Goal: Task Accomplishment & Management: Complete application form

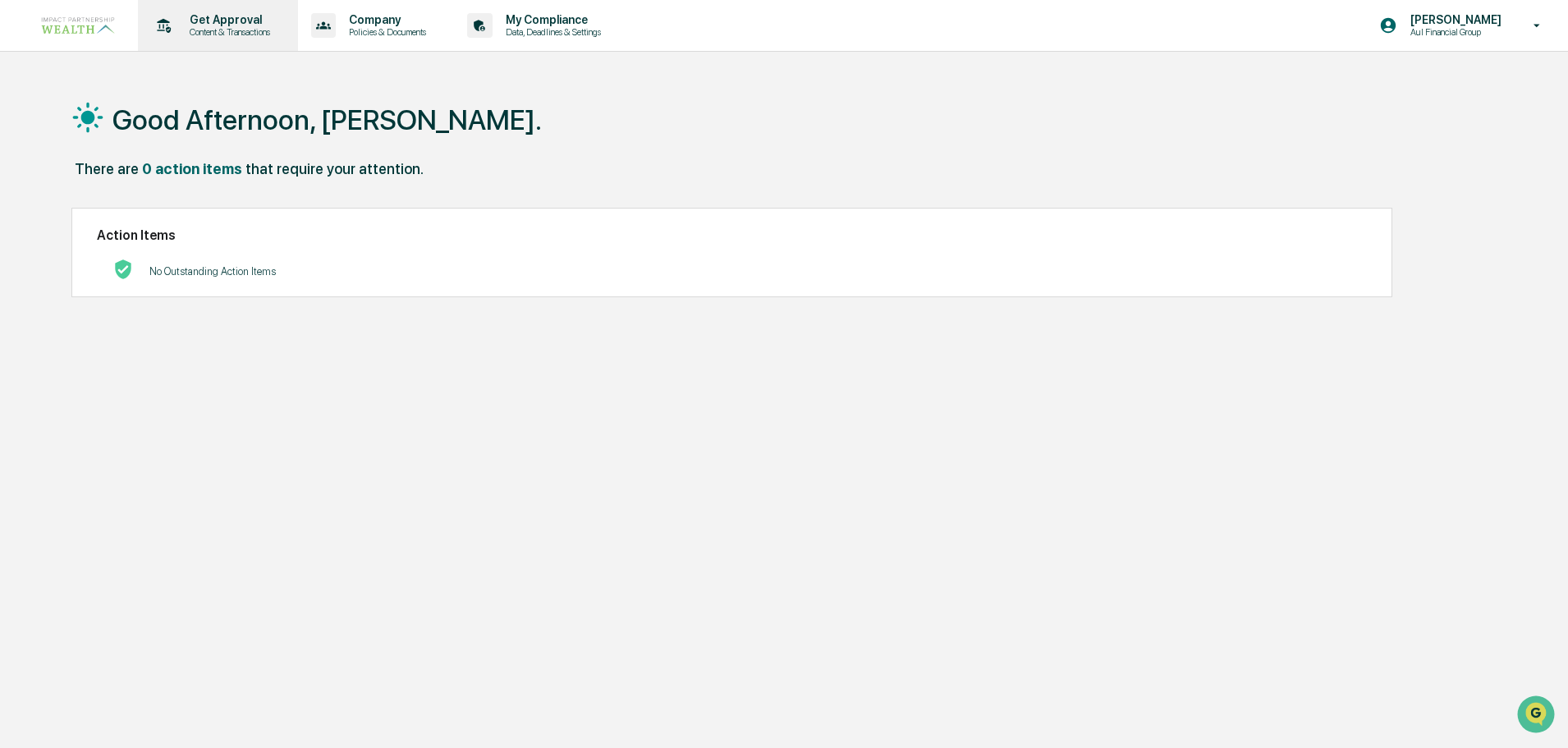
click at [211, 33] on p "Content & Transactions" at bounding box center [227, 32] width 102 height 12
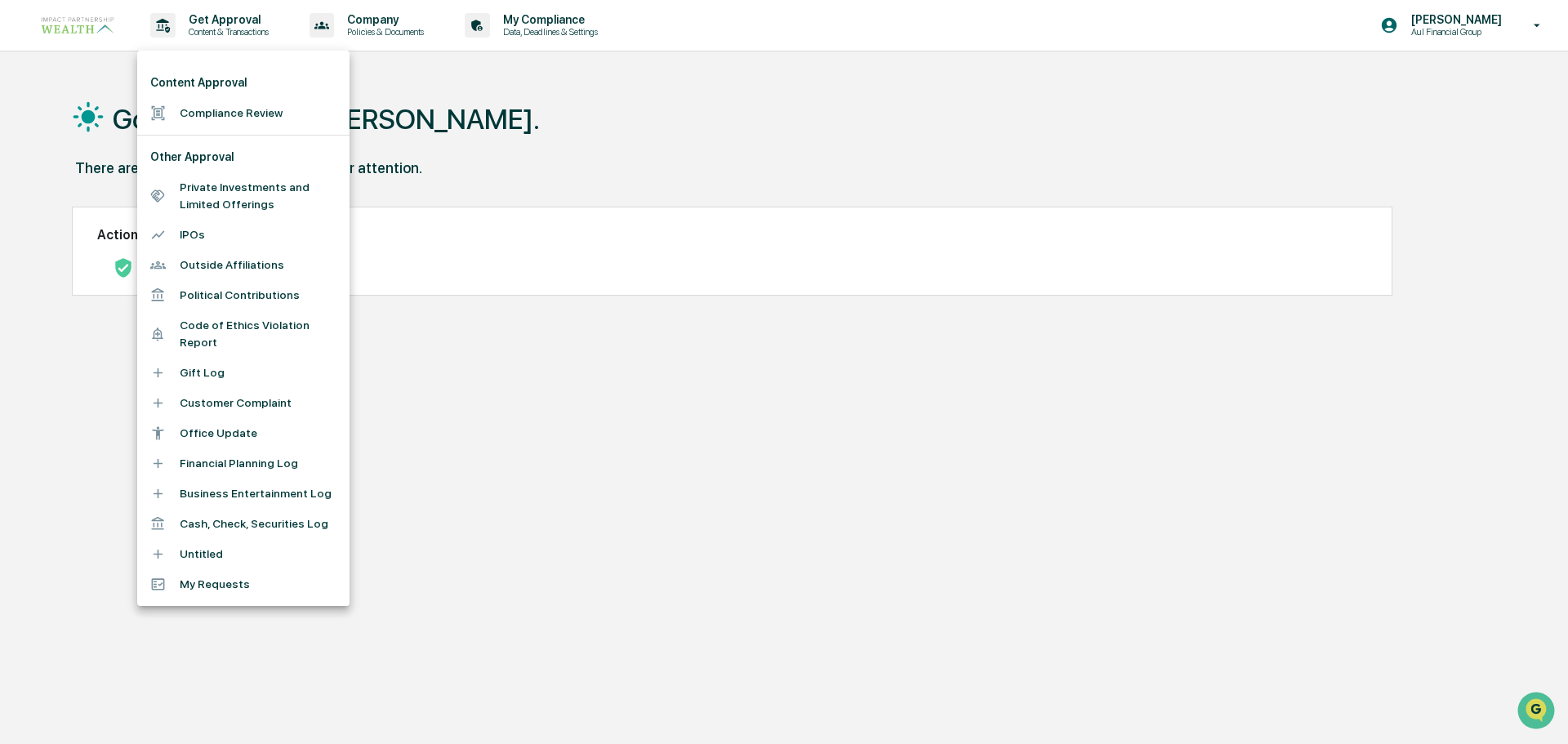
click at [246, 110] on li "Compliance Review" at bounding box center [244, 113] width 212 height 31
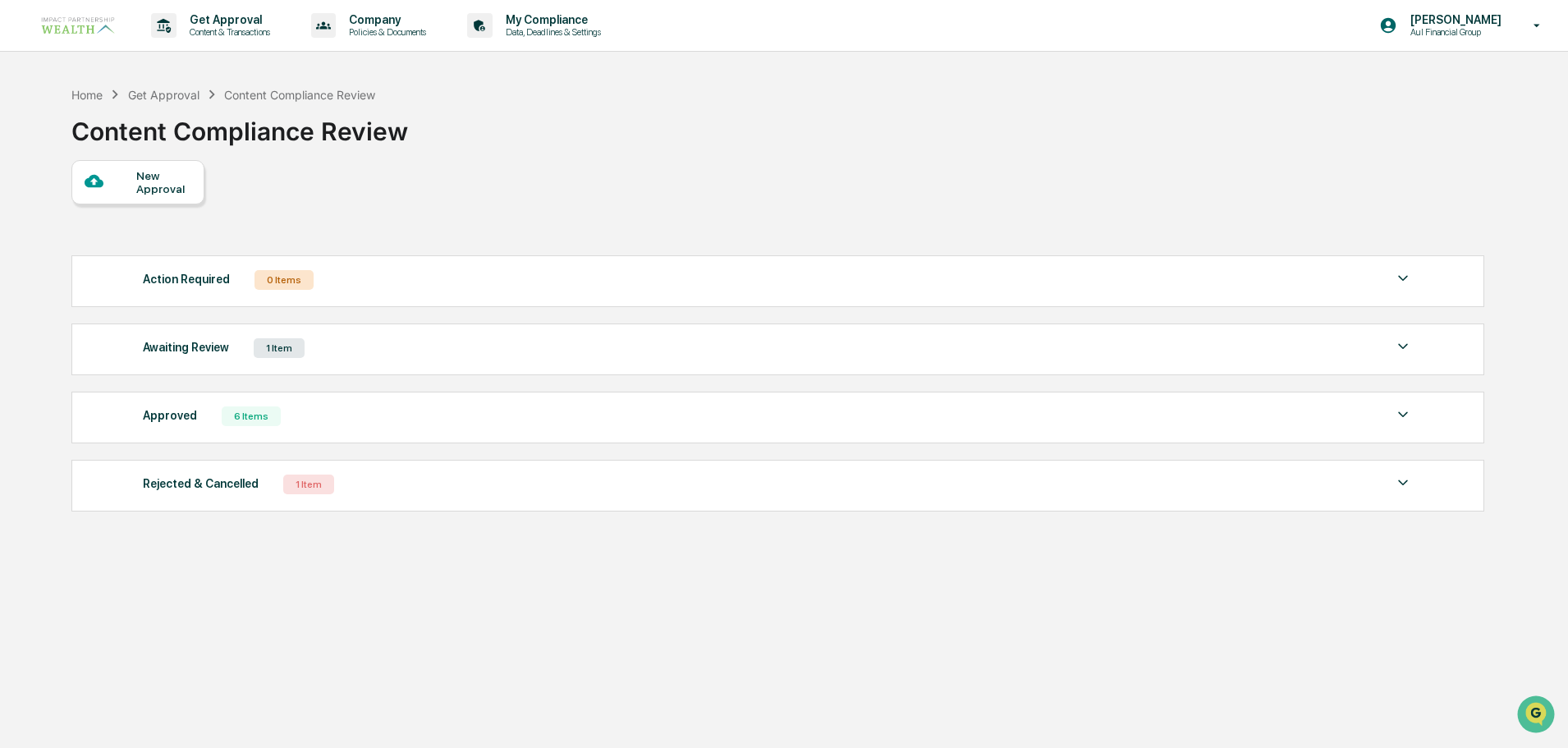
click at [271, 346] on div "1 Item" at bounding box center [279, 348] width 51 height 20
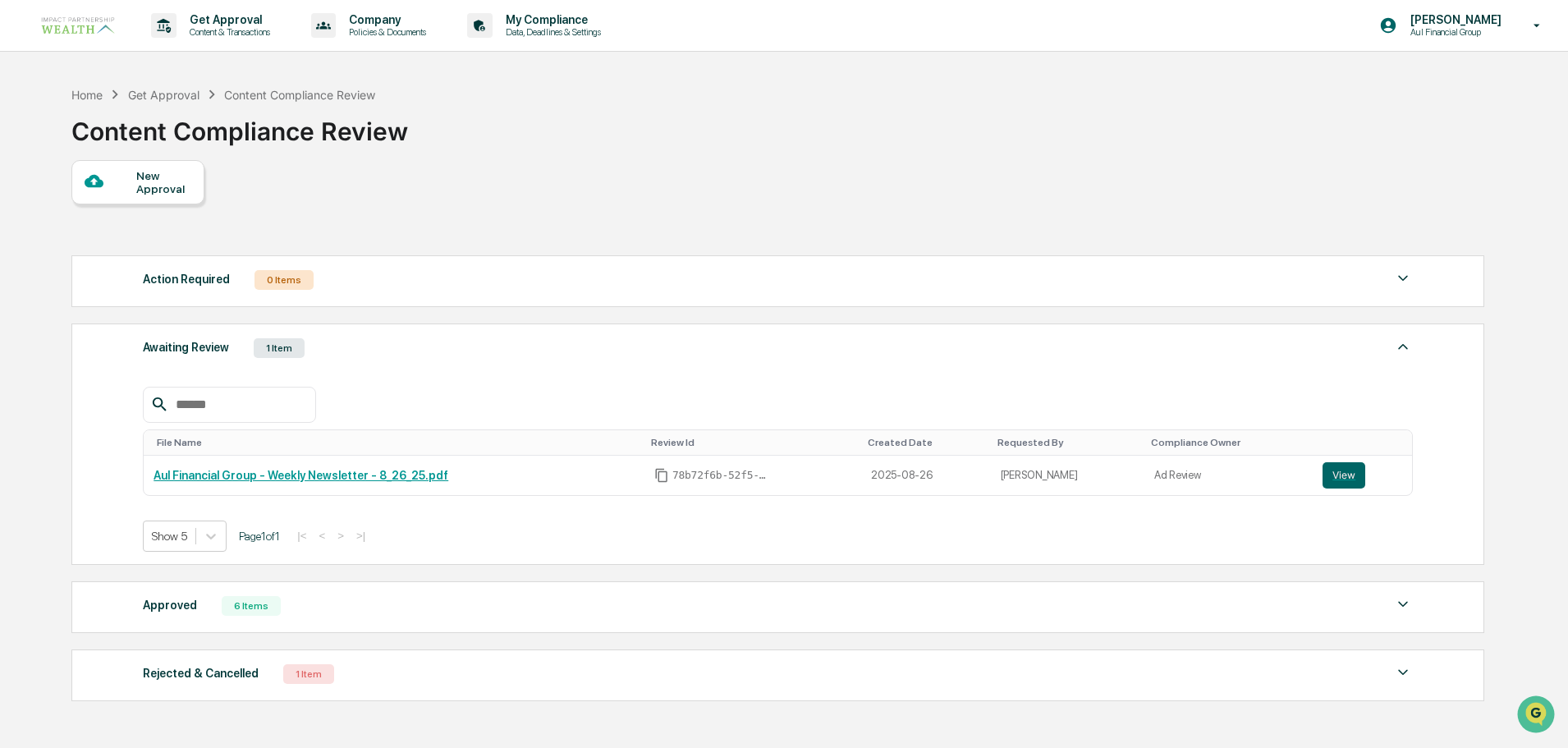
click at [171, 196] on div "New Approval" at bounding box center [137, 182] width 133 height 44
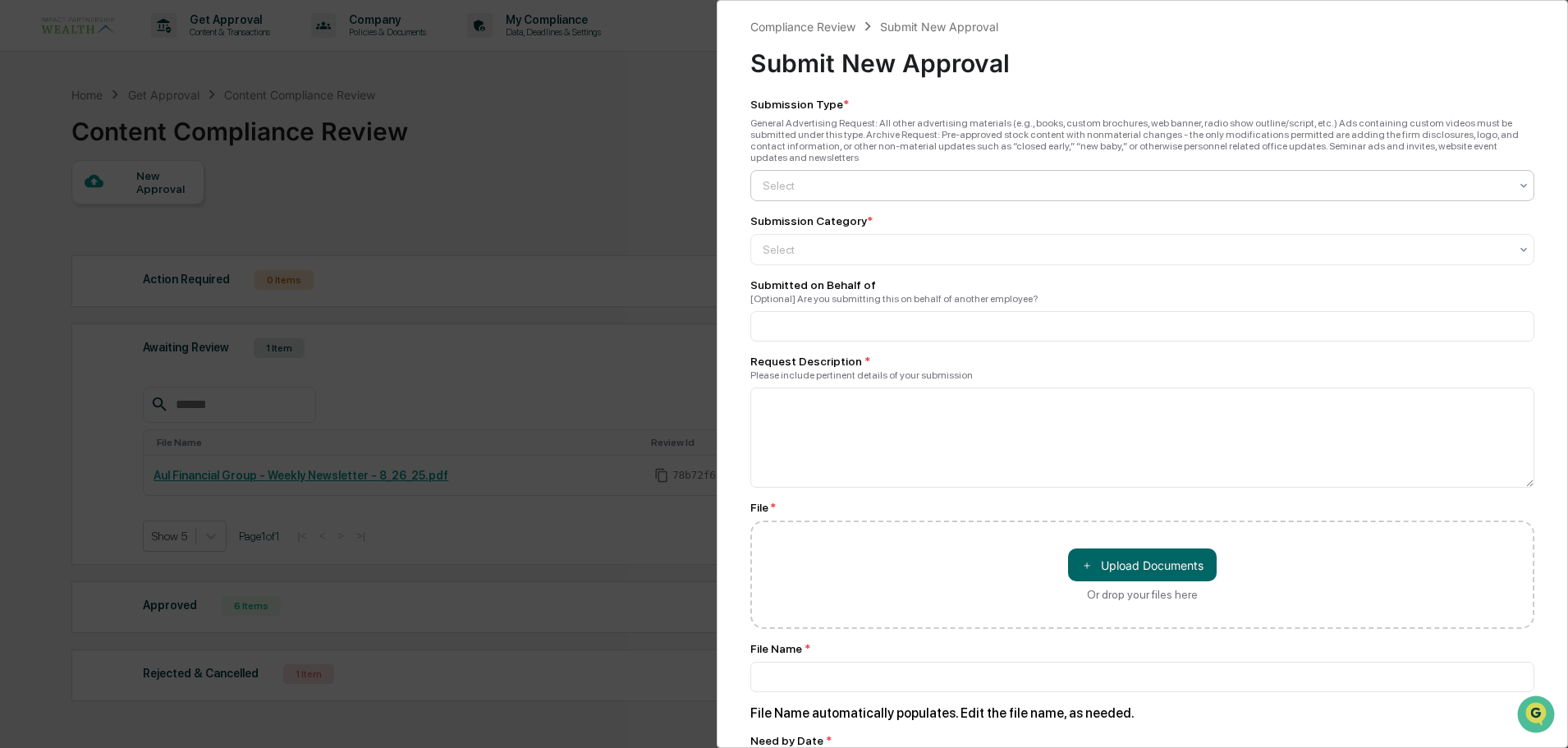
click at [874, 177] on div at bounding box center [1136, 185] width 746 height 16
click at [860, 213] on div "General Advertising" at bounding box center [1138, 213] width 774 height 33
click at [851, 238] on div "Select" at bounding box center [1137, 249] width 763 height 23
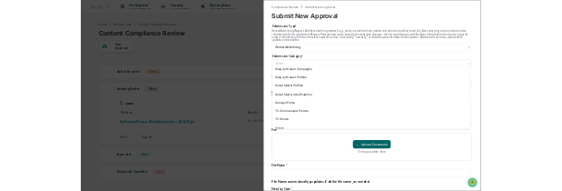
scroll to position [697, 0]
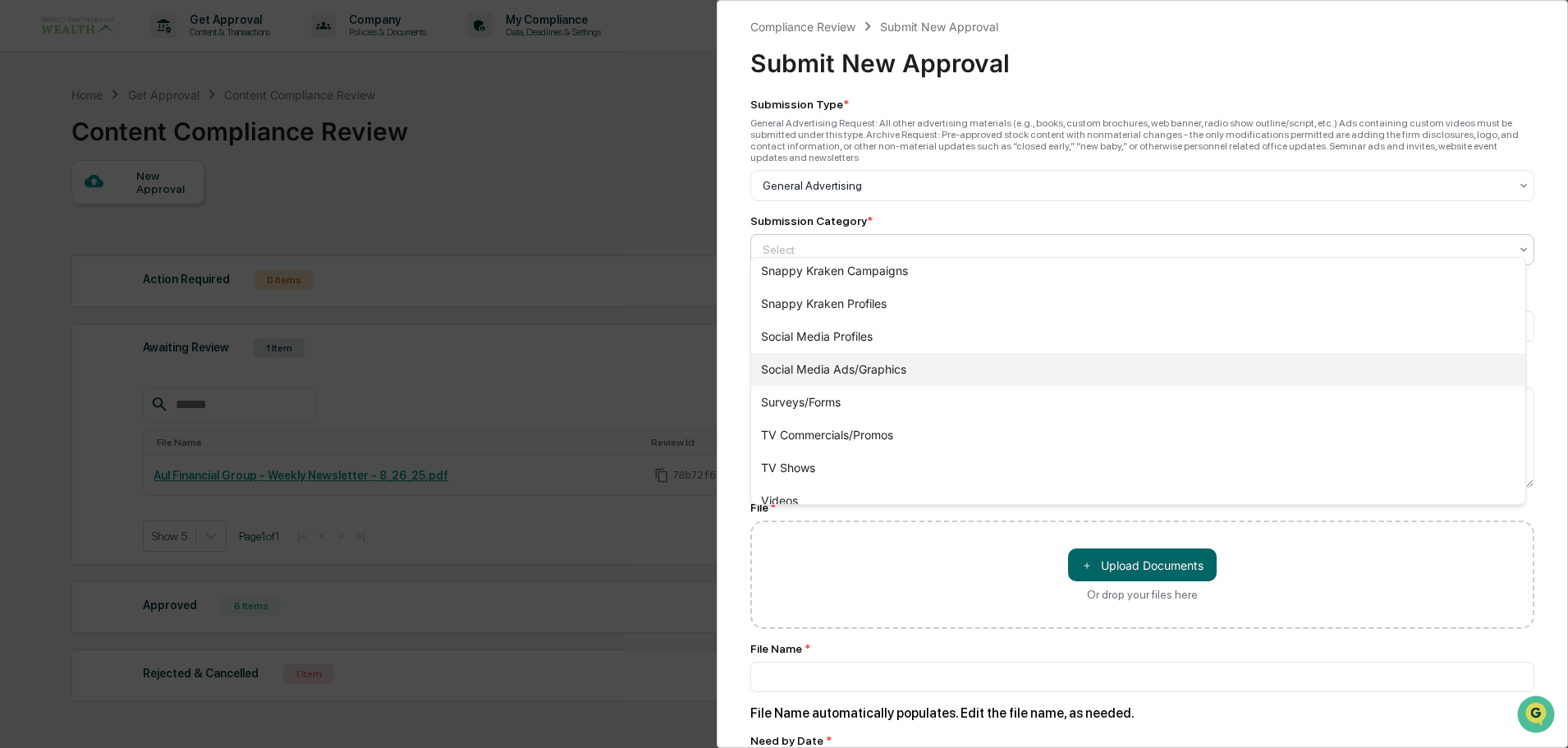
click at [867, 372] on div "Social Media Ads/Graphics" at bounding box center [1138, 369] width 774 height 33
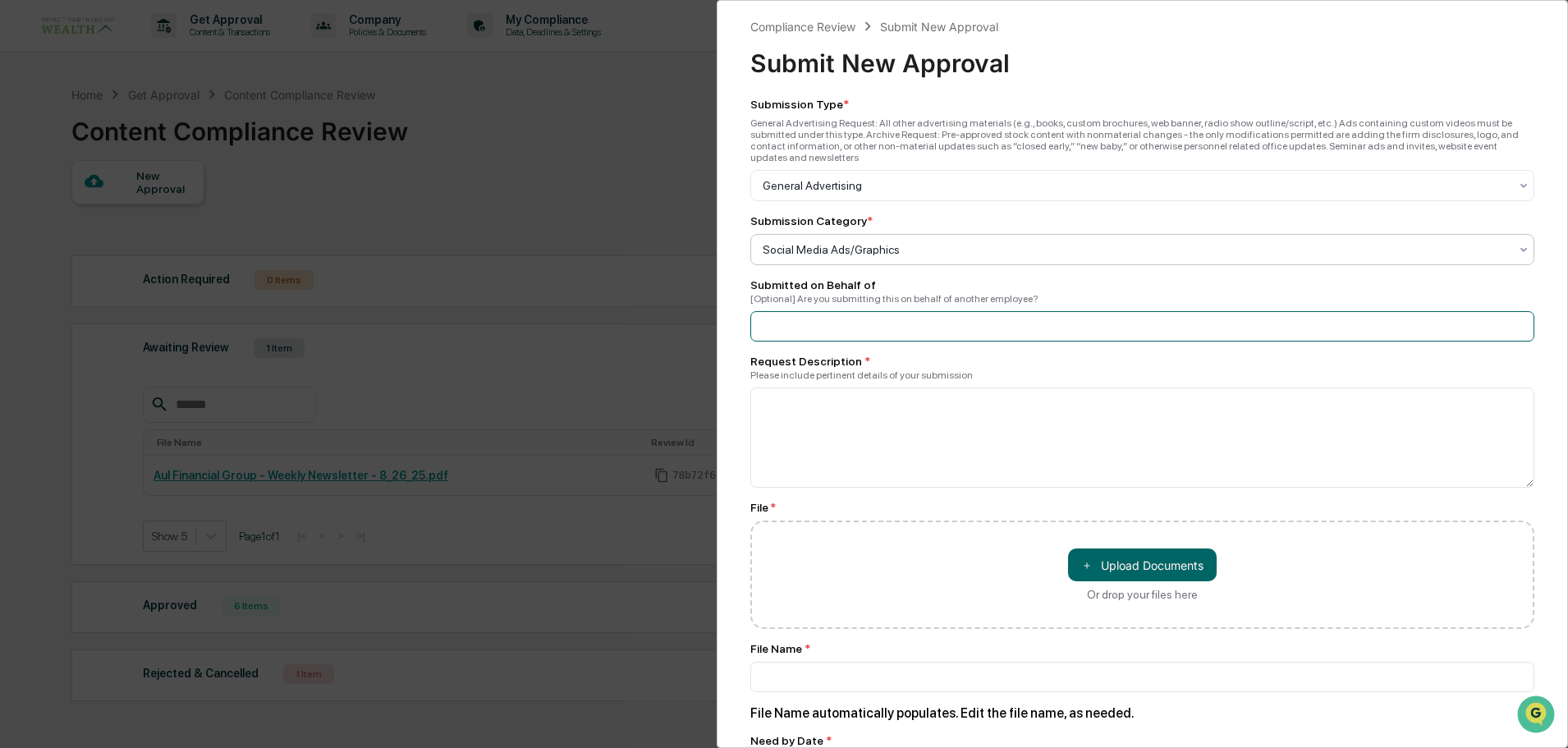
click at [890, 315] on input at bounding box center [1142, 327] width 784 height 31
type input "*********"
click at [885, 418] on textarea at bounding box center [1142, 438] width 784 height 100
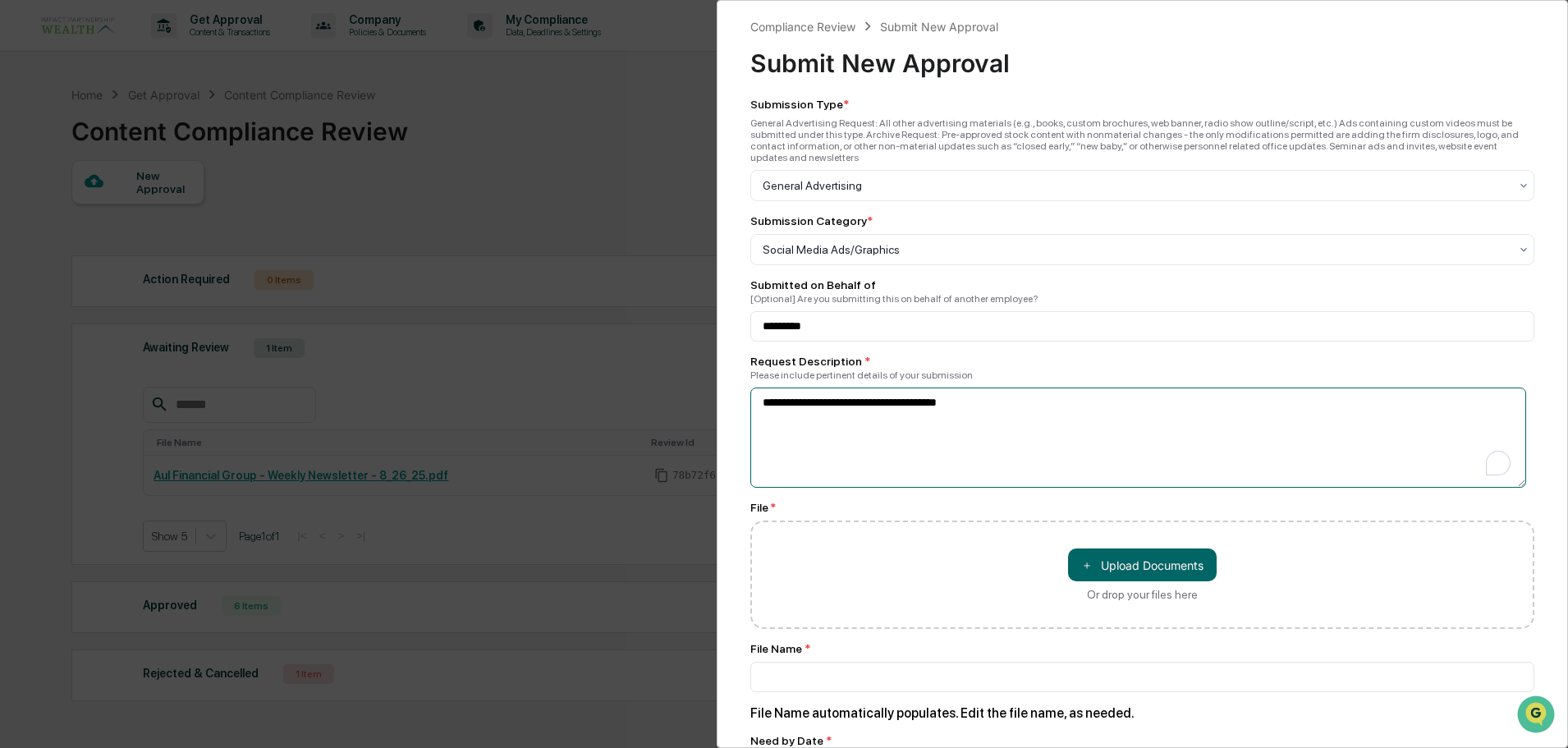
type textarea "**********"
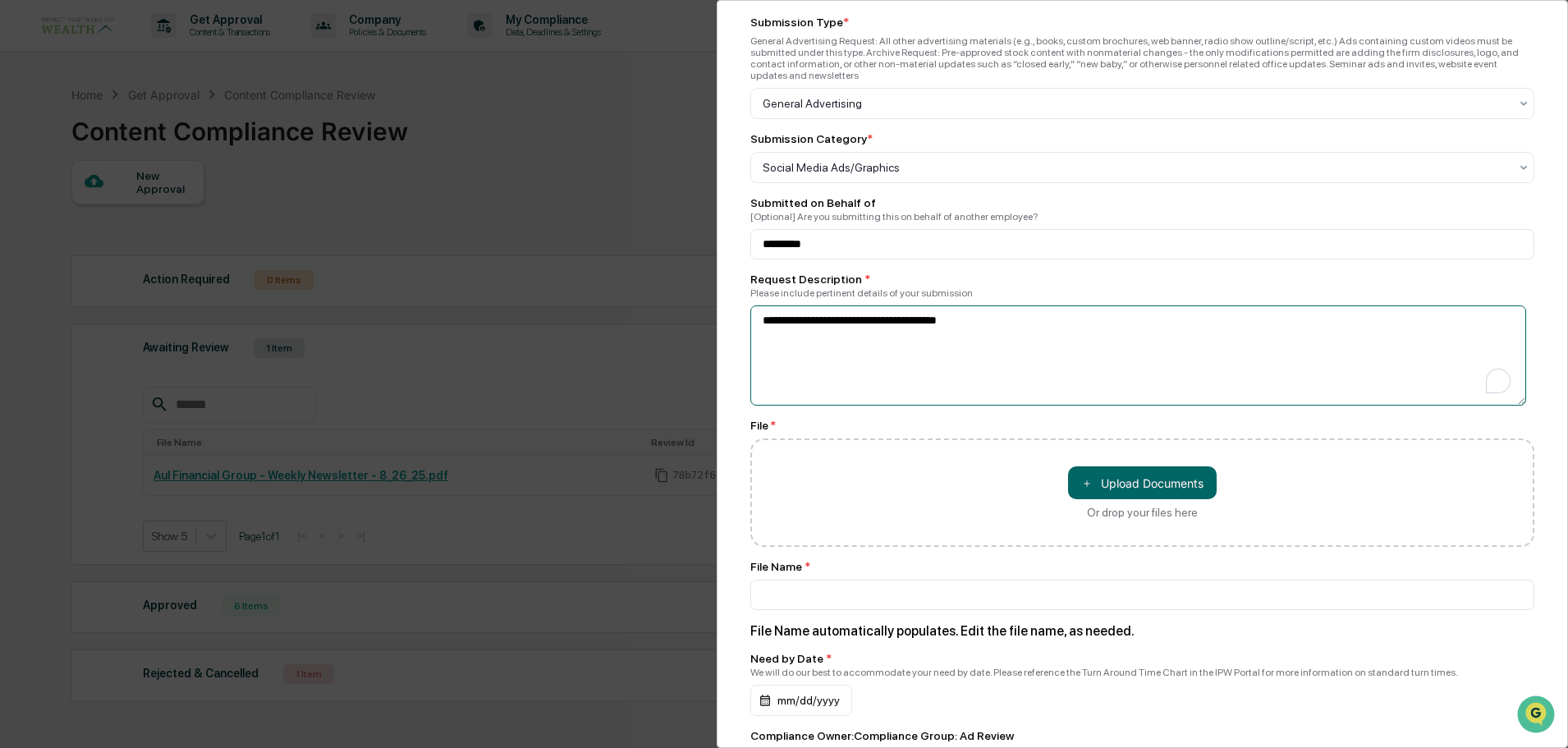
scroll to position [165, 0]
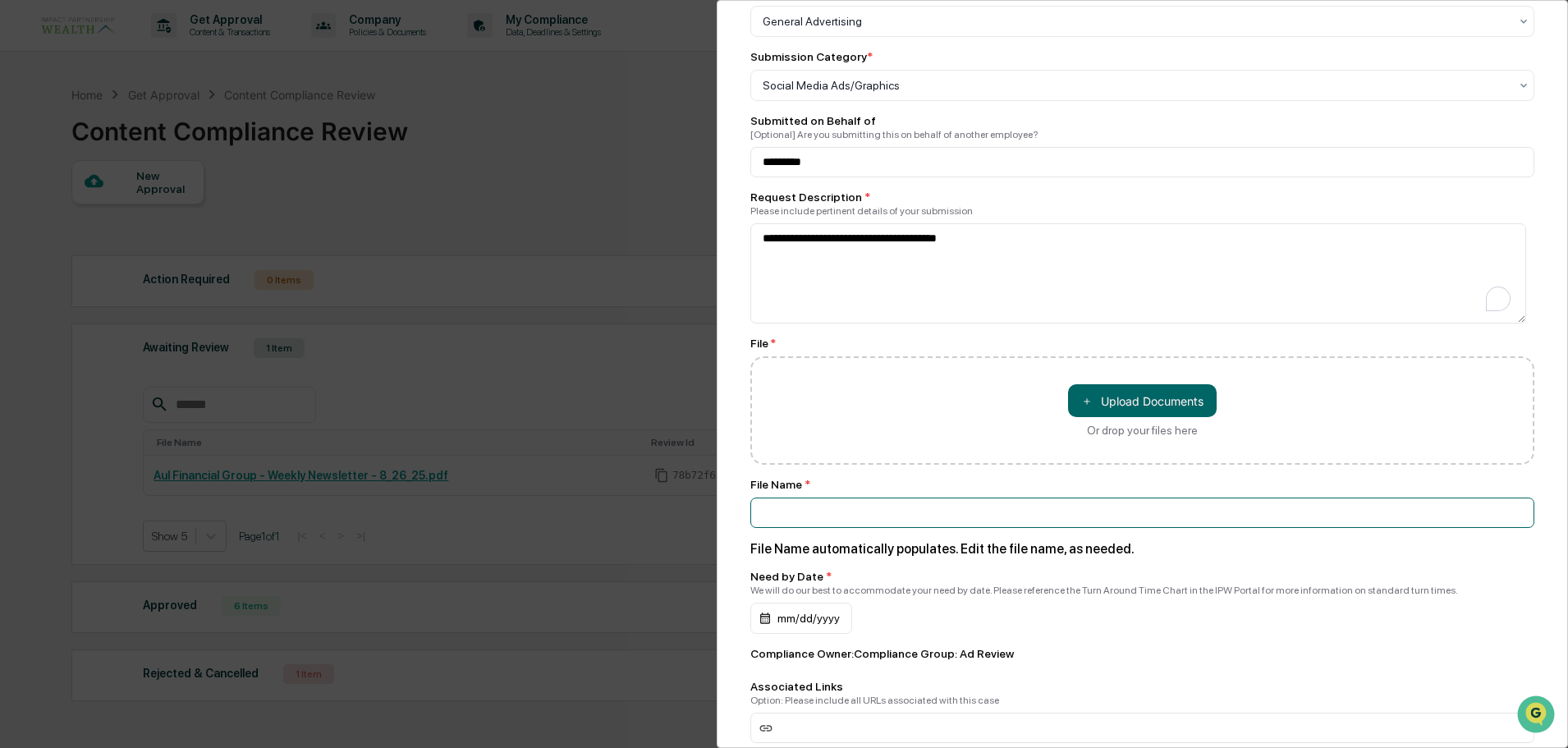
click at [933, 177] on input at bounding box center [1142, 163] width 784 height 31
click at [933, 177] on input "**********" at bounding box center [1142, 163] width 784 height 31
click at [1007, 177] on input "**********" at bounding box center [1142, 163] width 784 height 31
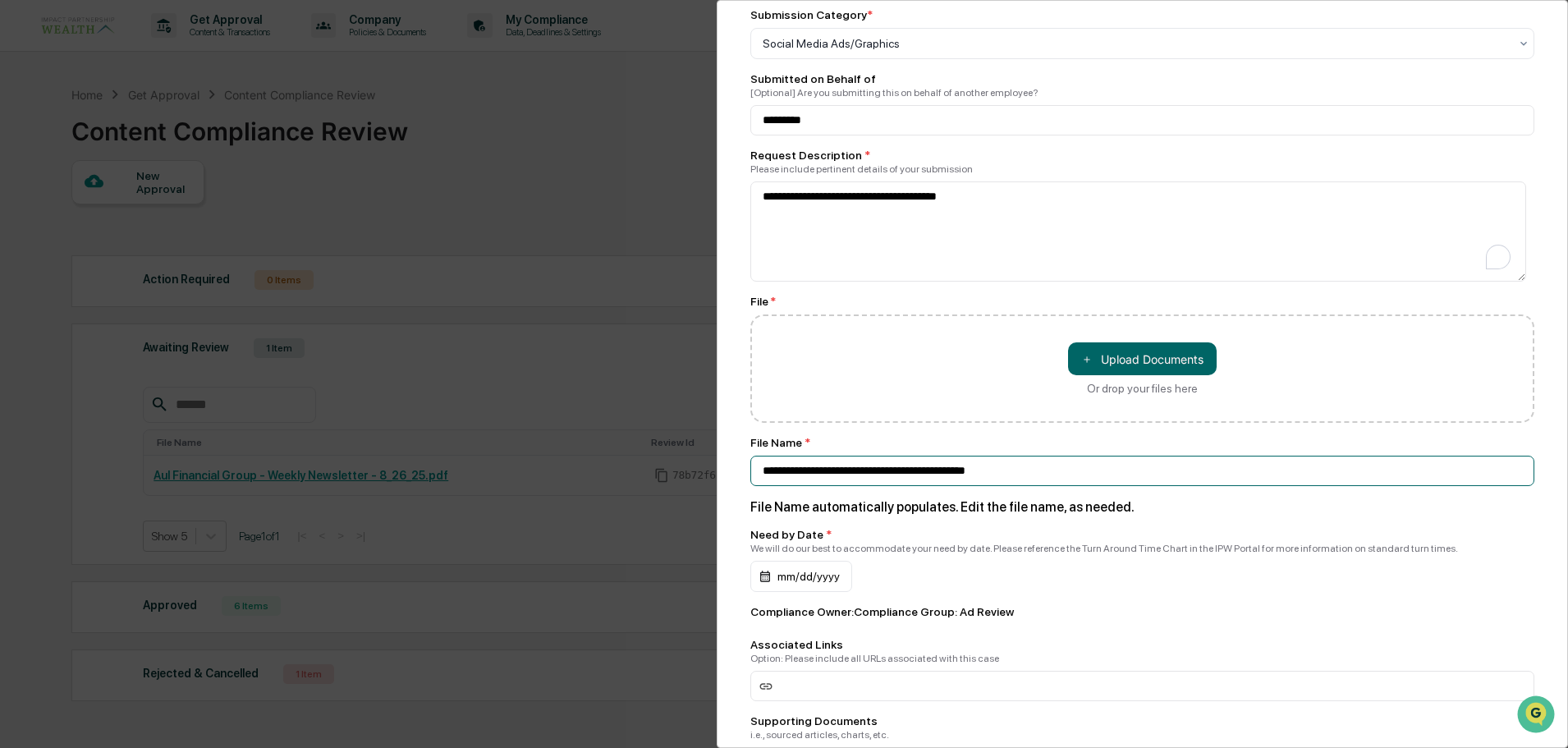
scroll to position [246, 0]
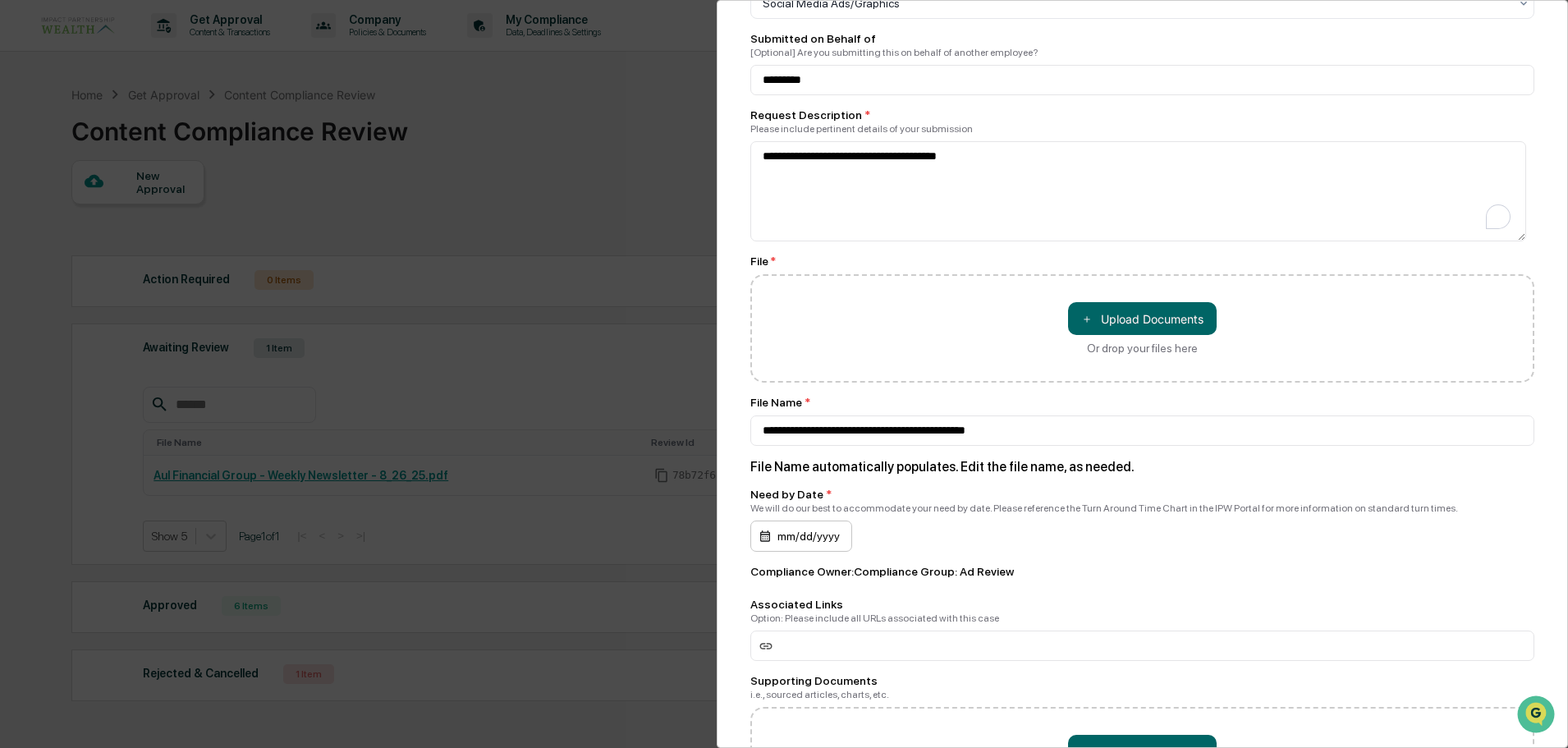
click at [788, 521] on div "mm/dd/yyyy" at bounding box center [801, 536] width 102 height 32
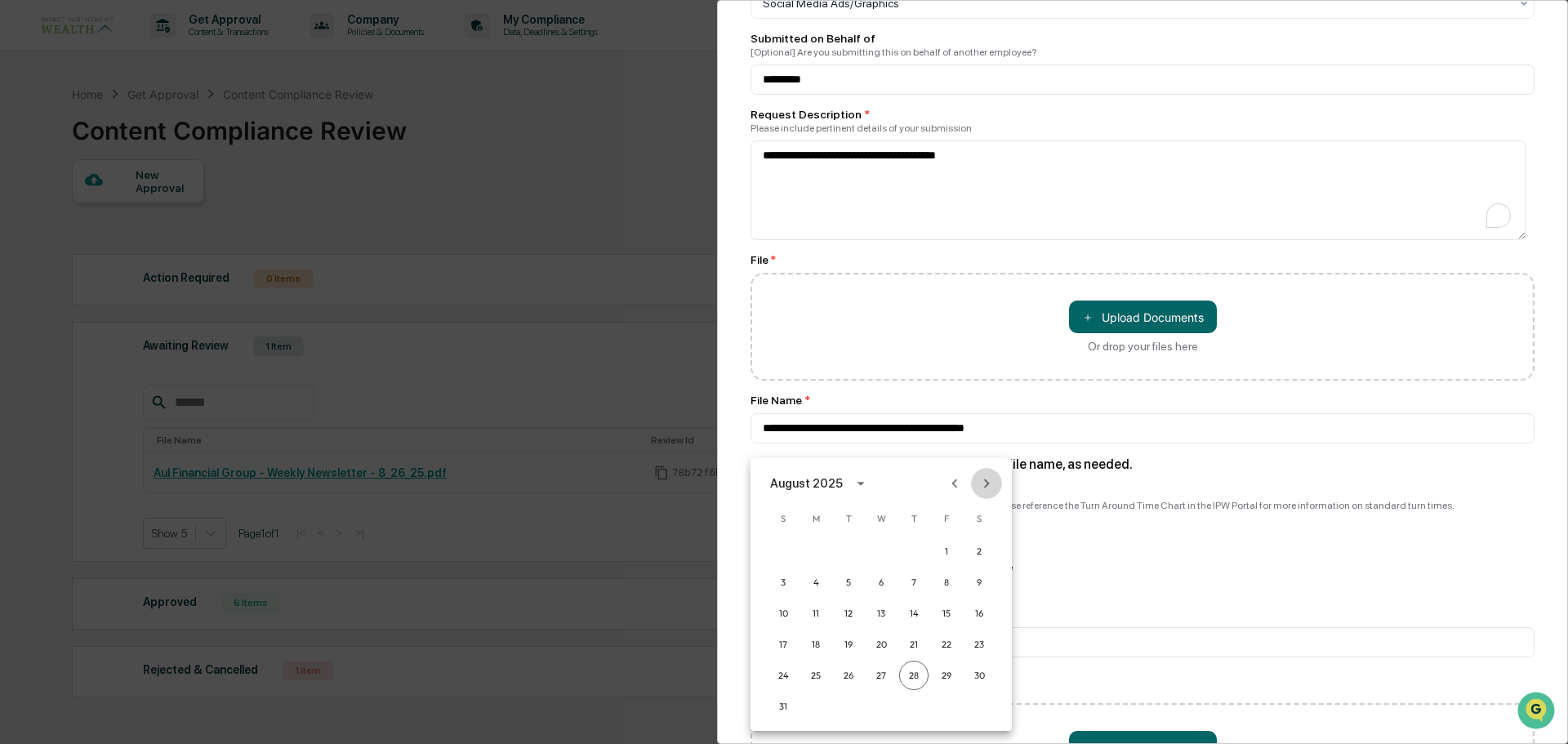
click at [985, 480] on icon "Next month" at bounding box center [987, 483] width 5 height 9
click at [848, 551] on button "2" at bounding box center [848, 551] width 30 height 30
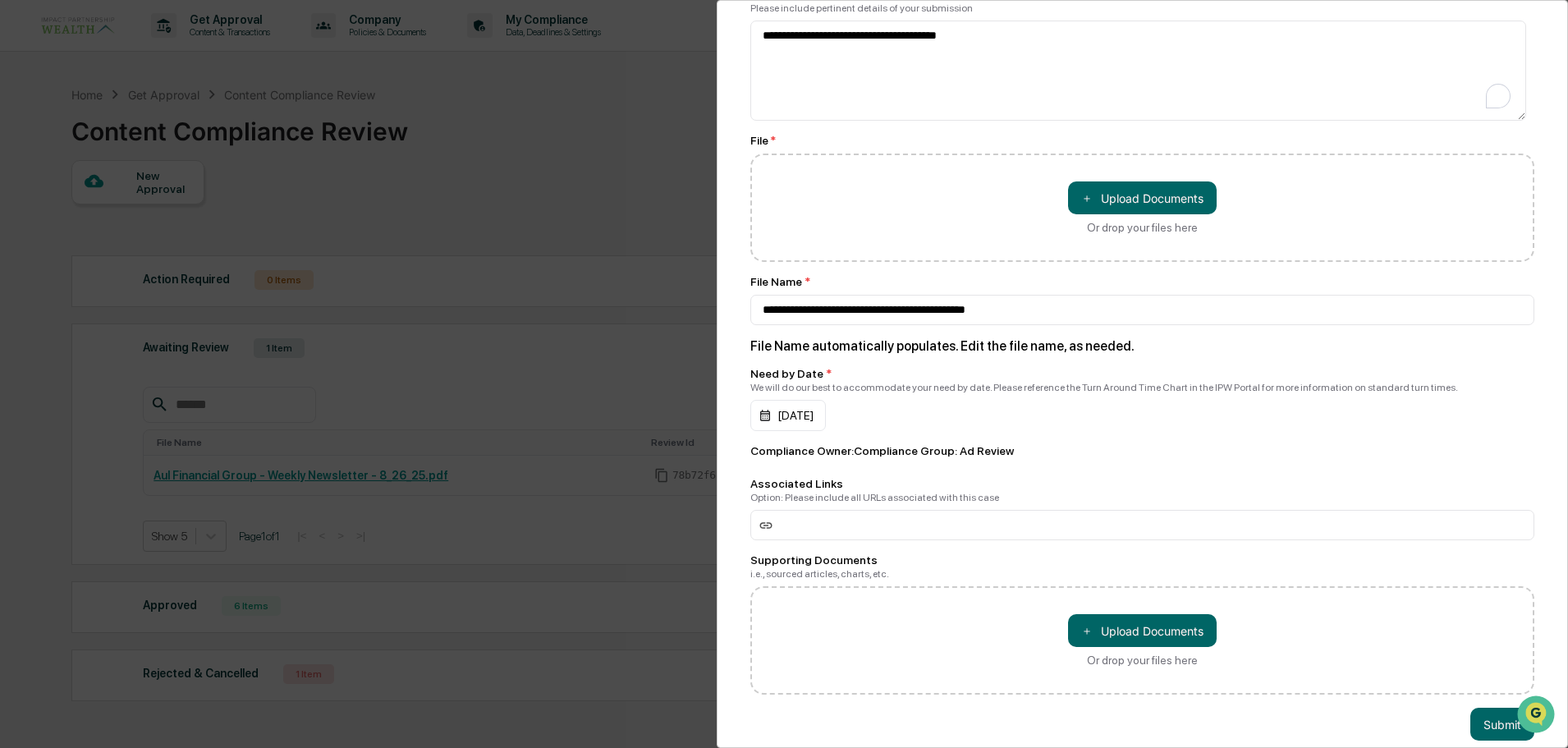
scroll to position [384, 0]
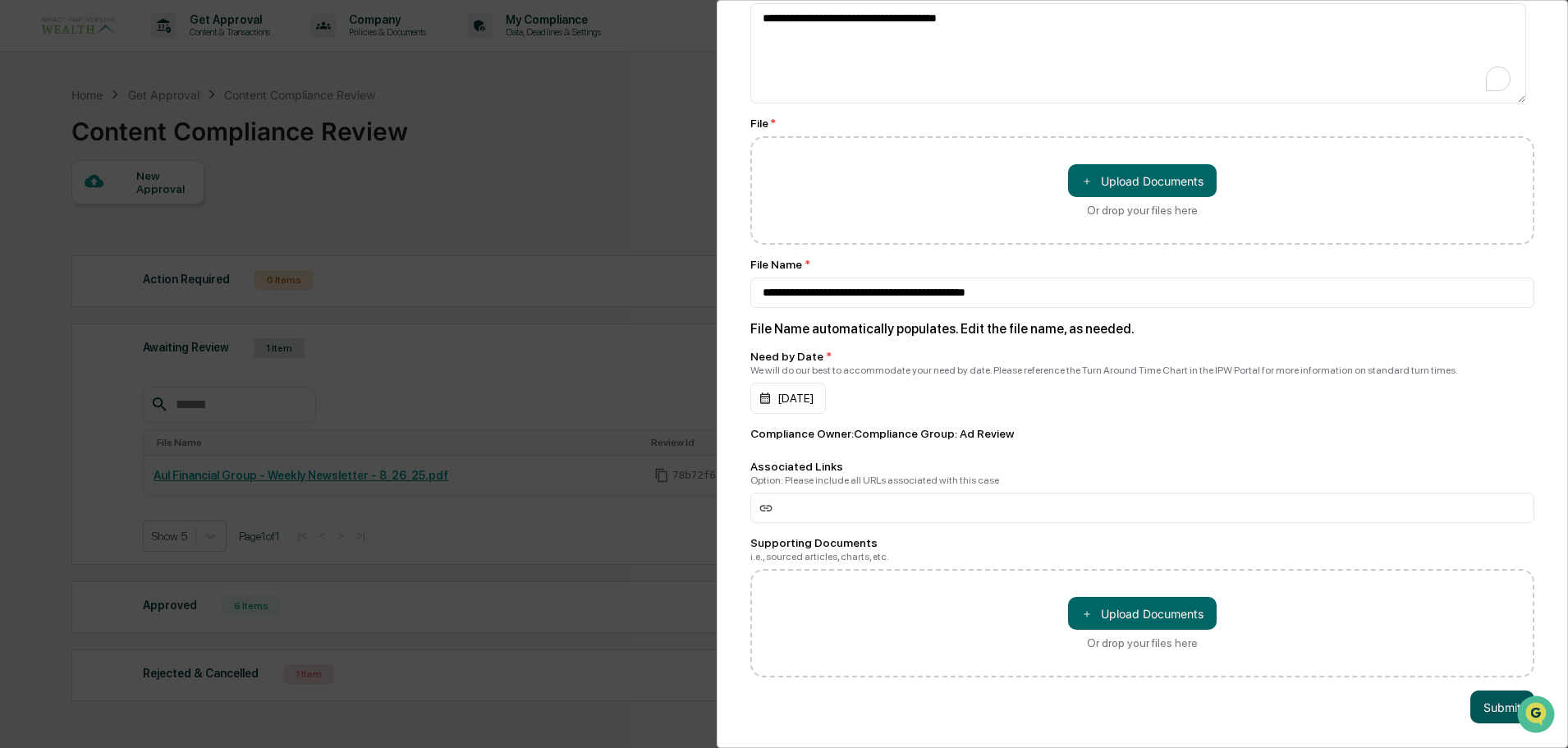
click at [1483, 708] on button "Submit" at bounding box center [1502, 707] width 64 height 33
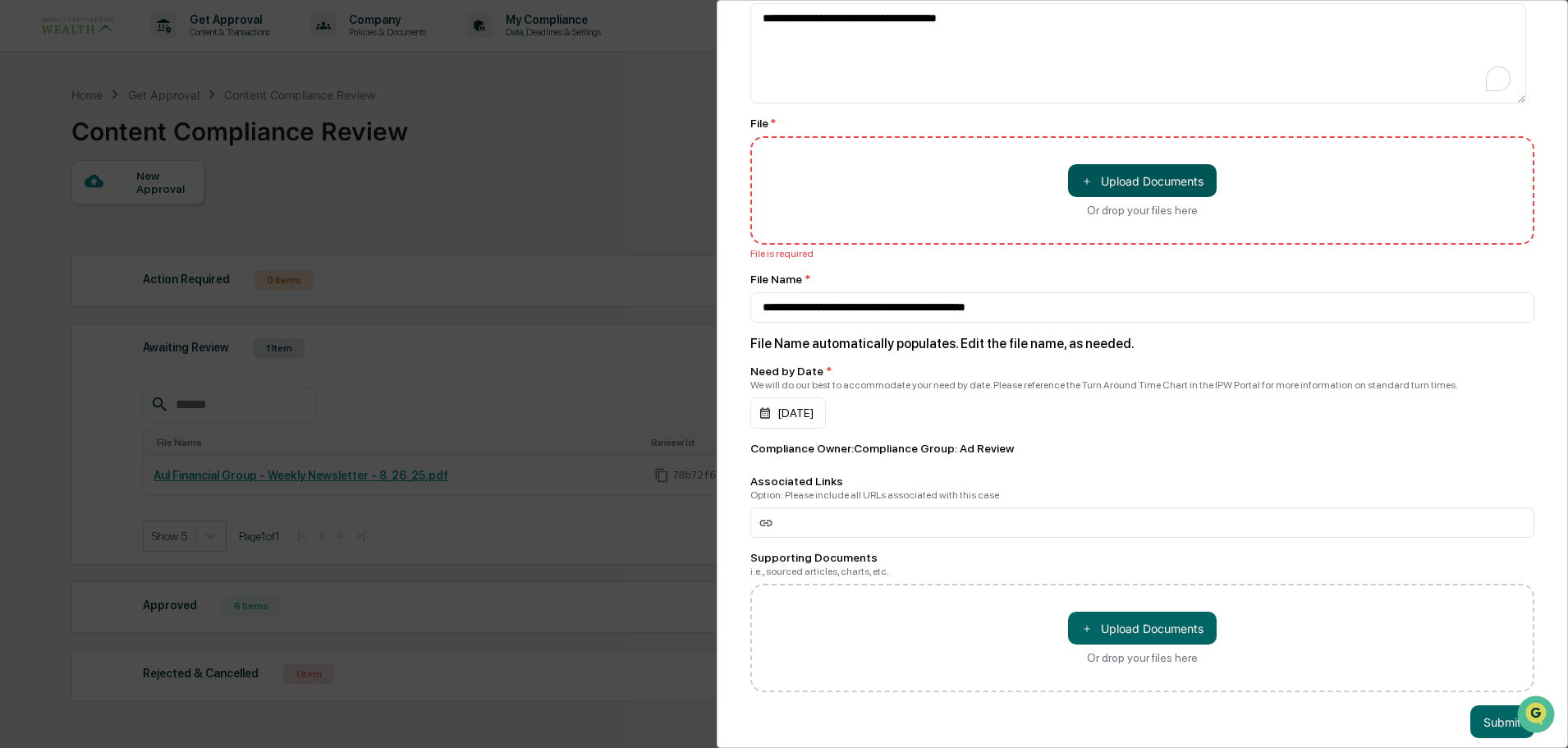
click at [1137, 169] on button "＋ Upload Documents" at bounding box center [1142, 181] width 148 height 33
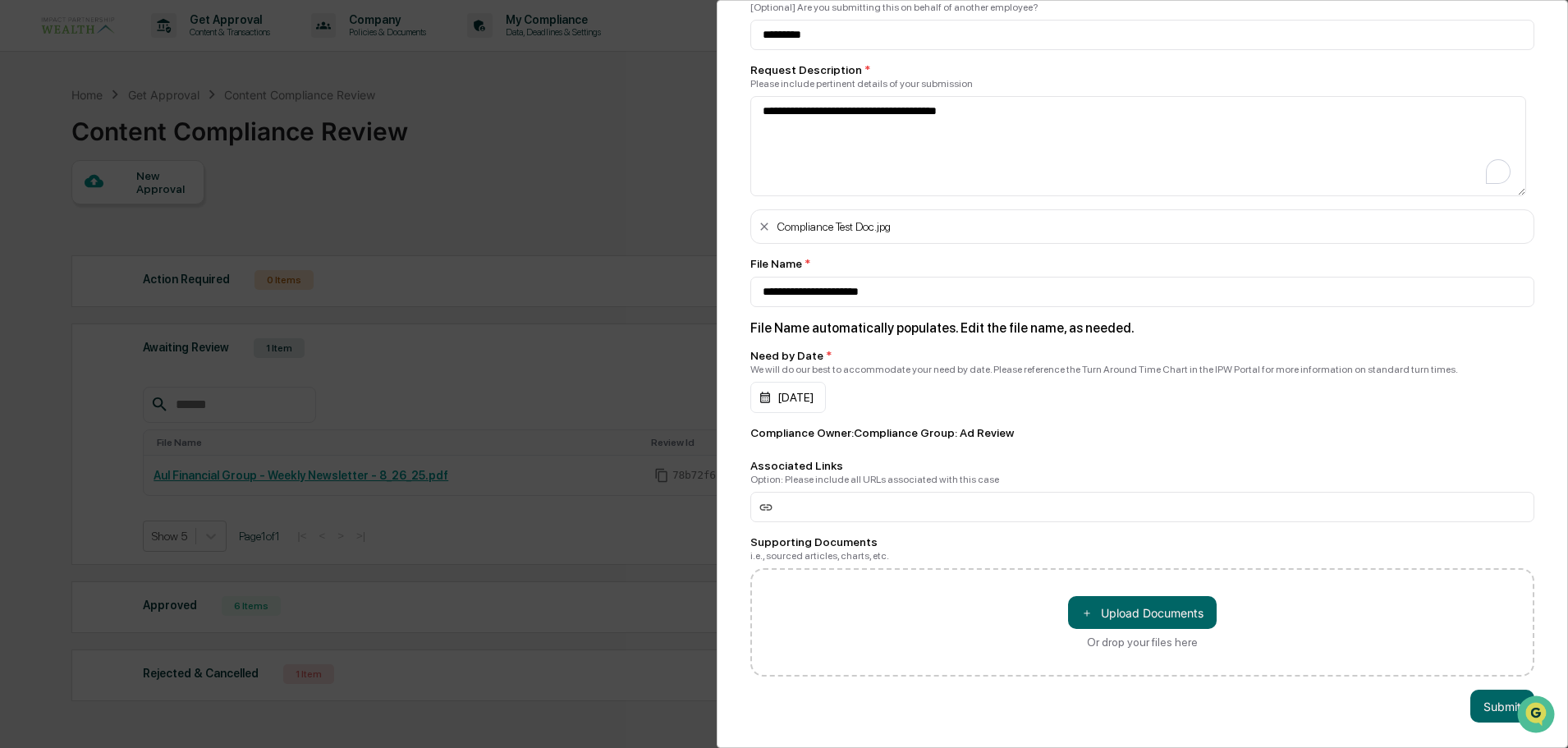
scroll to position [290, 0]
drag, startPoint x: 912, startPoint y: 278, endPoint x: 698, endPoint y: 278, distance: 214.0
click at [698, 278] on div "**********" at bounding box center [784, 374] width 1568 height 748
click at [805, 51] on input "**********" at bounding box center [1142, 36] width 784 height 31
click at [774, 51] on input "**********" at bounding box center [1142, 36] width 784 height 31
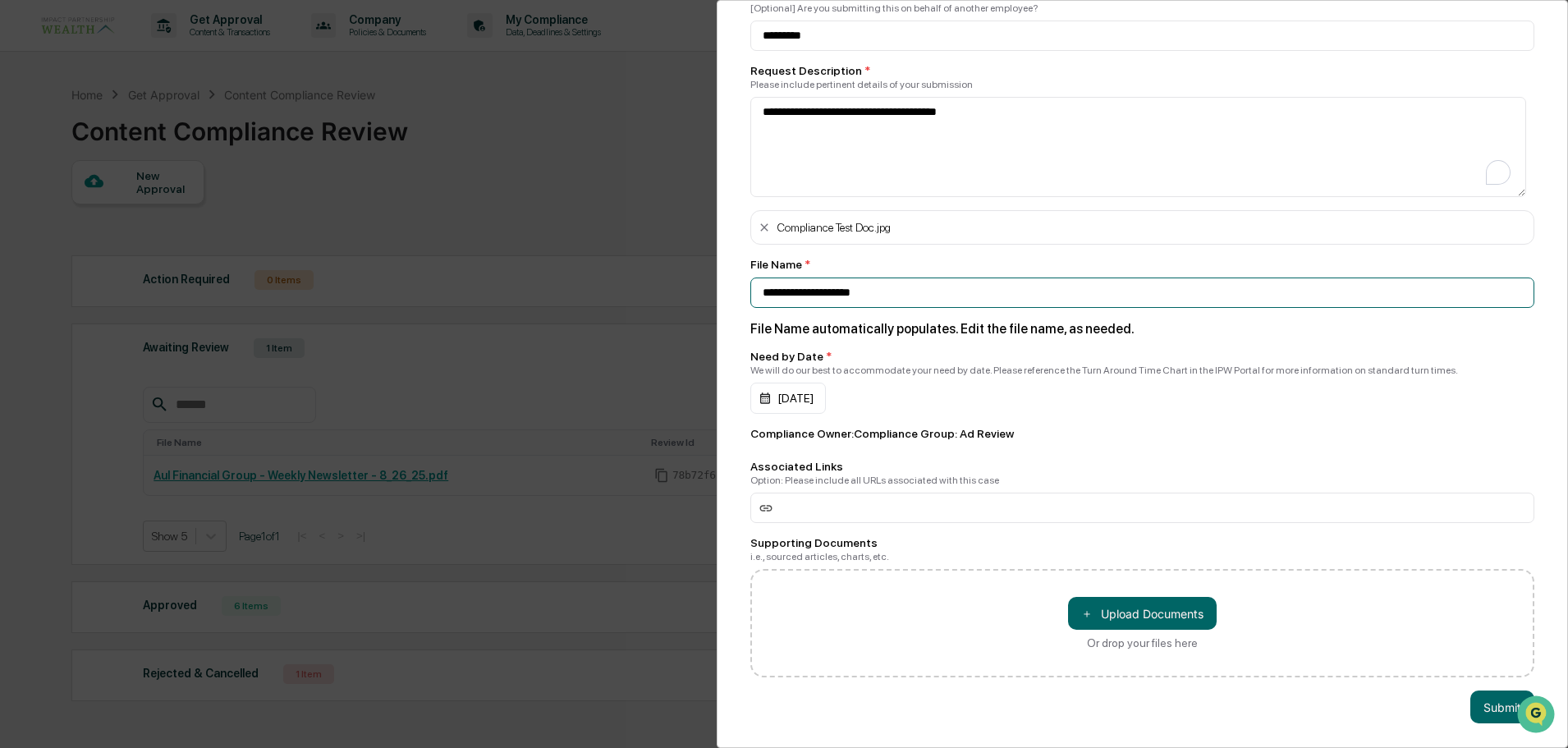
click at [893, 51] on input "**********" at bounding box center [1142, 36] width 784 height 31
type input "**********"
click at [1106, 398] on div "[DATE]" at bounding box center [1142, 398] width 784 height 32
click at [1493, 693] on button "Submit" at bounding box center [1502, 707] width 64 height 33
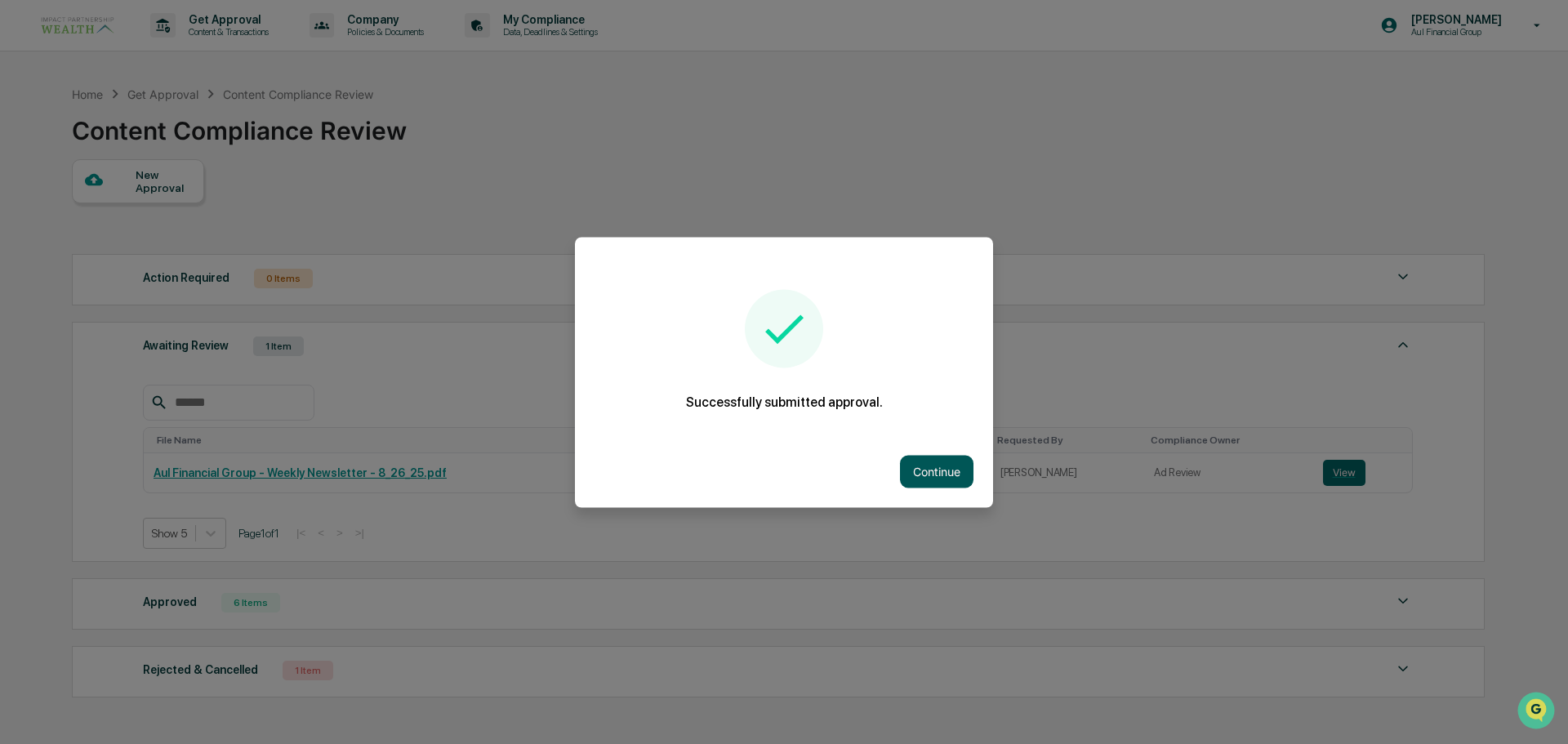
click at [948, 475] on button "Continue" at bounding box center [937, 471] width 74 height 32
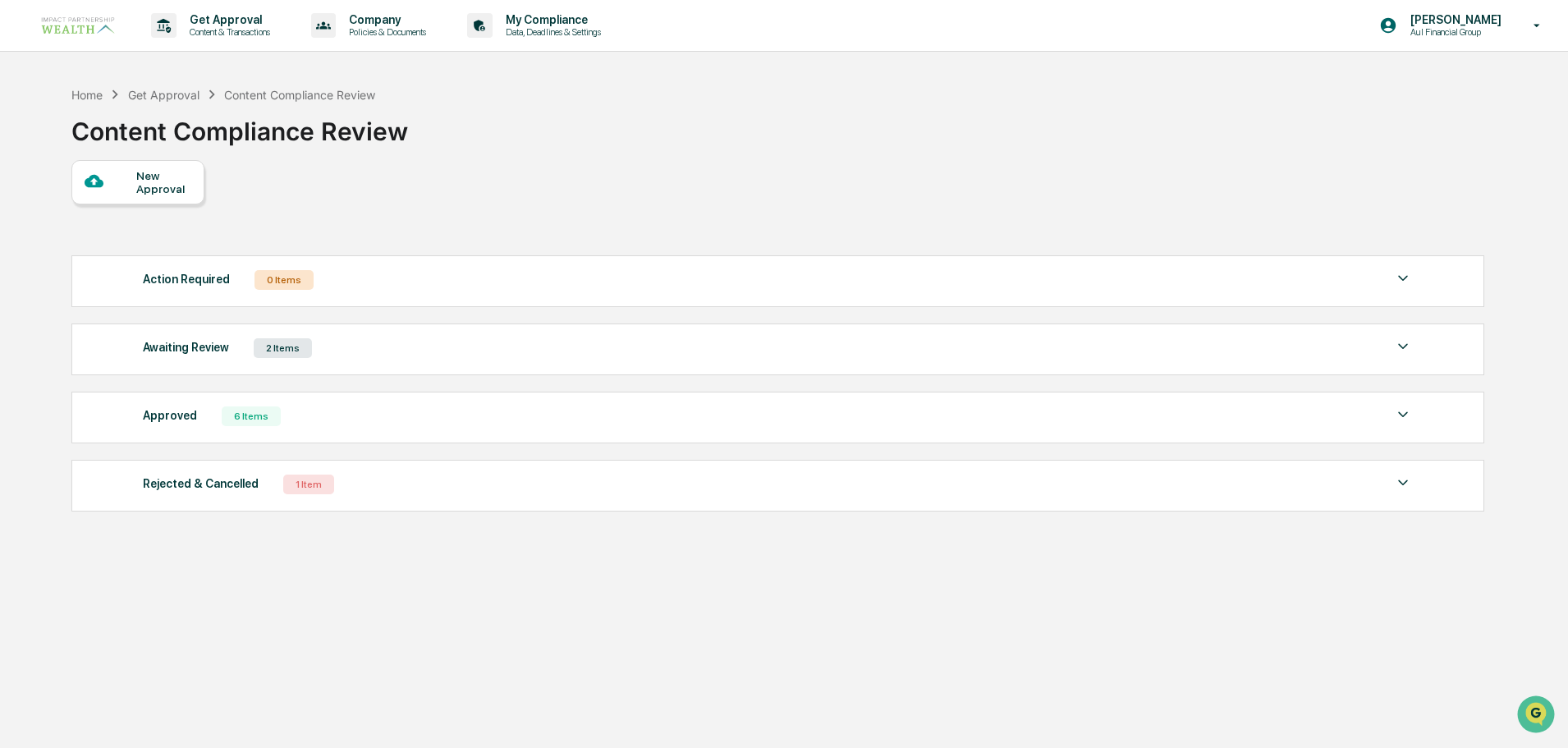
click at [295, 349] on div "2 Items" at bounding box center [283, 348] width 58 height 20
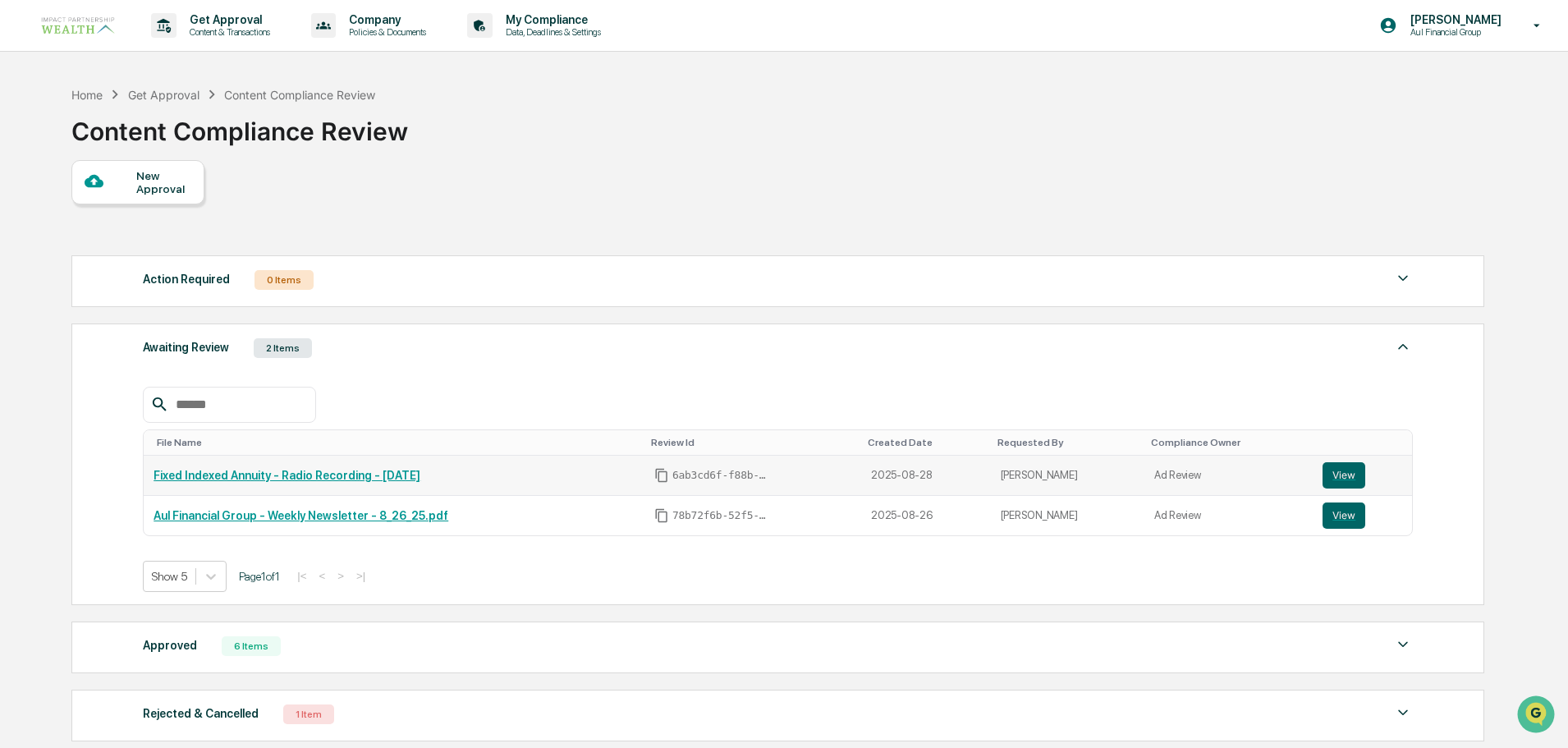
click at [259, 479] on link "Fixed Indexed Annuity - Radio Recording - [DATE]" at bounding box center [287, 476] width 267 height 14
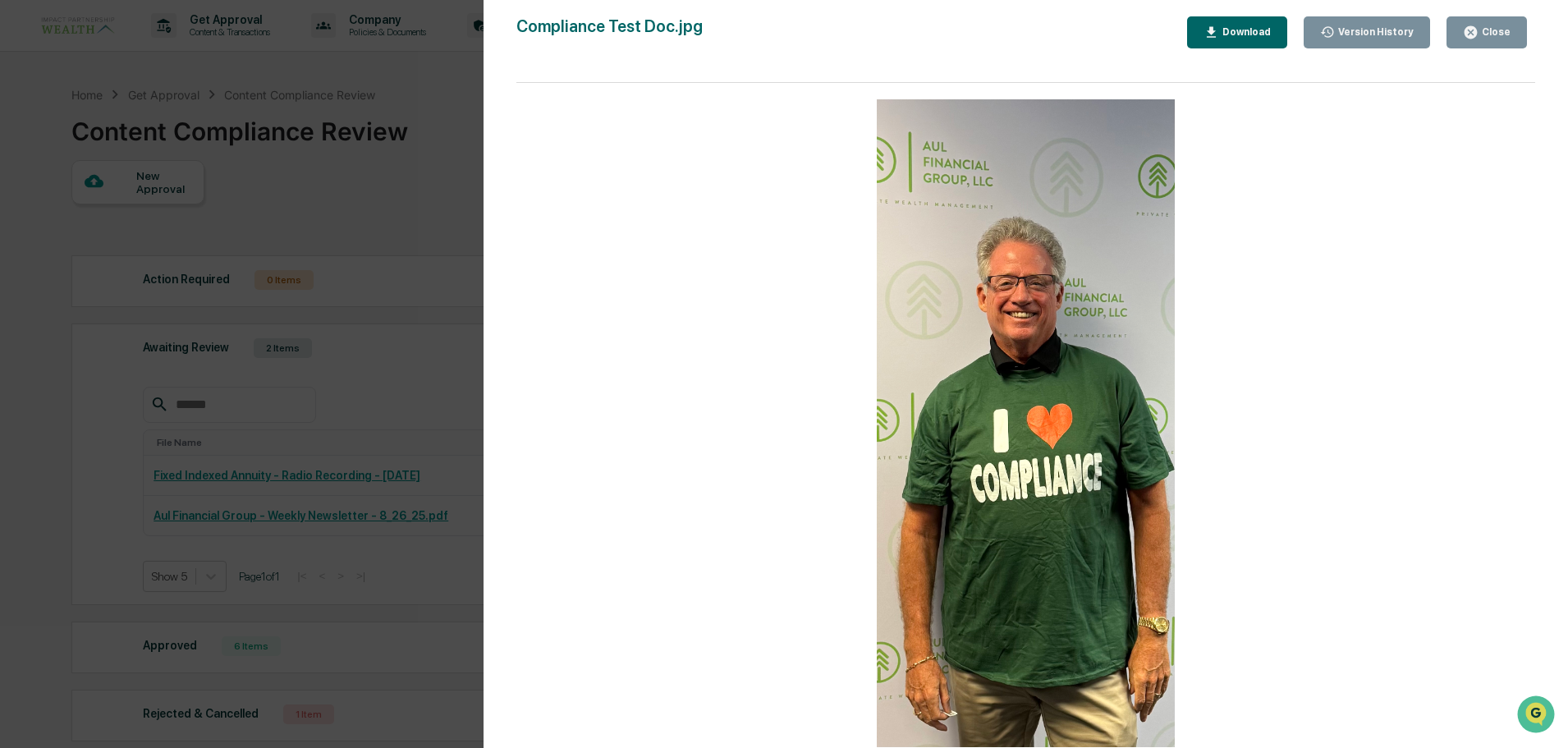
click at [1497, 29] on div "Close" at bounding box center [1494, 32] width 32 height 12
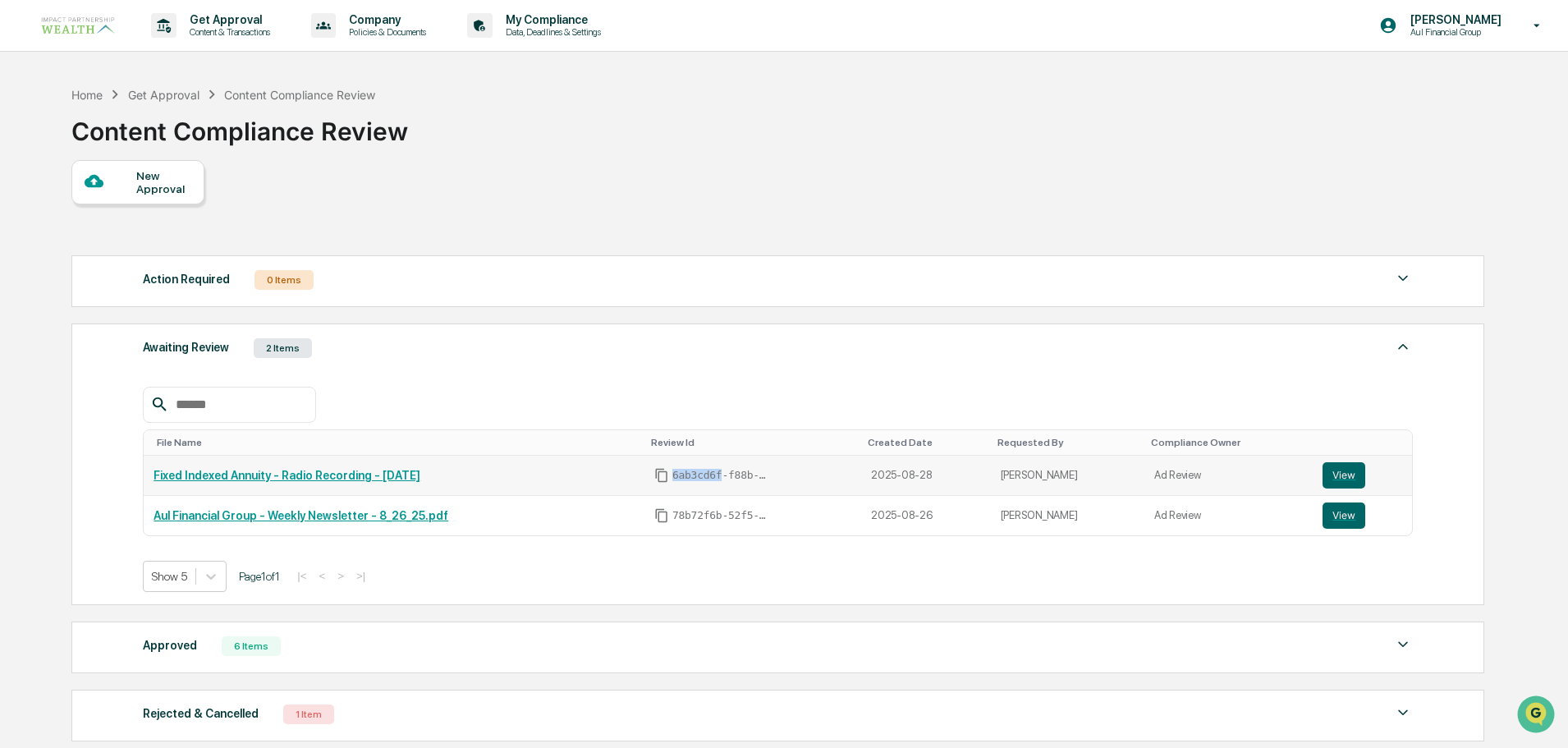
drag, startPoint x: 712, startPoint y: 472, endPoint x: 666, endPoint y: 472, distance: 46.0
click at [666, 472] on div "6ab3cd6f-f88b-4460-aea0-ec859a33aa68" at bounding box center [753, 476] width 197 height 14
copy span "6ab3cd6f"
click at [305, 474] on link "Fixed Indexed Annuity - Radio Recording - [DATE]" at bounding box center [287, 476] width 267 height 14
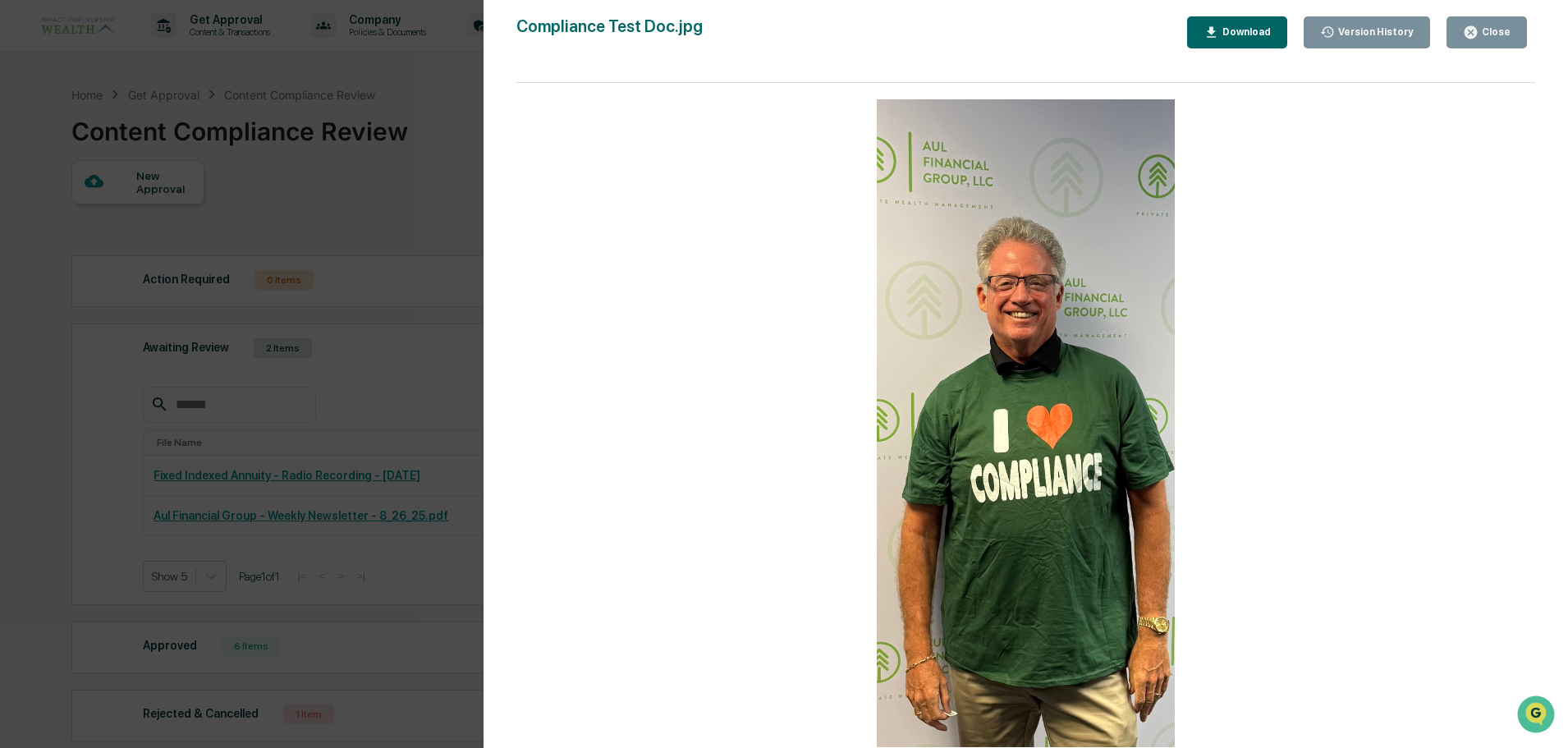
click at [1513, 33] on button "Close" at bounding box center [1487, 32] width 80 height 32
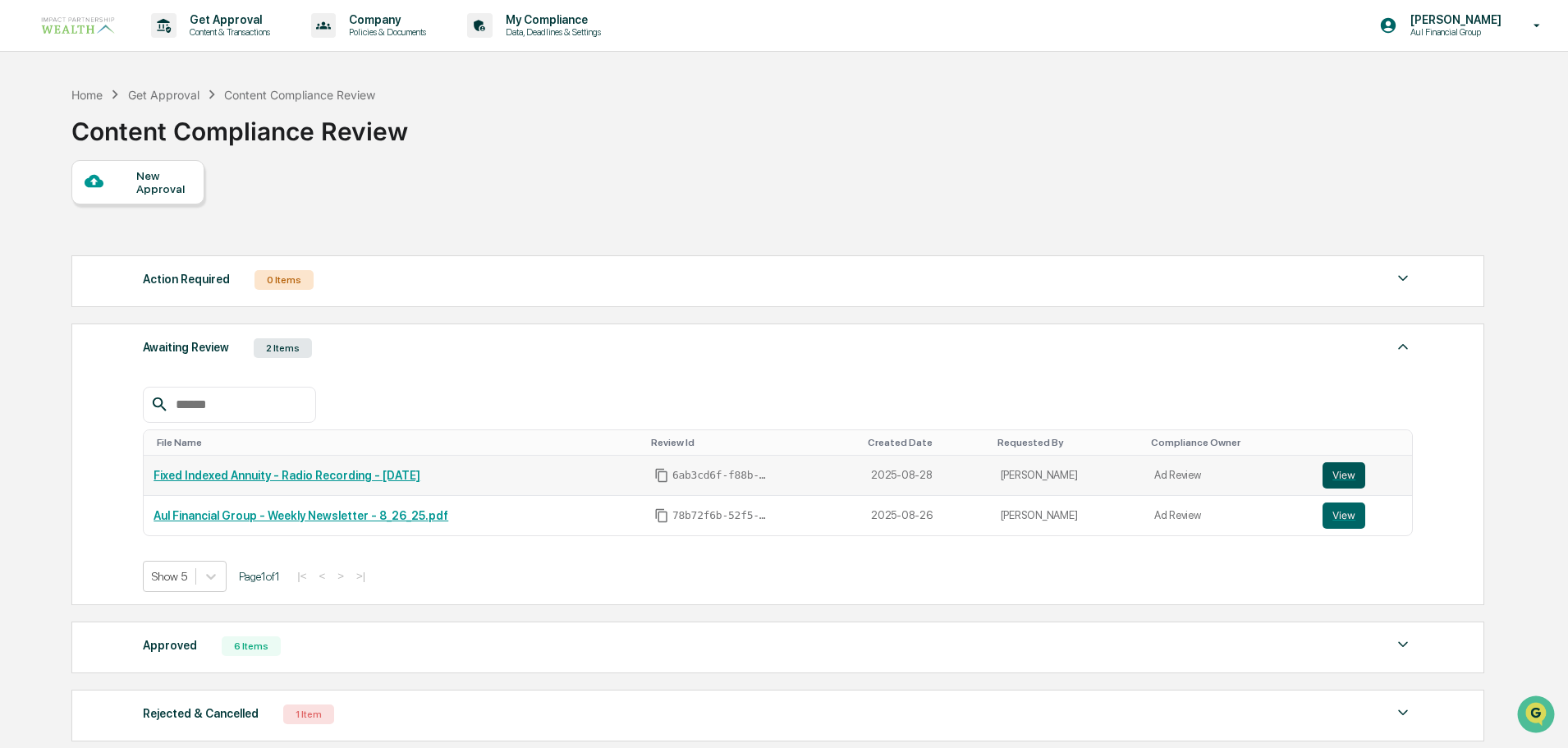
click at [1356, 477] on button "View" at bounding box center [1344, 475] width 43 height 26
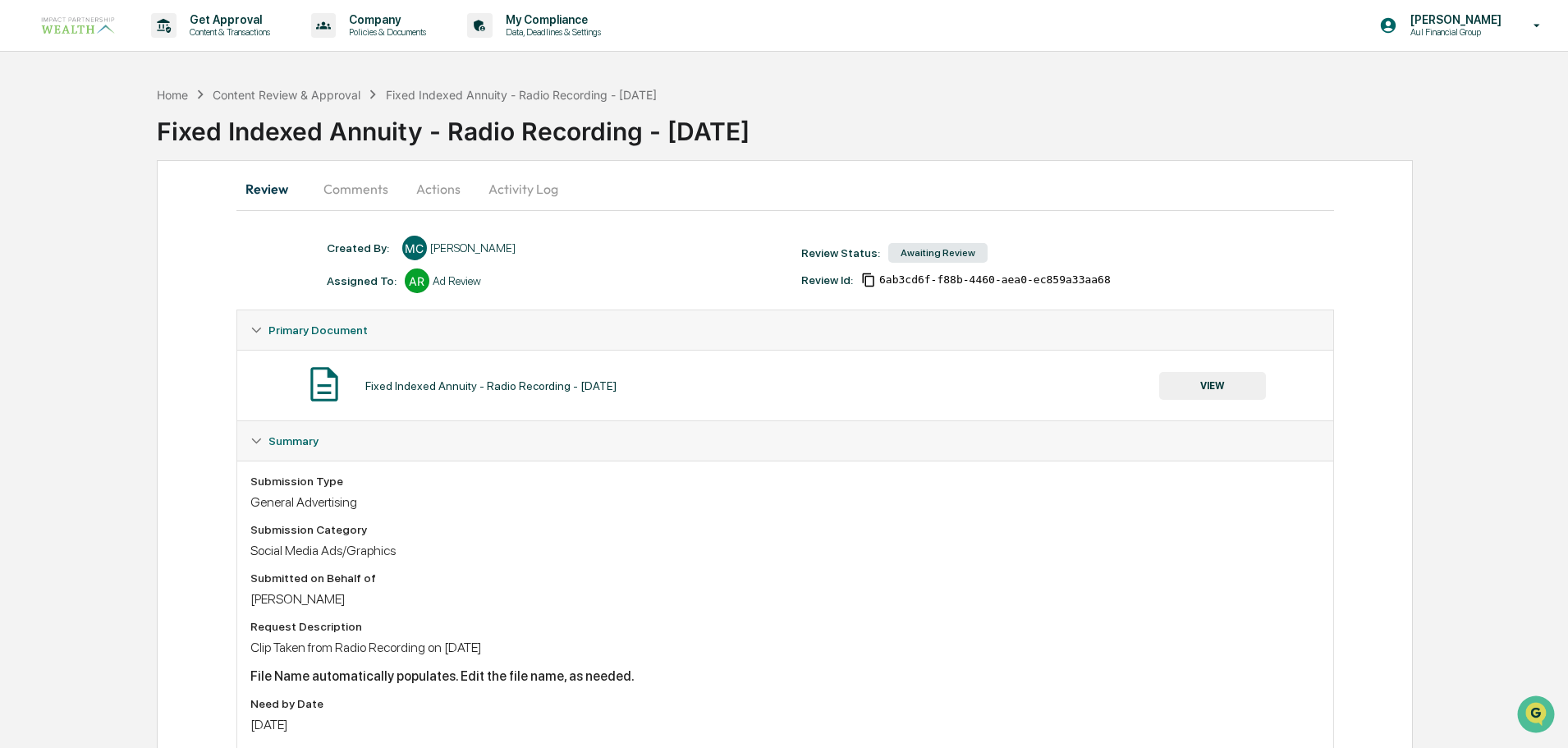
click at [437, 197] on button "Actions" at bounding box center [439, 189] width 74 height 40
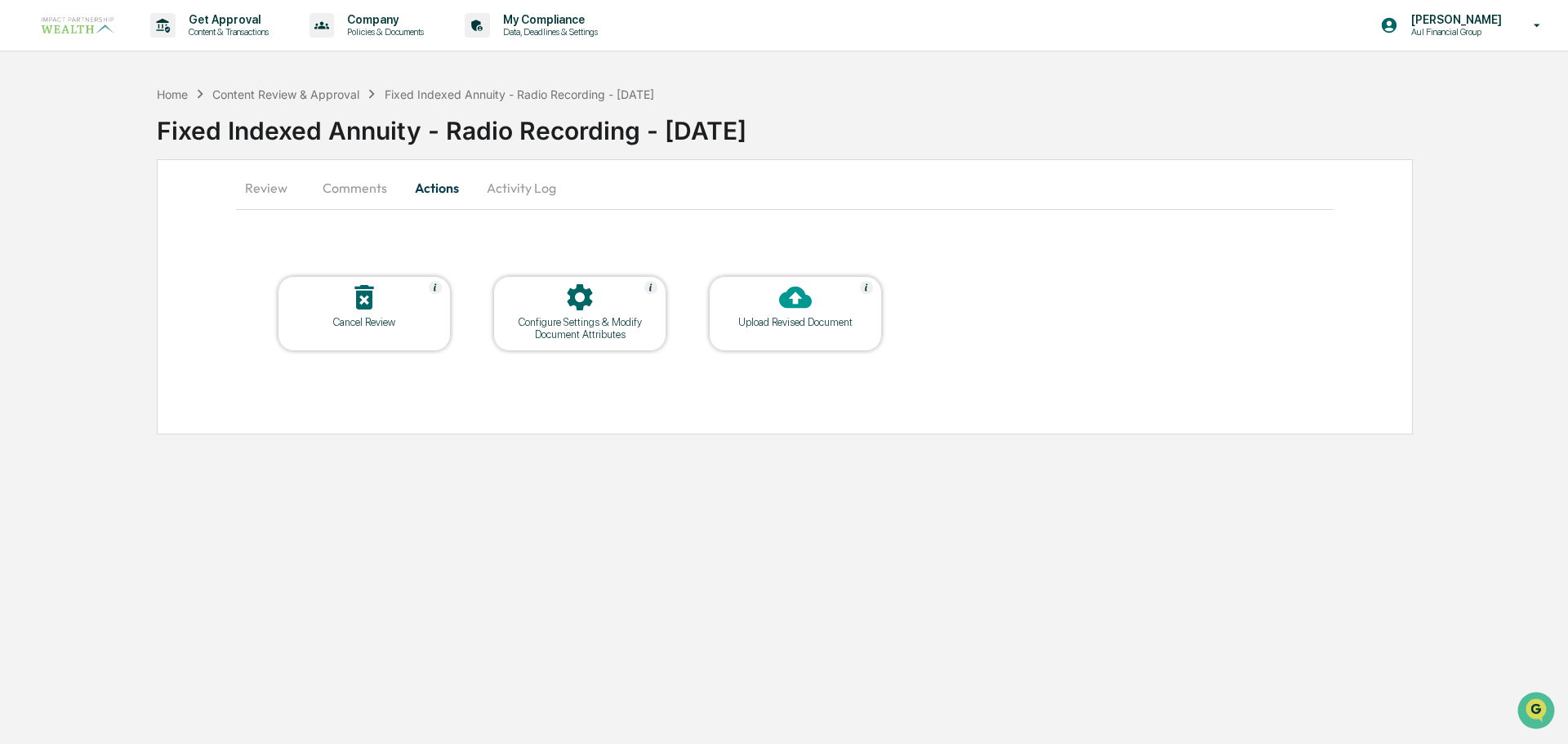
click at [763, 312] on div at bounding box center [796, 298] width 164 height 35
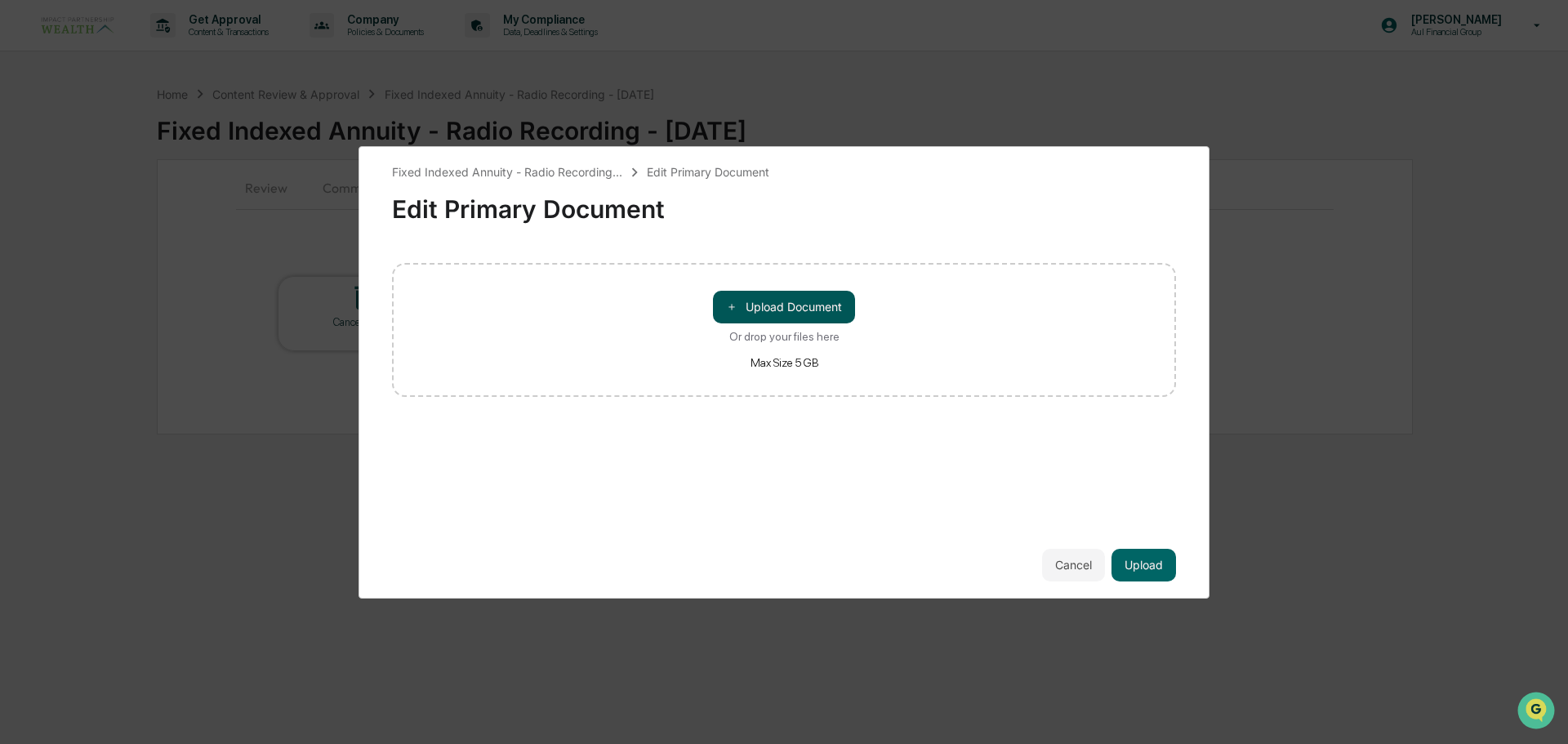
click at [795, 305] on button "＋ Upload Document" at bounding box center [784, 307] width 142 height 32
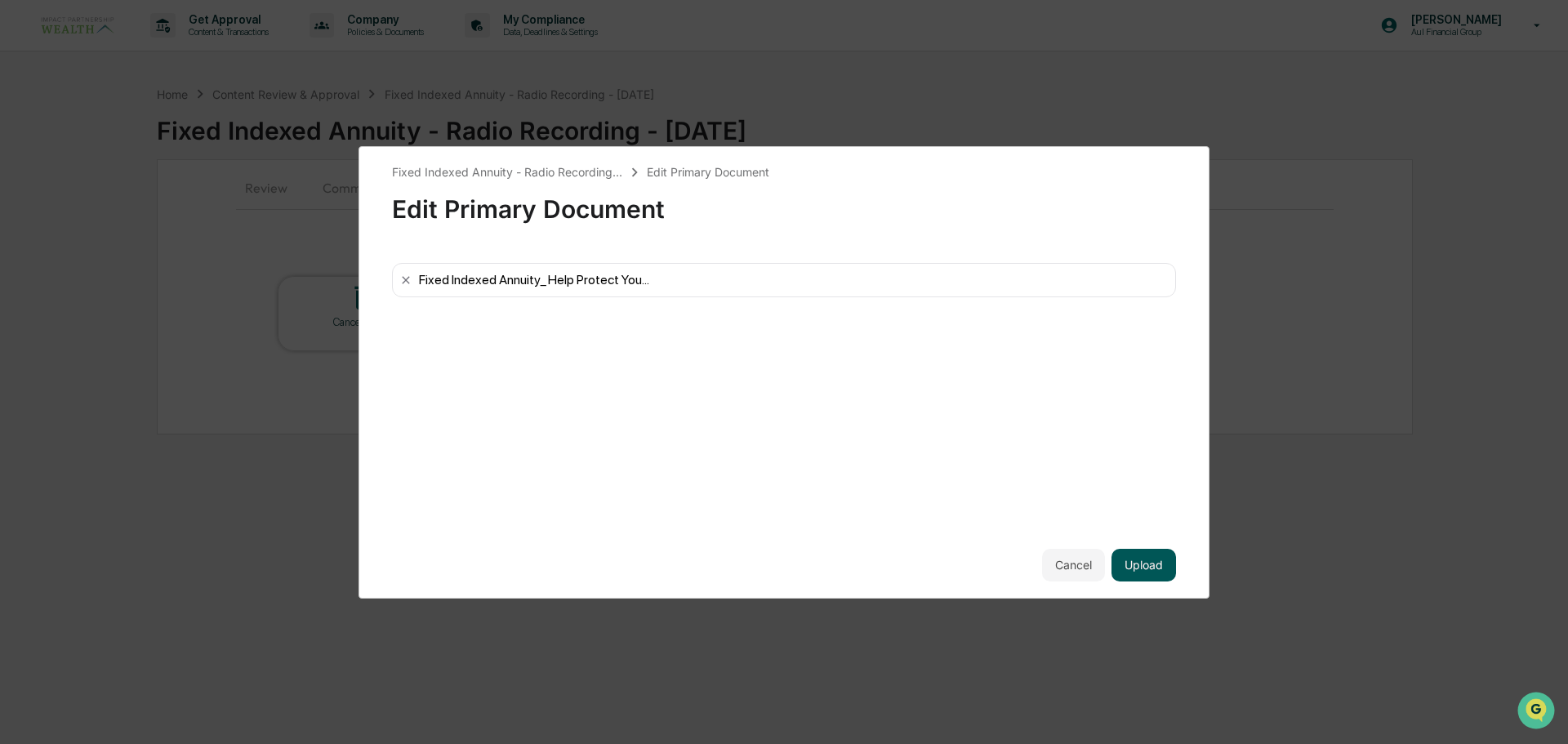
click at [1156, 562] on button "Upload" at bounding box center [1144, 565] width 65 height 32
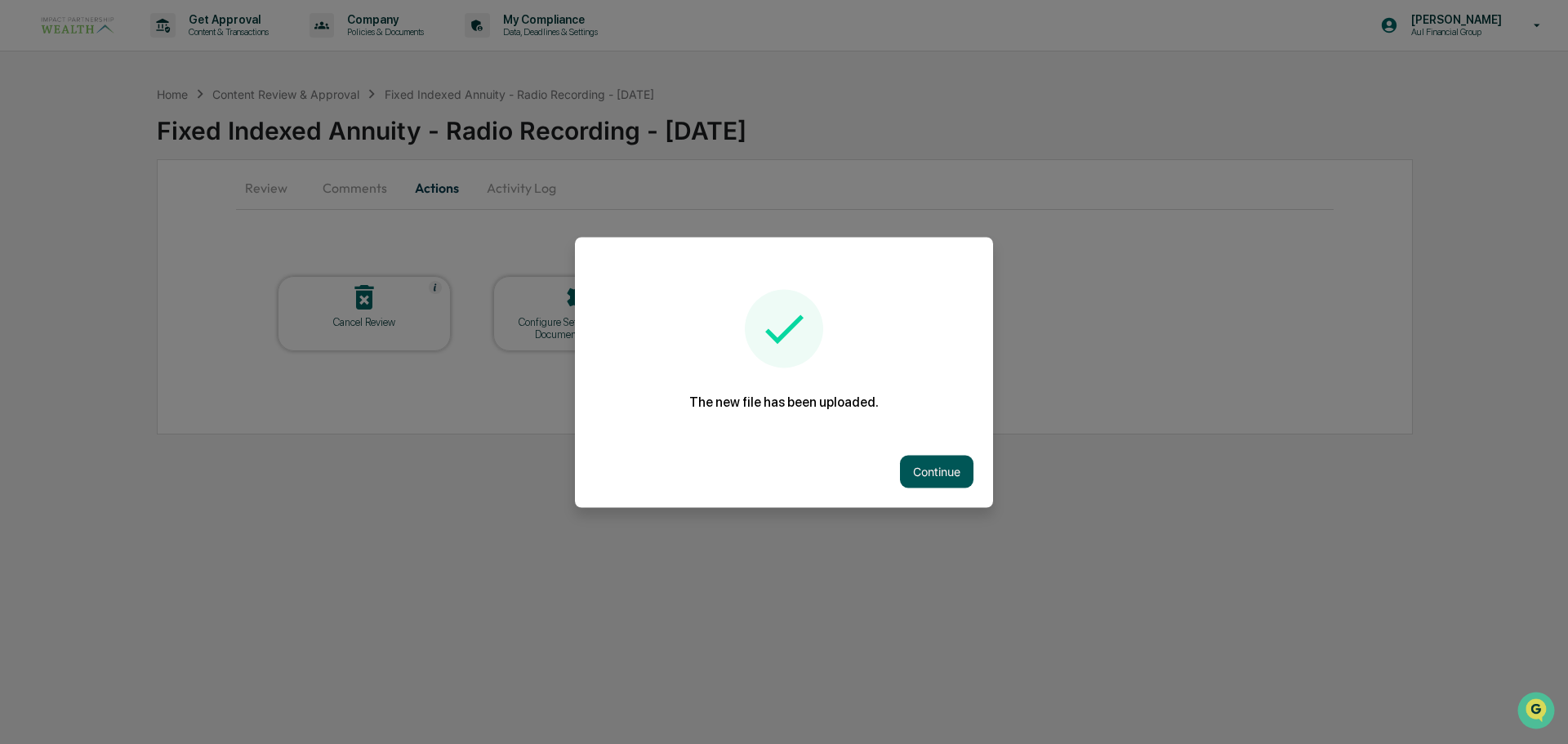
click at [905, 472] on button "Continue" at bounding box center [937, 471] width 74 height 32
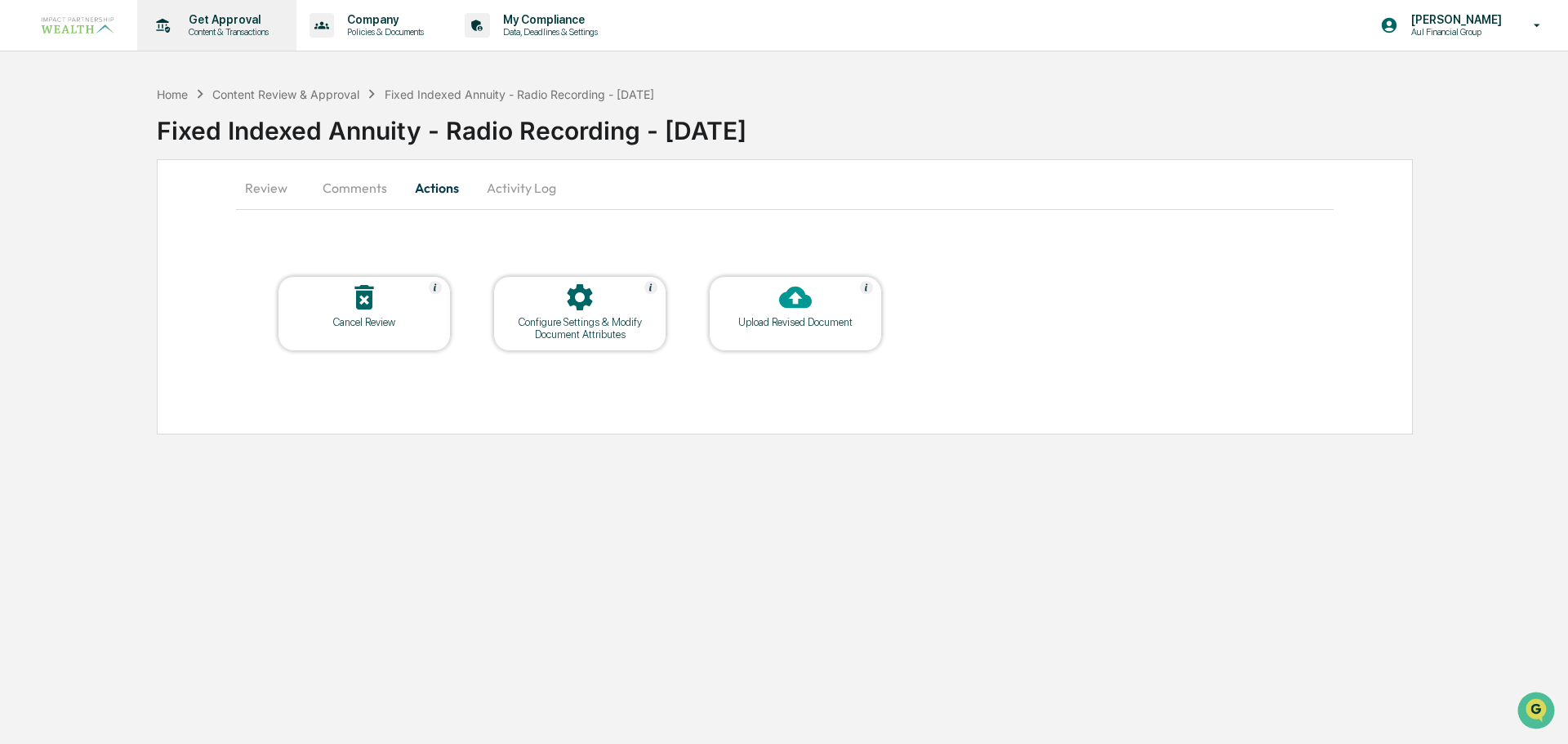
click at [217, 22] on p "Get Approval" at bounding box center [226, 20] width 102 height 13
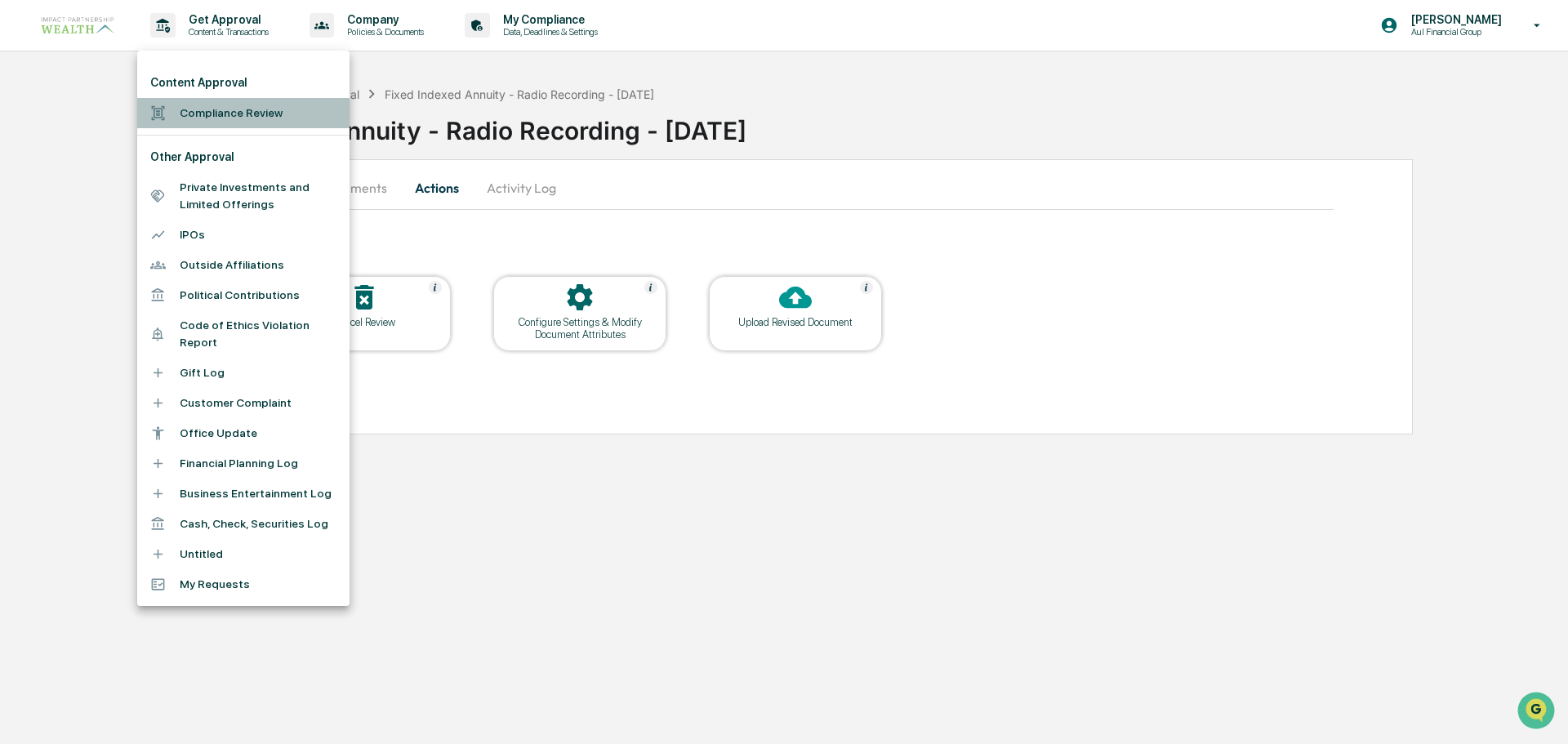
click at [223, 112] on li "Compliance Review" at bounding box center [244, 113] width 212 height 31
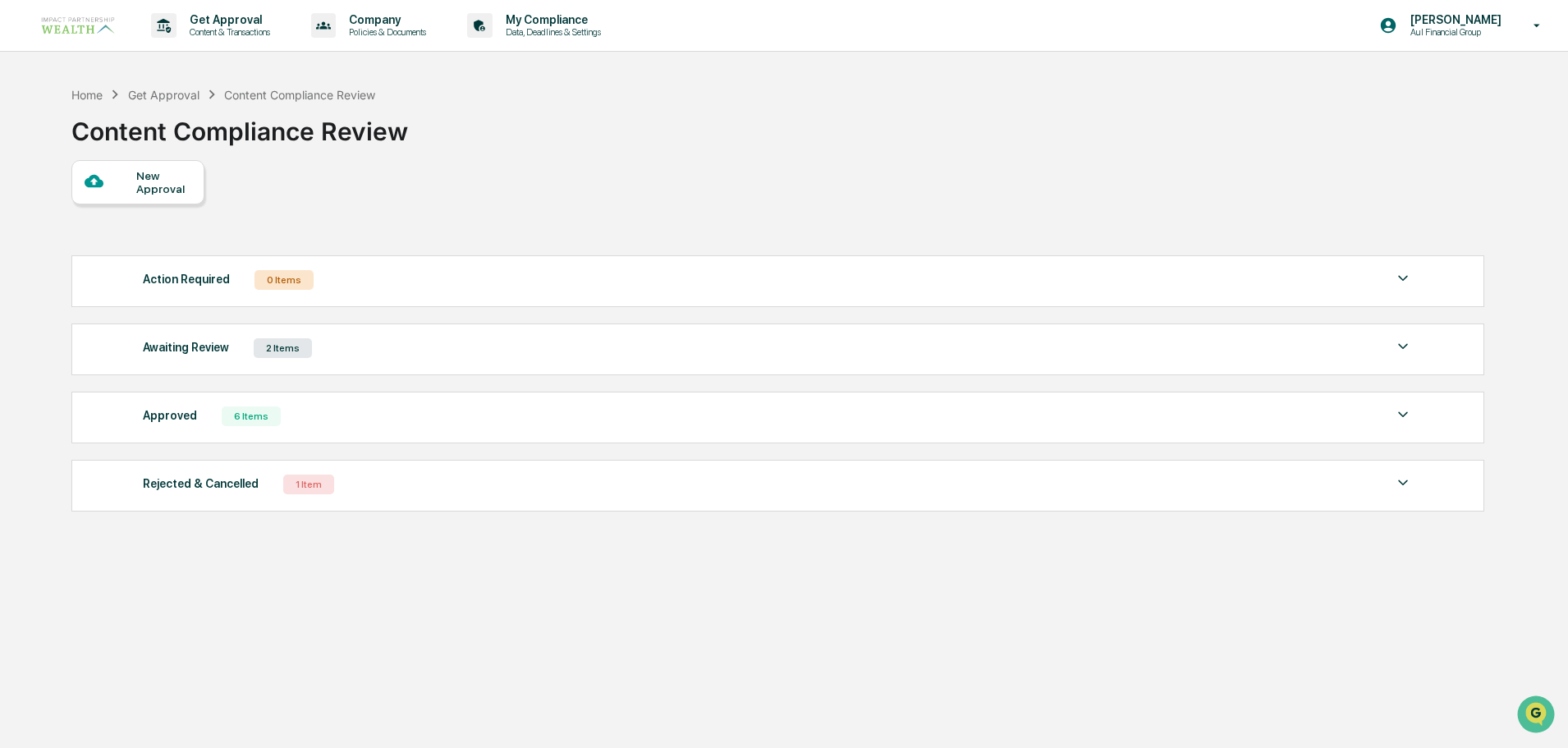
click at [153, 181] on div "New Approval" at bounding box center [164, 182] width 55 height 26
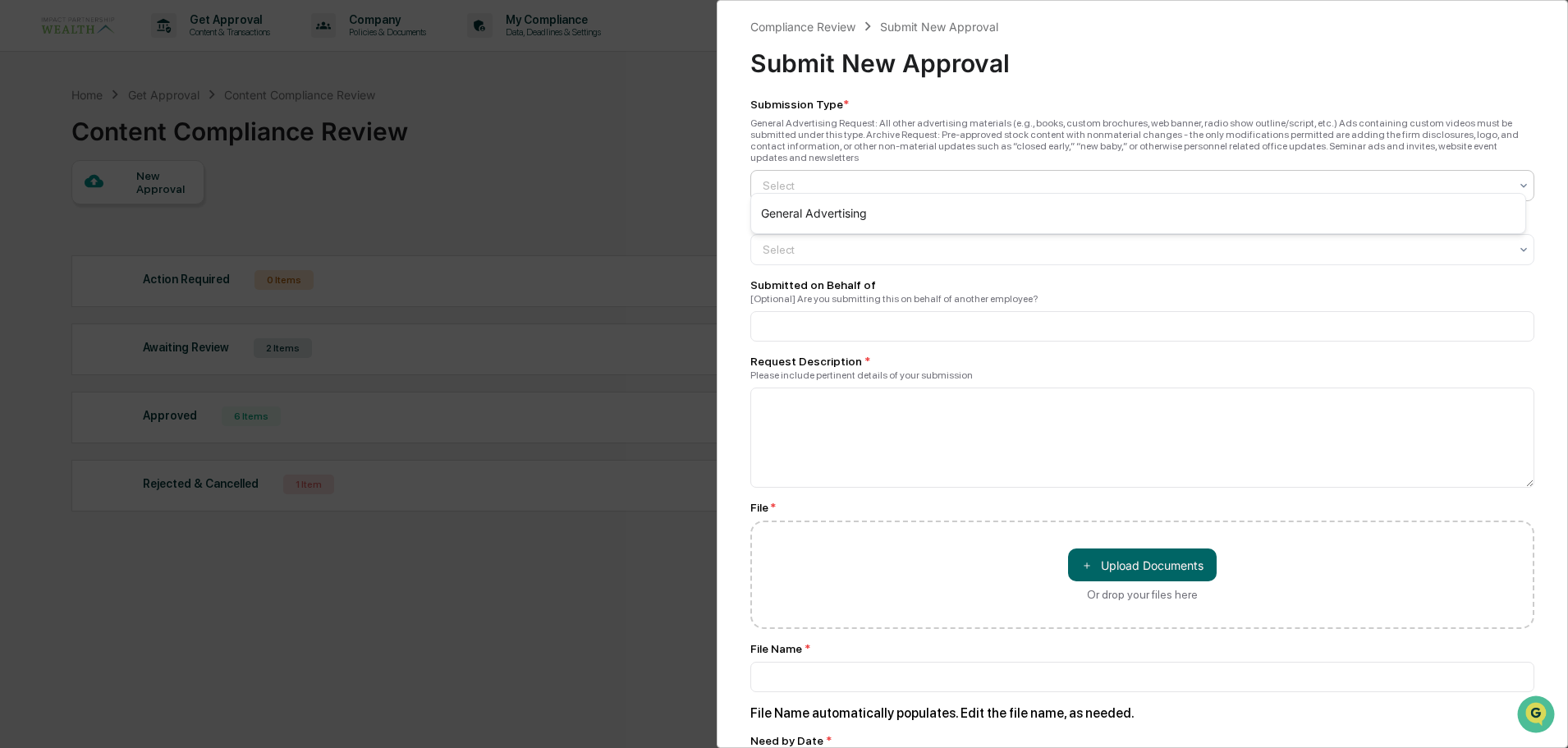
click at [895, 179] on div at bounding box center [1136, 185] width 746 height 16
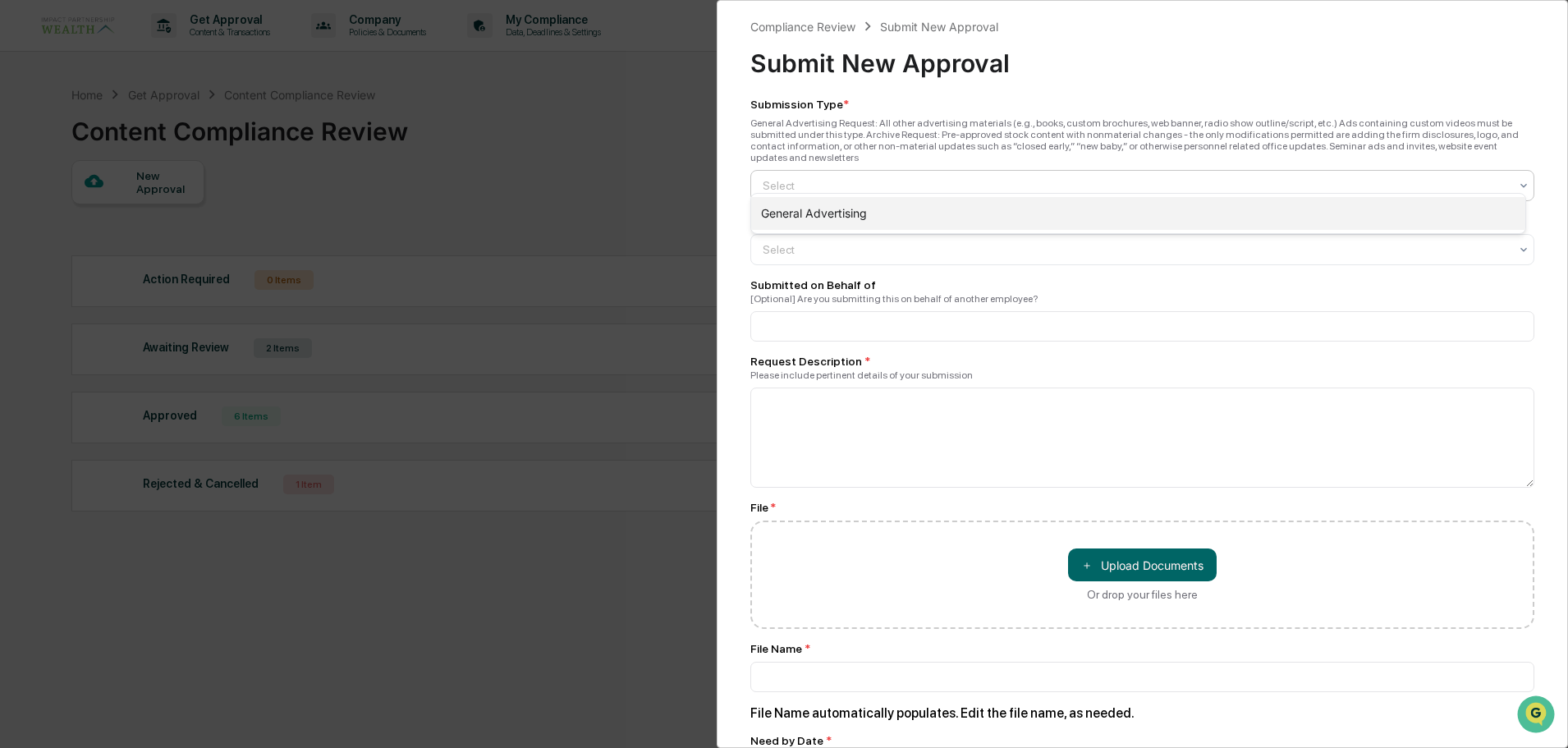
click at [887, 209] on div "General Advertising" at bounding box center [1138, 213] width 774 height 33
click at [836, 246] on div at bounding box center [1136, 250] width 746 height 16
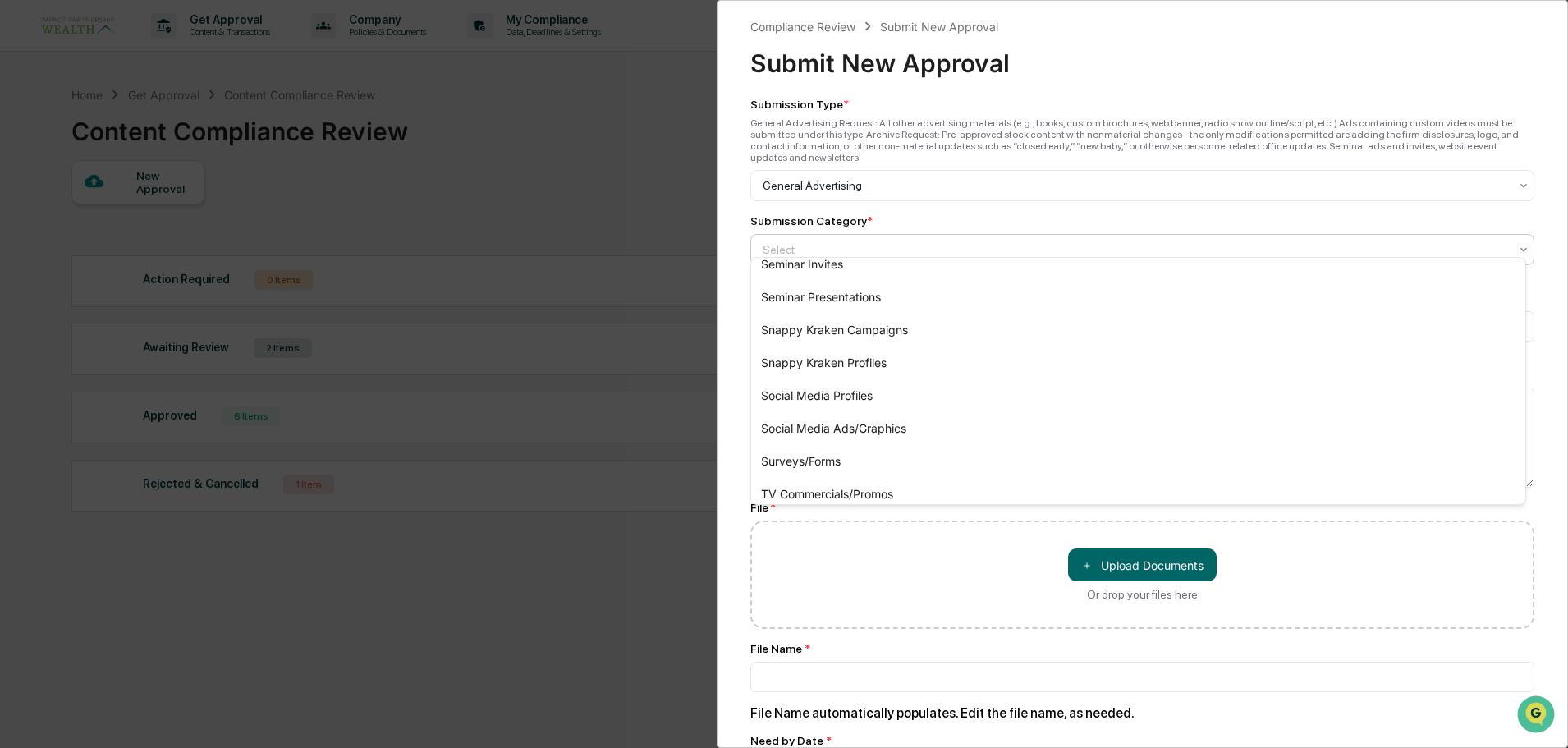
scroll to position [713, 0]
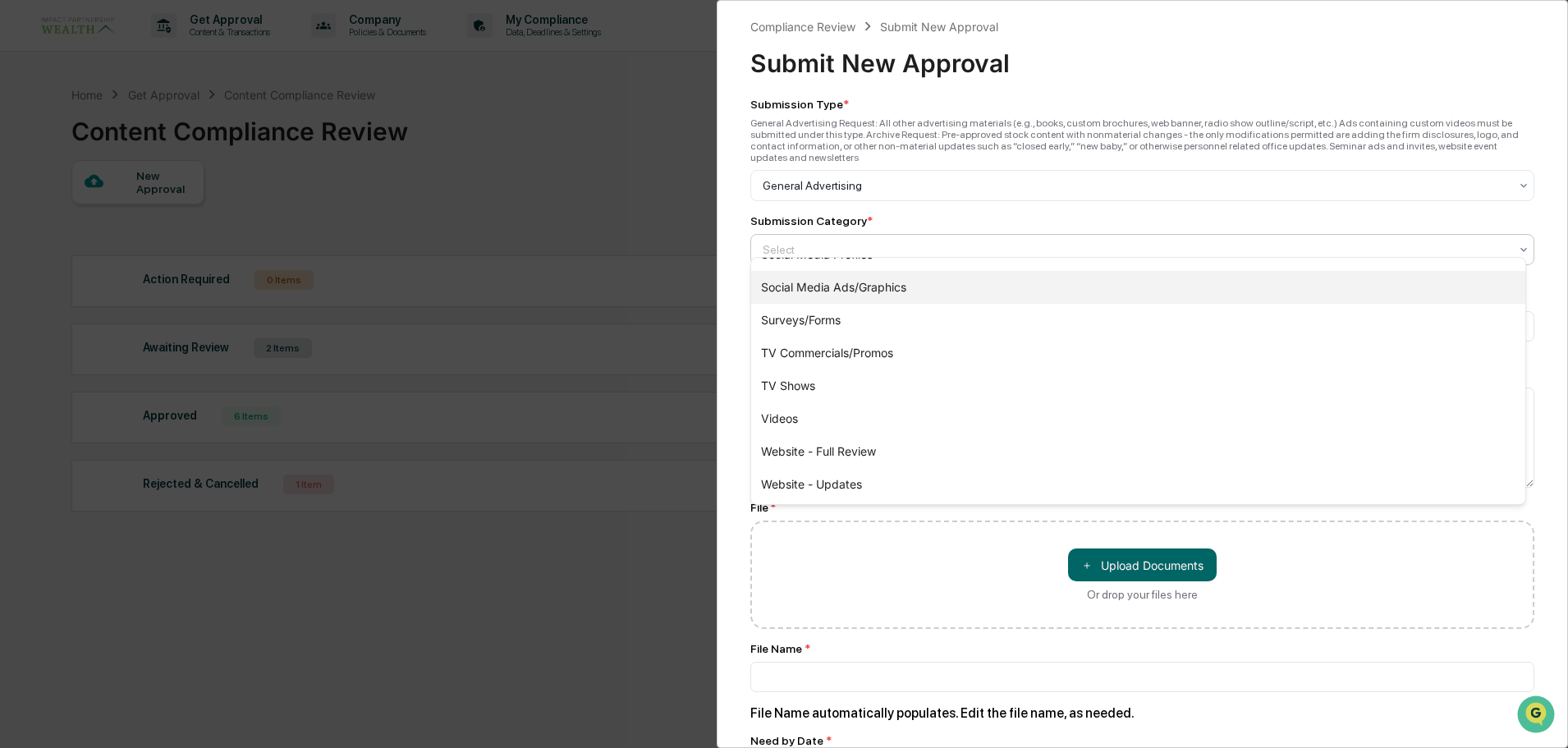
click at [862, 295] on div "Social Media Ads/Graphics" at bounding box center [1138, 288] width 774 height 33
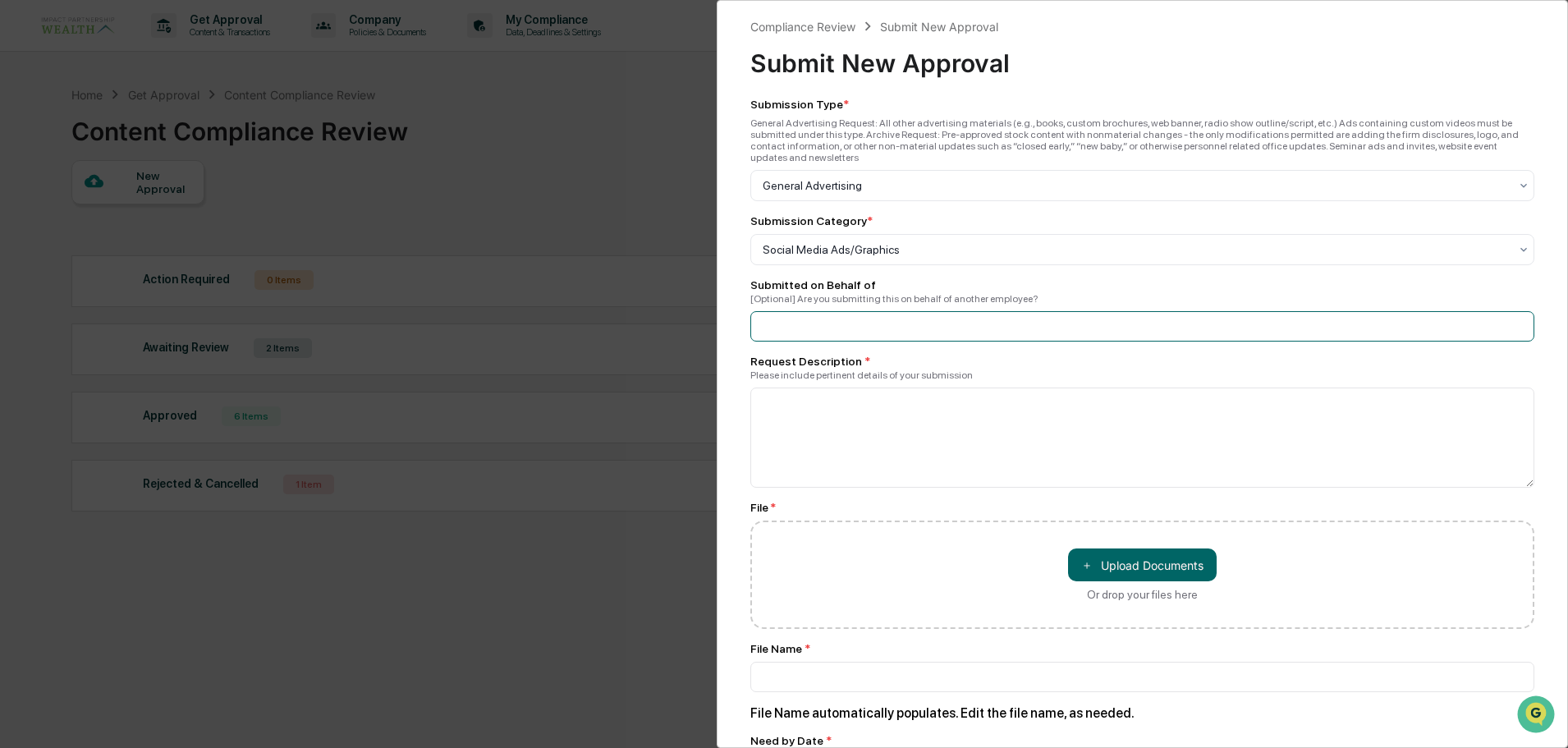
click at [864, 326] on input at bounding box center [1142, 327] width 784 height 31
type input "*********"
click at [880, 425] on textarea at bounding box center [1142, 438] width 784 height 100
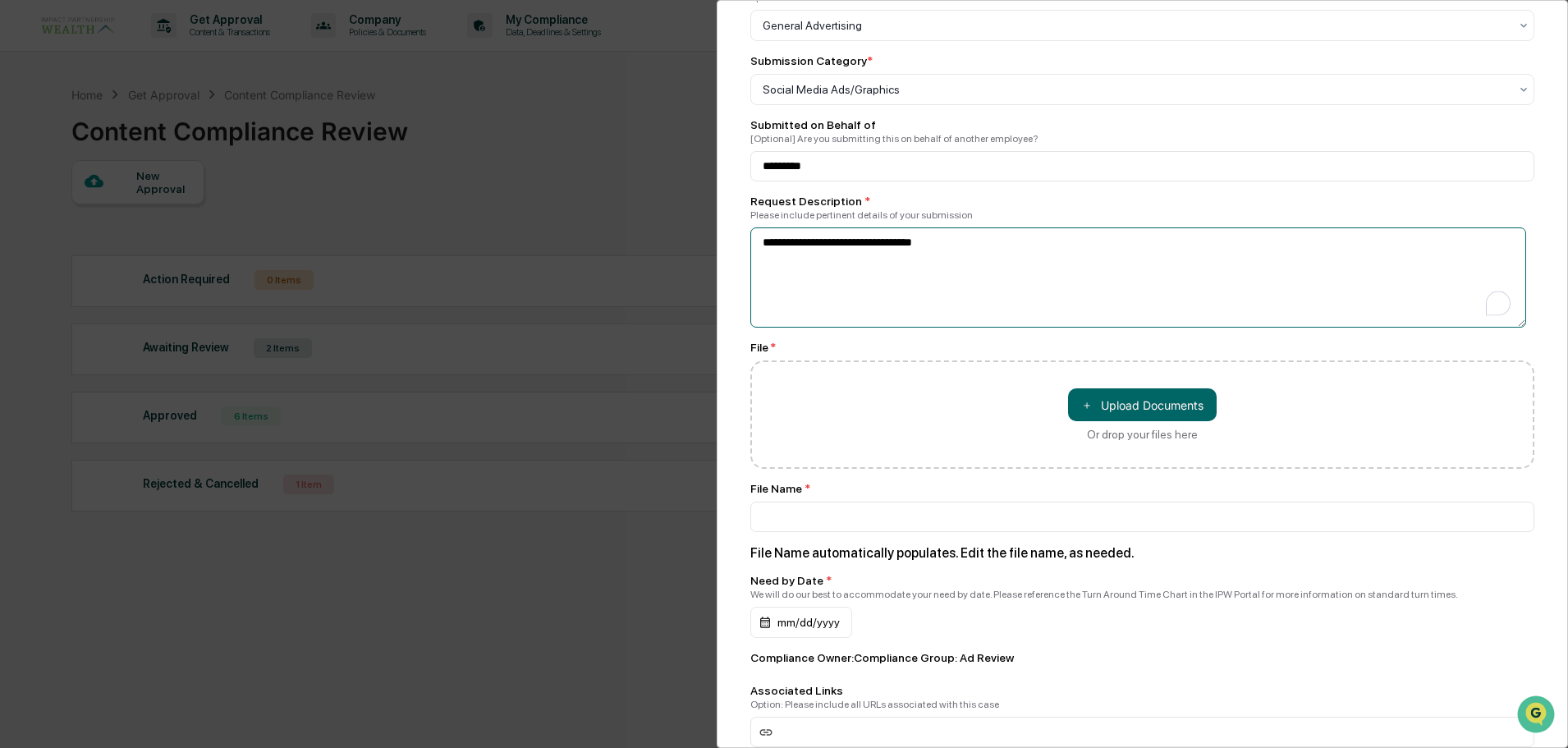
scroll to position [165, 0]
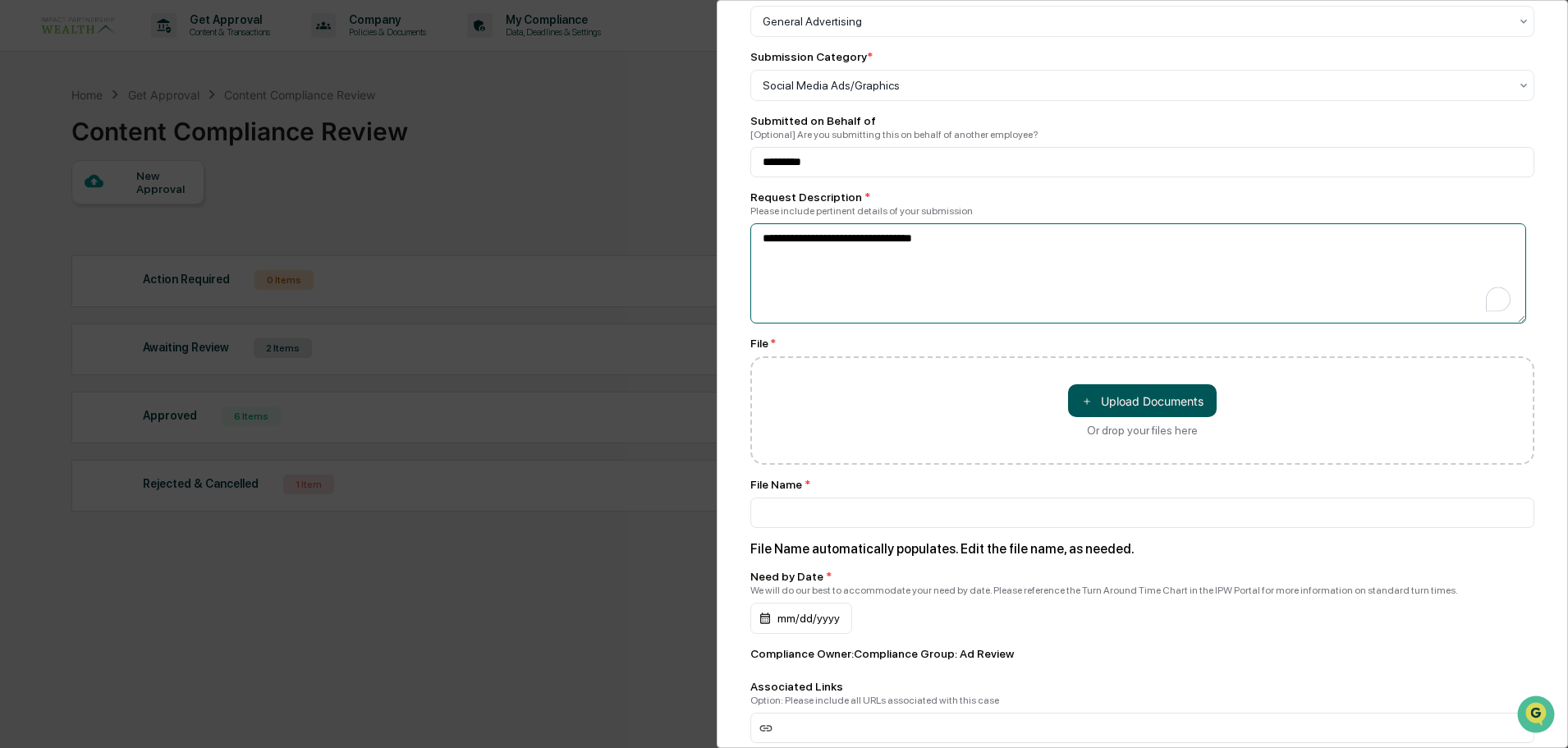
type textarea "**********"
click at [1169, 387] on button "＋ Upload Documents" at bounding box center [1142, 401] width 148 height 33
type input "**********"
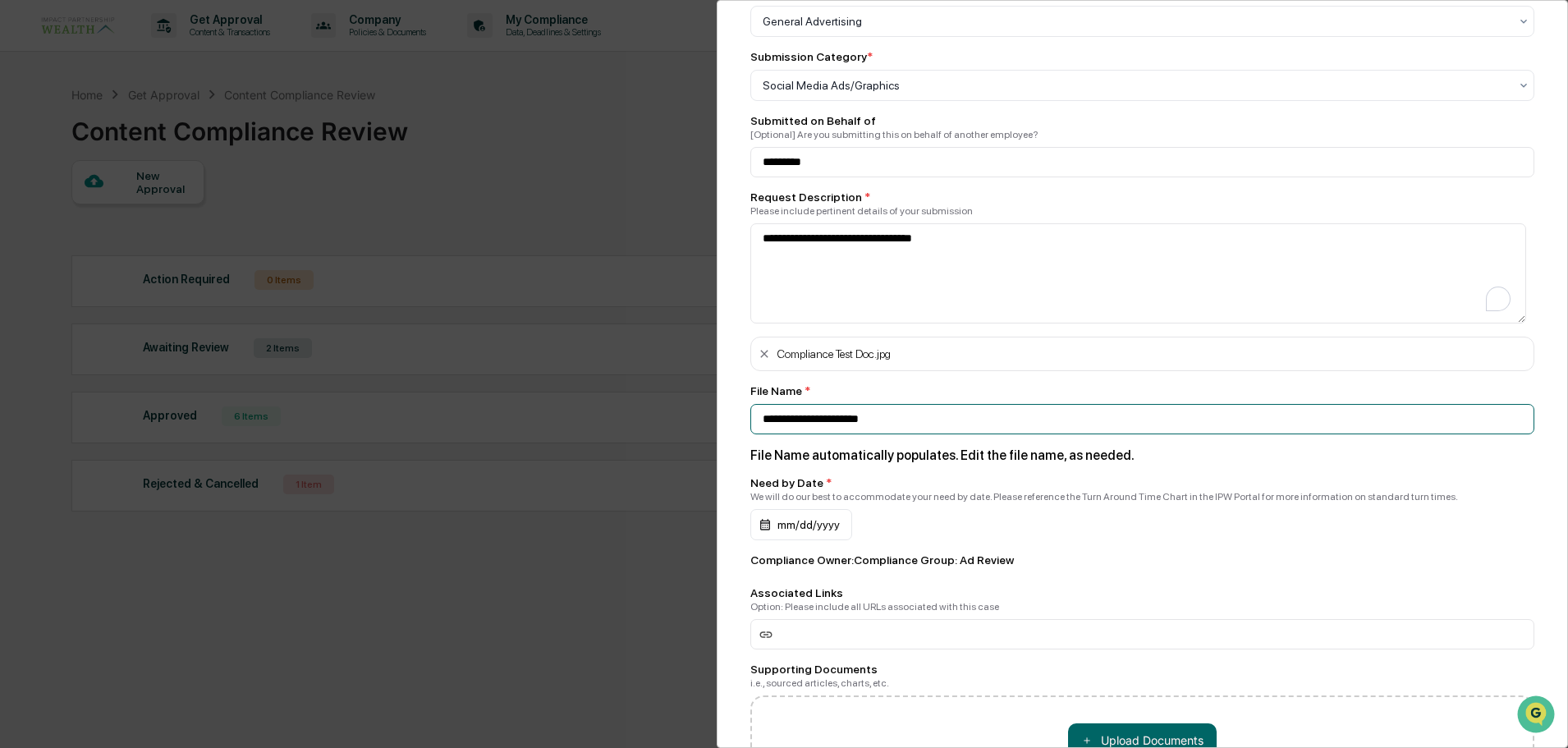
drag, startPoint x: 927, startPoint y: 412, endPoint x: 726, endPoint y: 418, distance: 201.1
click at [726, 419] on div "**********" at bounding box center [1143, 374] width 852 height 748
type input "**********"
click at [817, 516] on div "mm/dd/yyyy" at bounding box center [801, 525] width 102 height 32
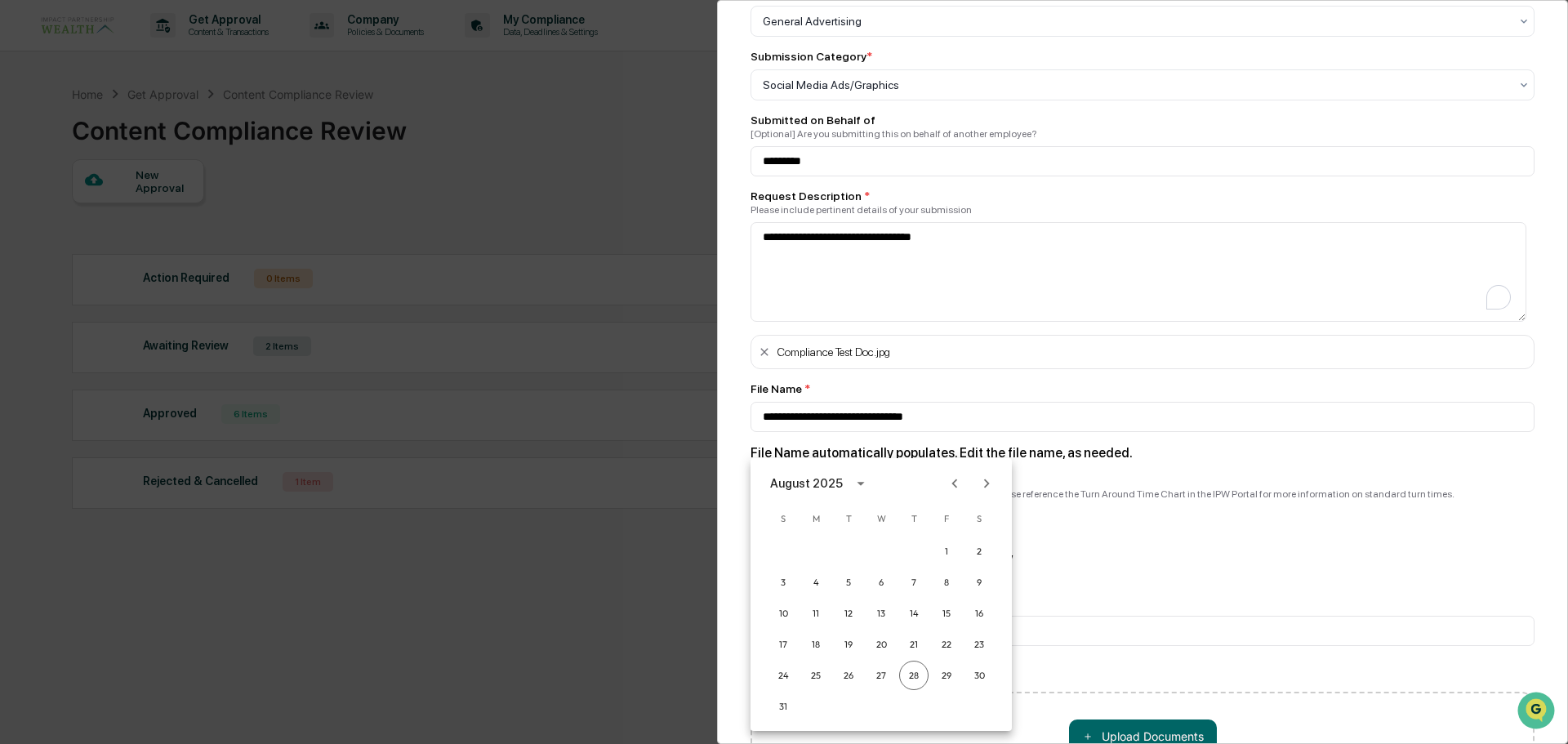
click at [986, 490] on icon "Next month" at bounding box center [987, 484] width 18 height 18
click at [849, 542] on button "2" at bounding box center [848, 551] width 30 height 30
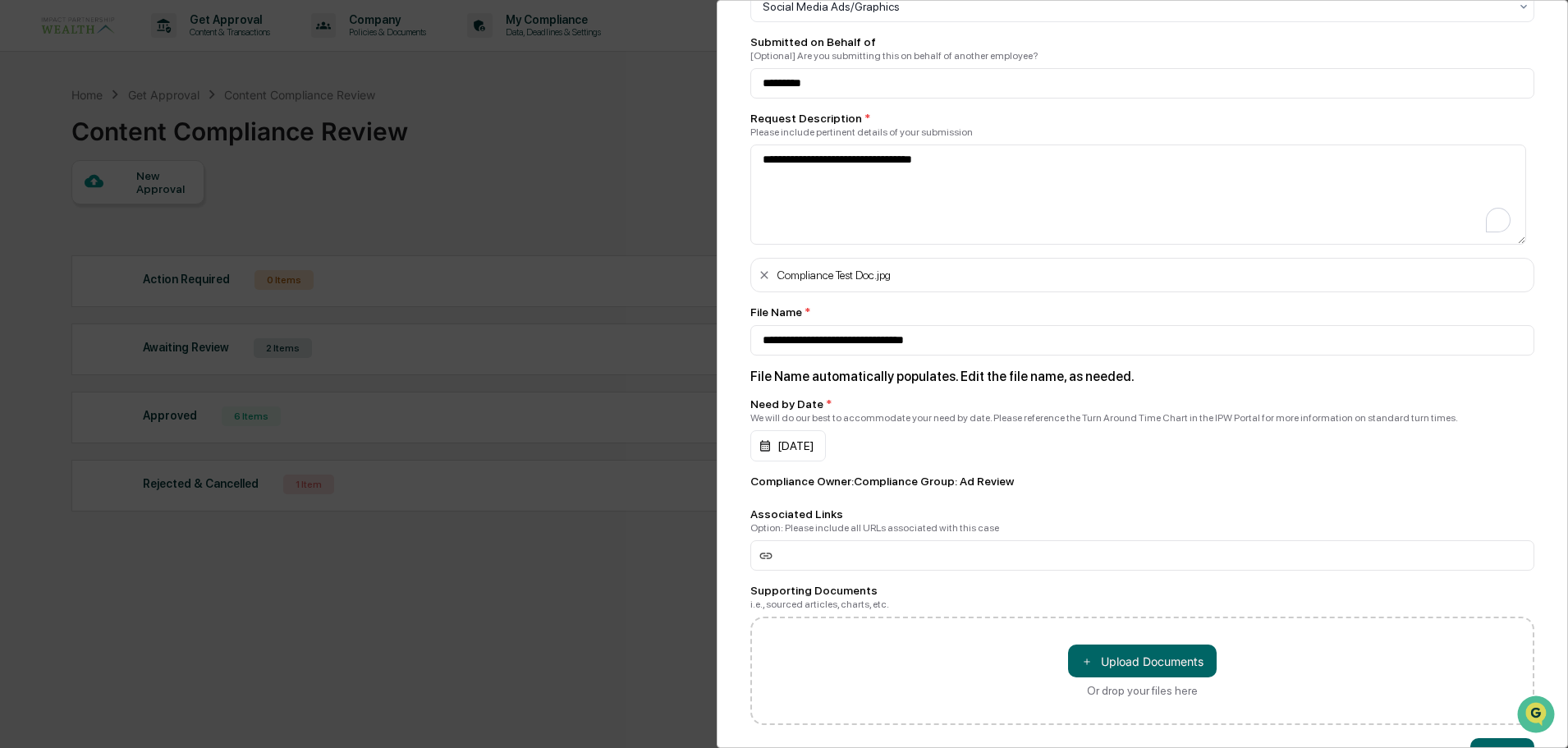
scroll to position [290, 0]
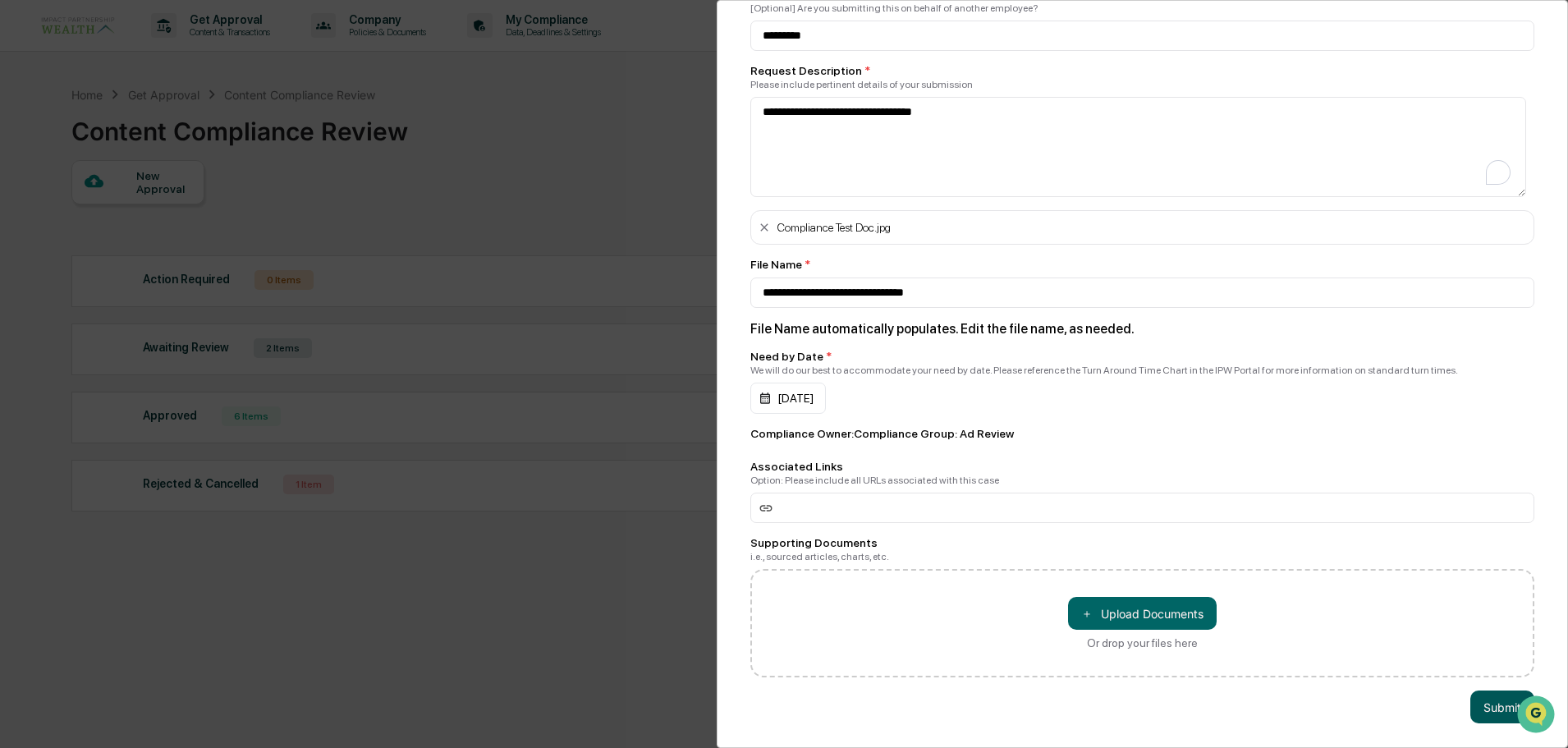
click at [1483, 693] on button "Submit" at bounding box center [1502, 707] width 64 height 33
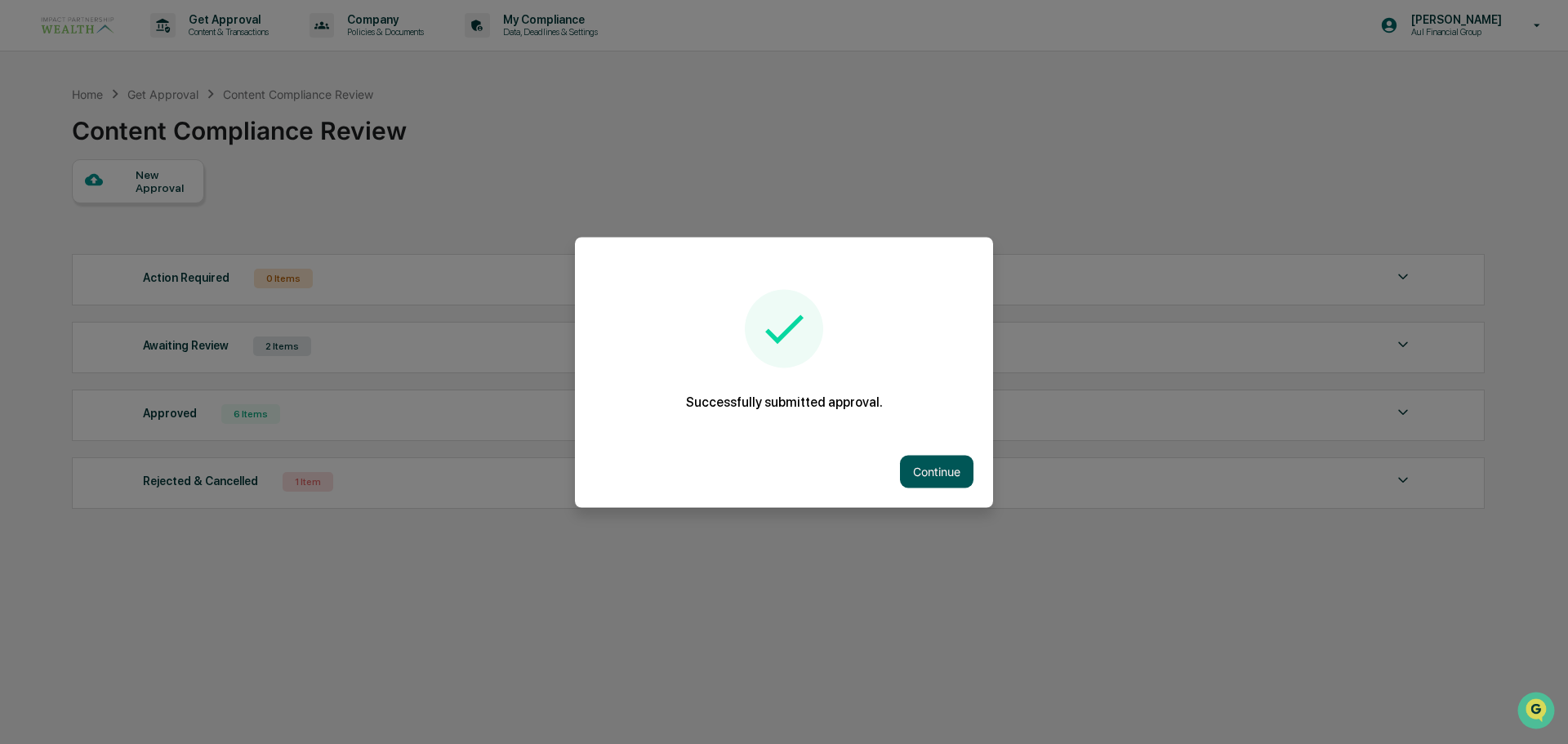
click at [927, 475] on button "Continue" at bounding box center [937, 471] width 74 height 32
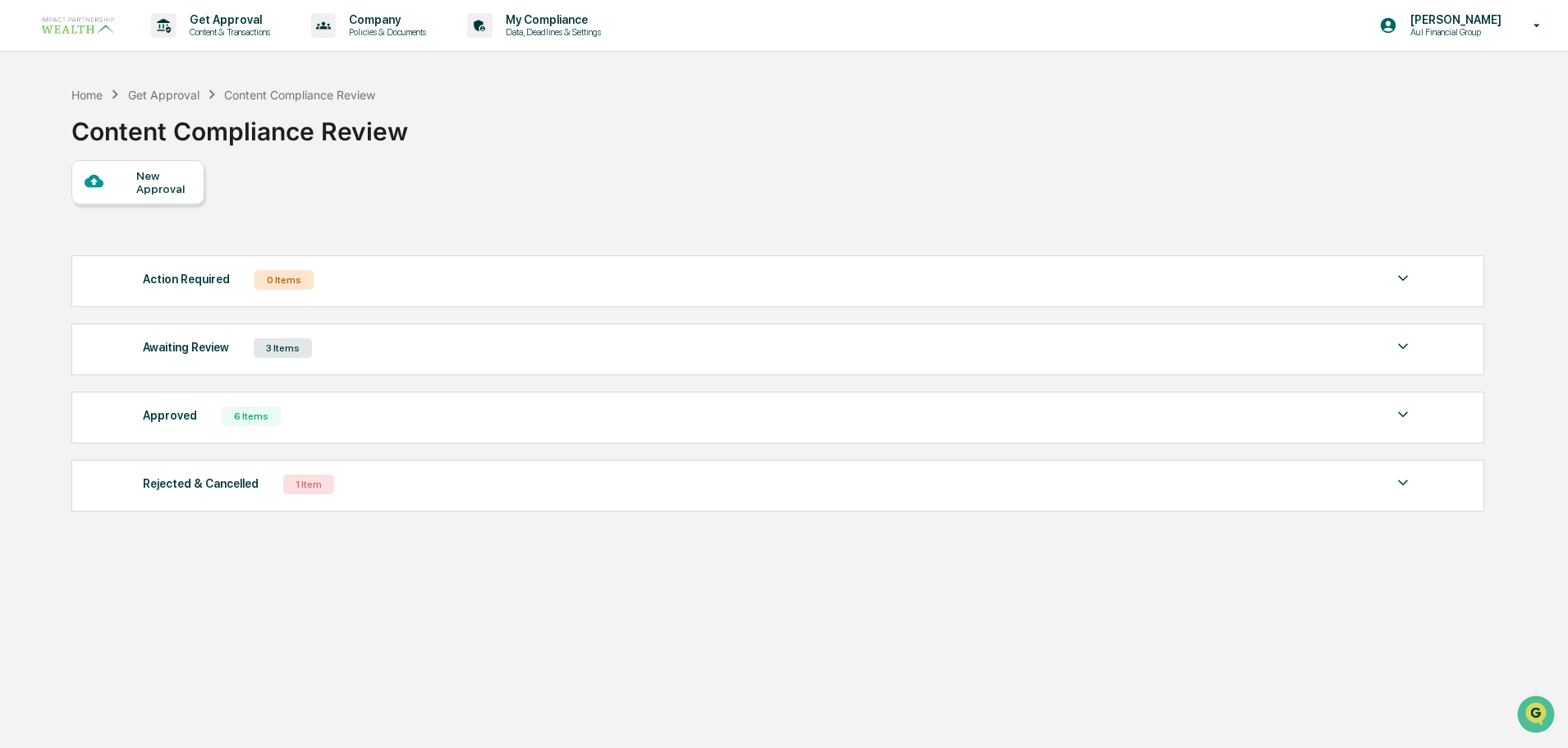
click at [290, 353] on div "3 Items" at bounding box center [283, 348] width 58 height 20
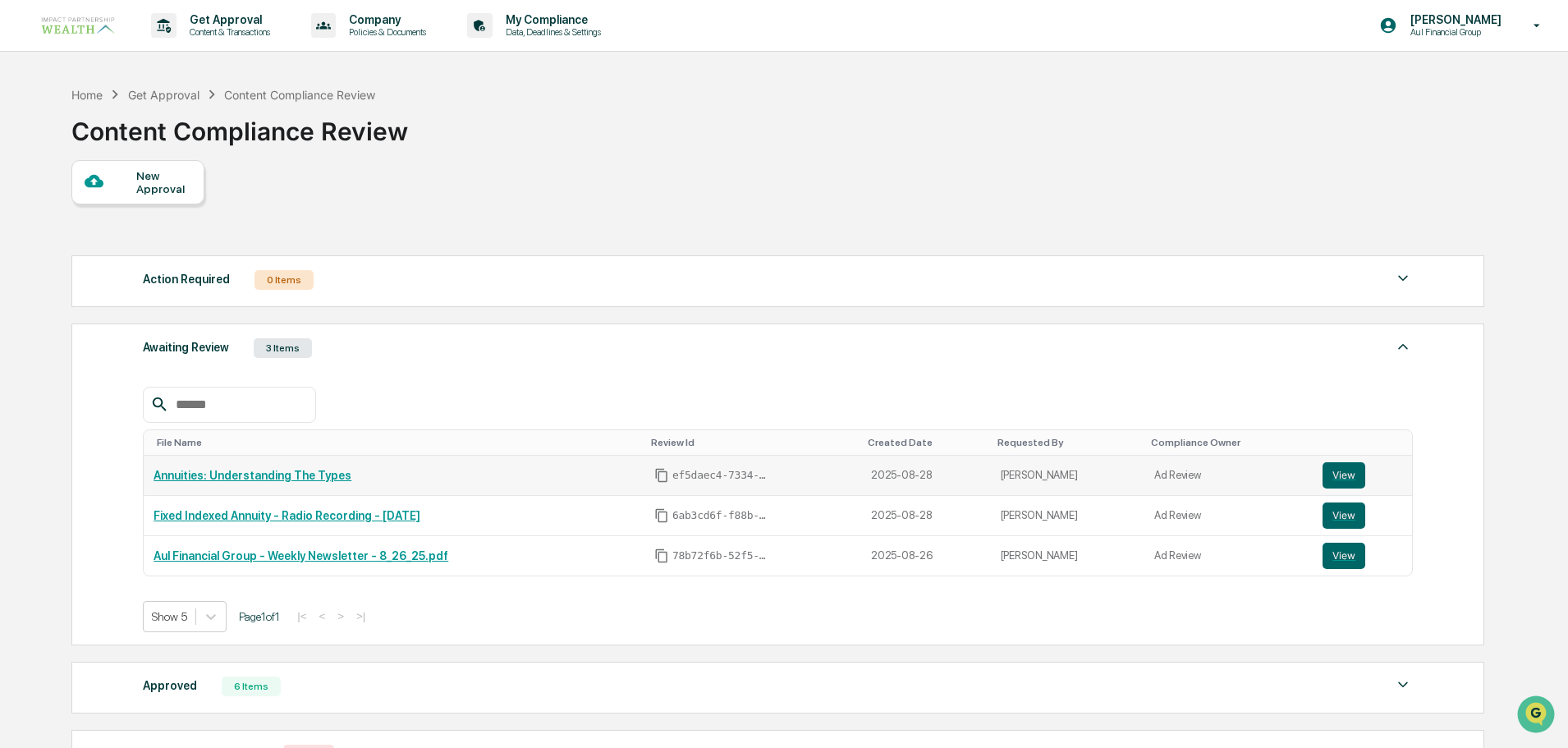
click at [261, 477] on link "Annuities: Understanding The Types" at bounding box center [252, 476] width 198 height 14
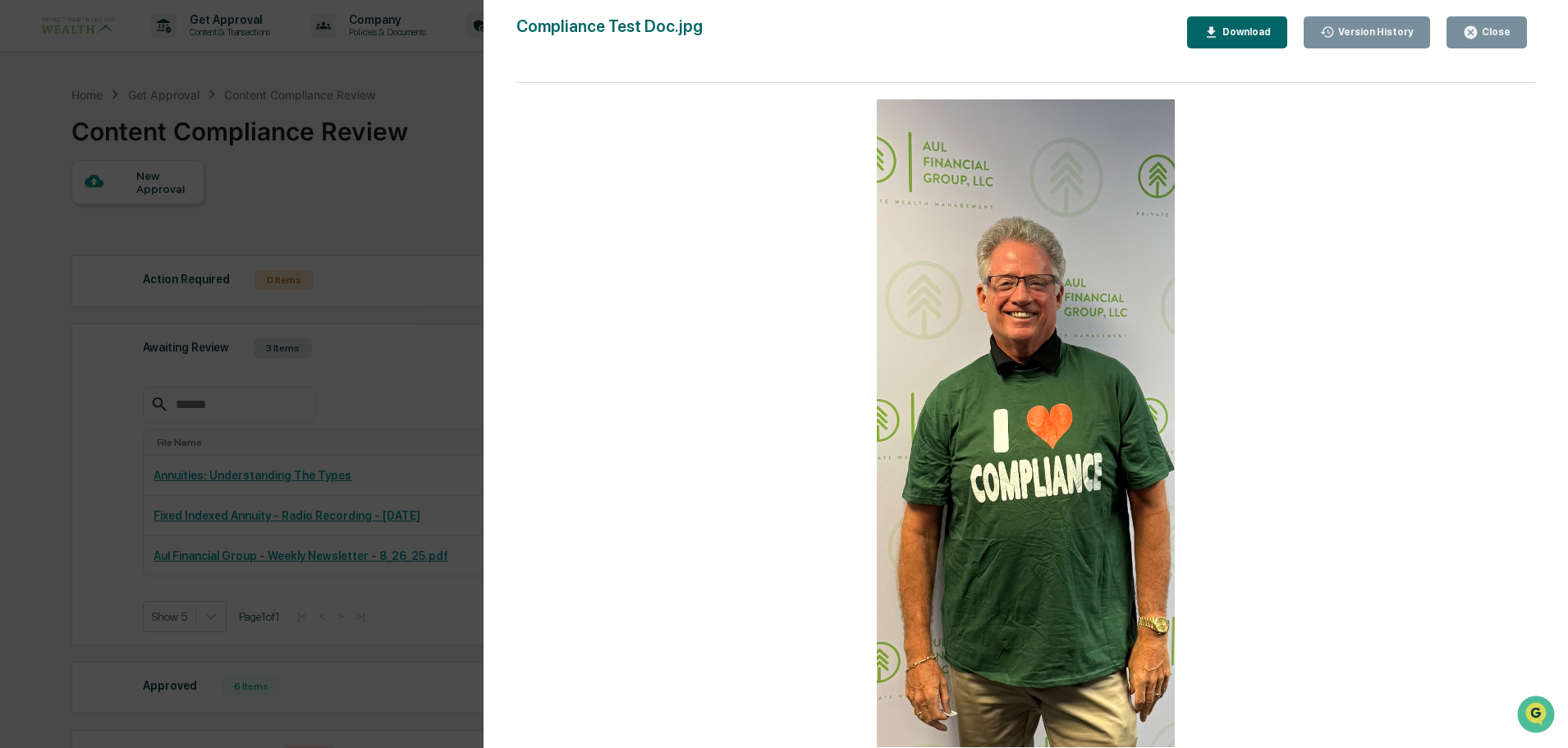
click at [400, 147] on div "Version History [DATE] 06:08 PM [PERSON_NAME] Compliance Test Doc.jpg Close Ver…" at bounding box center [784, 374] width 1568 height 748
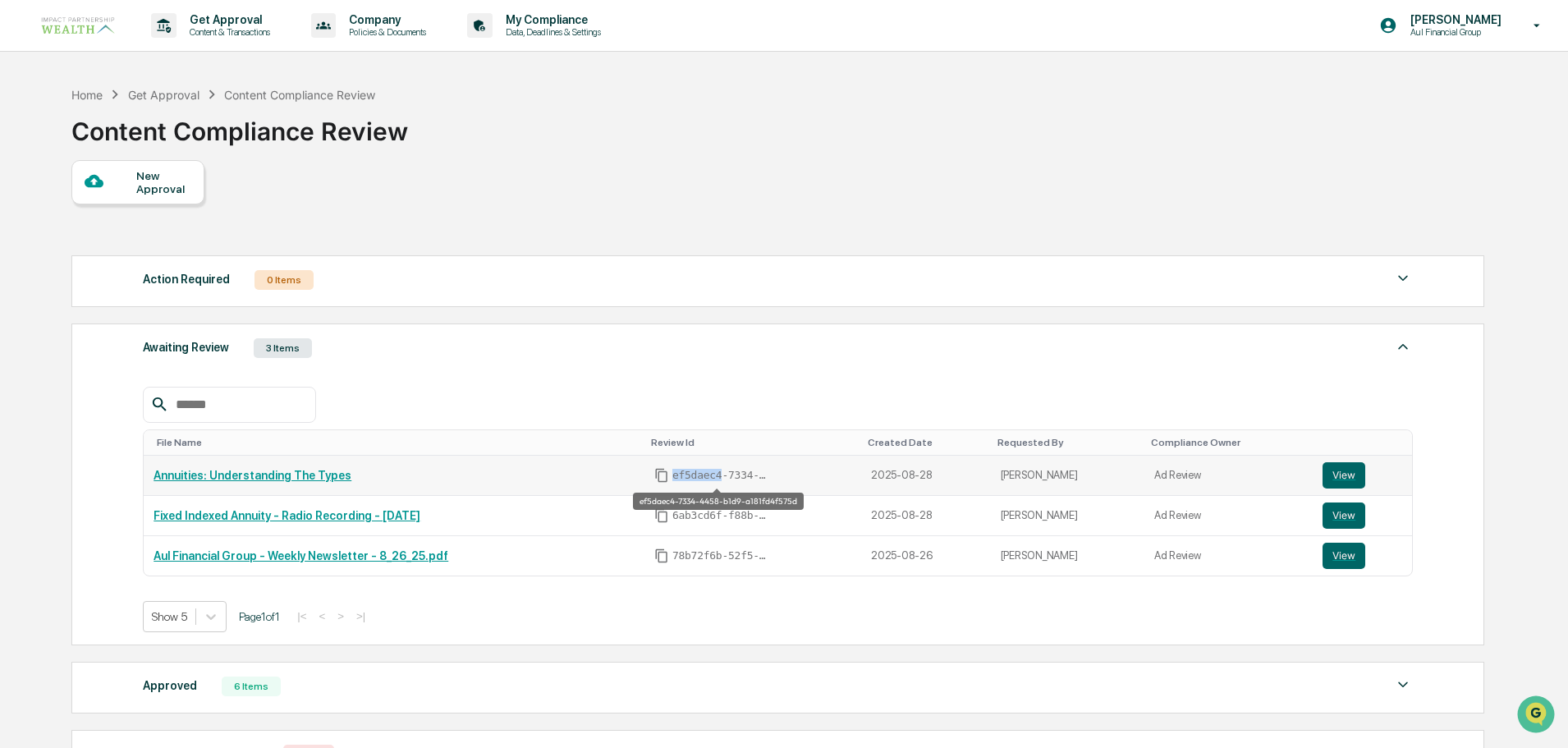
drag, startPoint x: 712, startPoint y: 477, endPoint x: 669, endPoint y: 478, distance: 43.0
click at [673, 478] on span "ef5daec4-7334-4458-b1d9-a181fd4f575d" at bounding box center [722, 476] width 99 height 14
copy span "ef5daec4"
click at [1346, 483] on button "View" at bounding box center [1344, 475] width 43 height 26
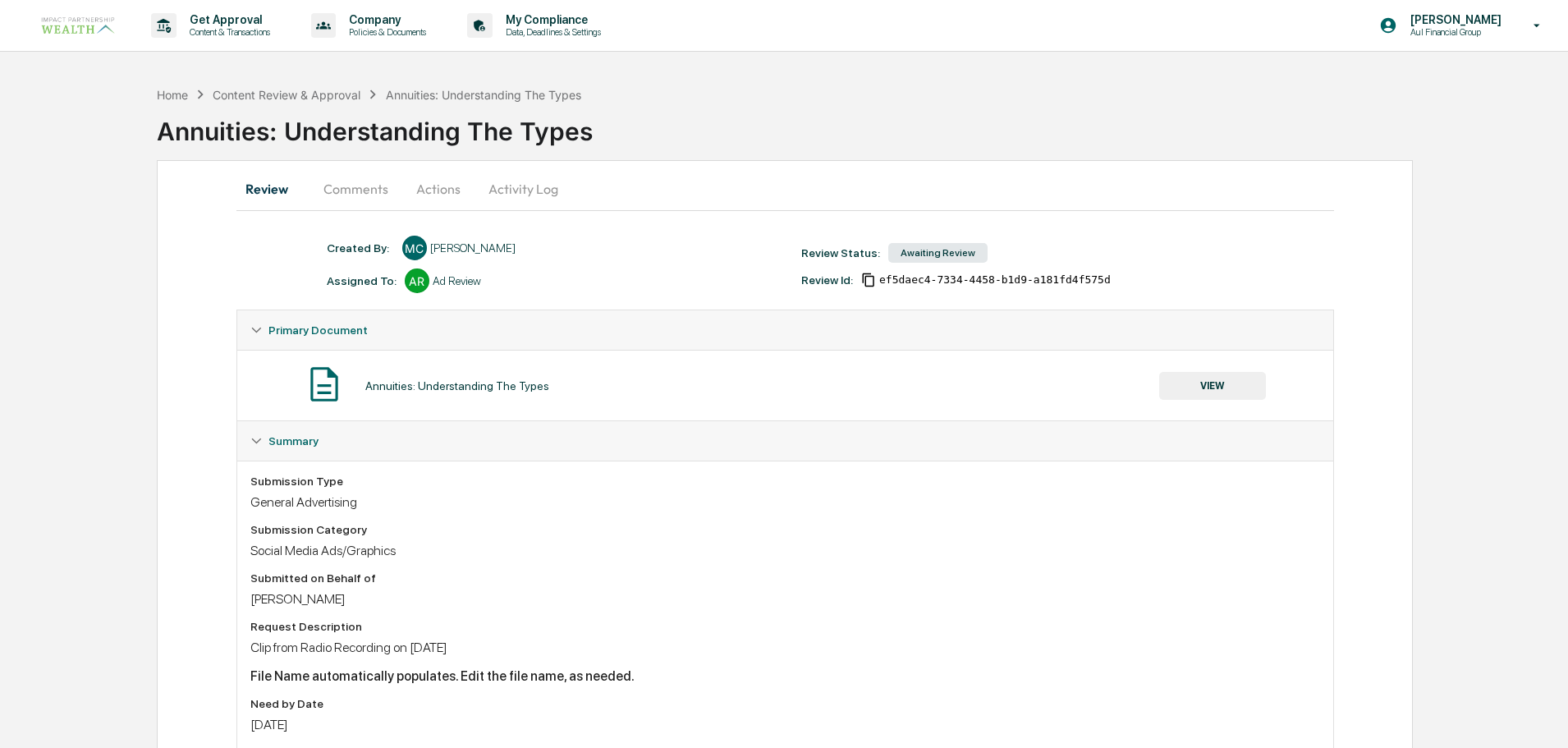
click at [448, 193] on button "Actions" at bounding box center [439, 189] width 74 height 40
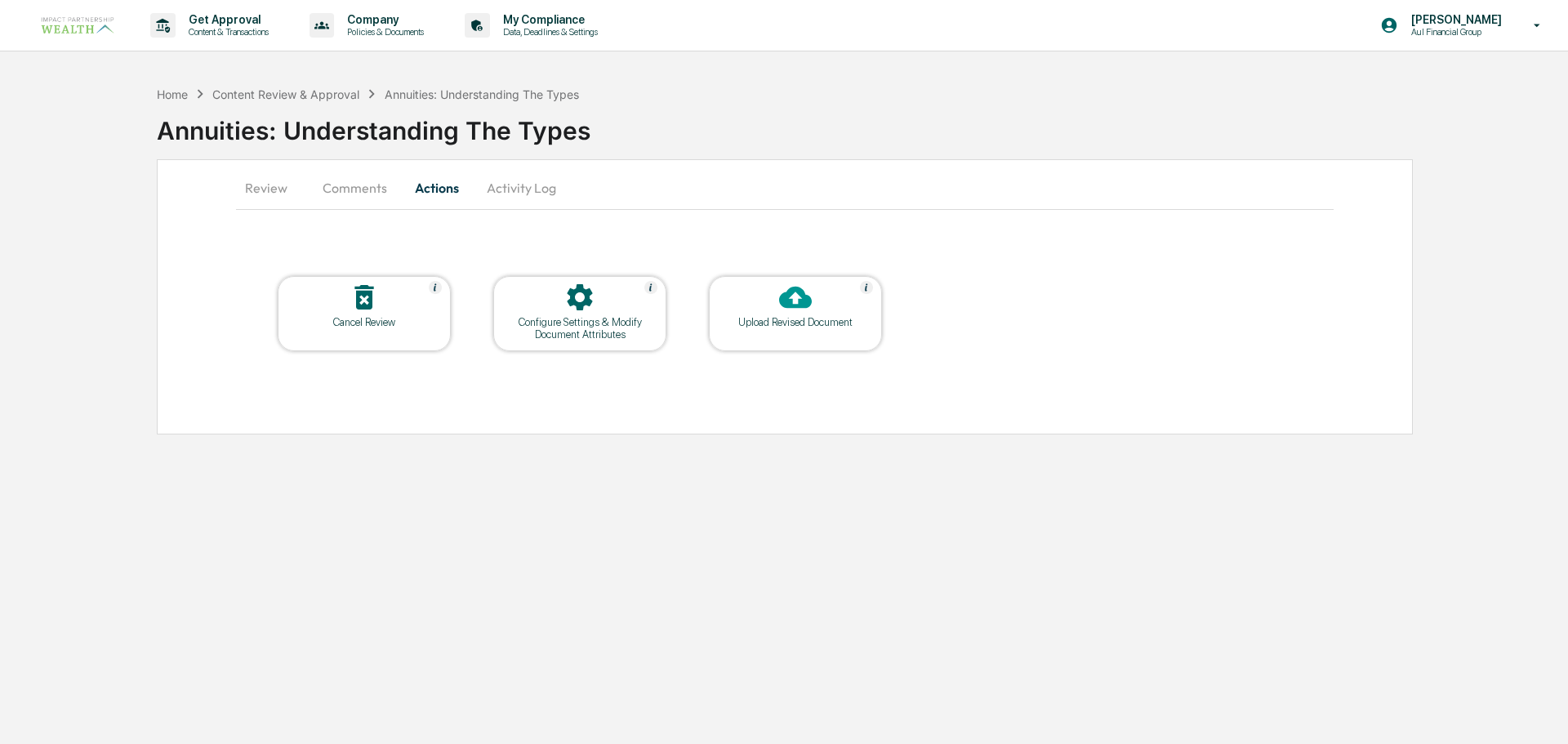
click at [738, 300] on div at bounding box center [796, 298] width 164 height 35
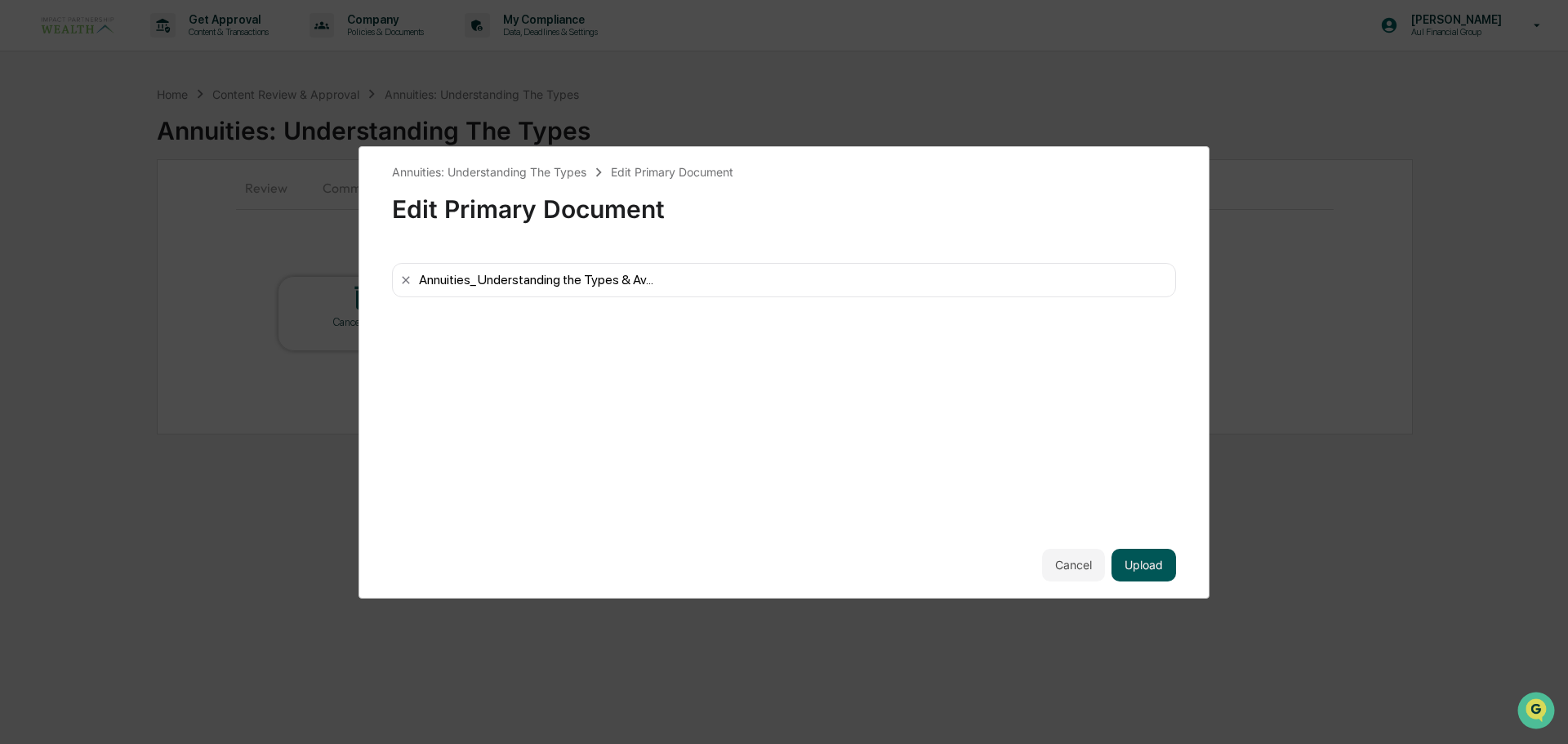
click at [1152, 575] on button "Upload" at bounding box center [1144, 565] width 65 height 32
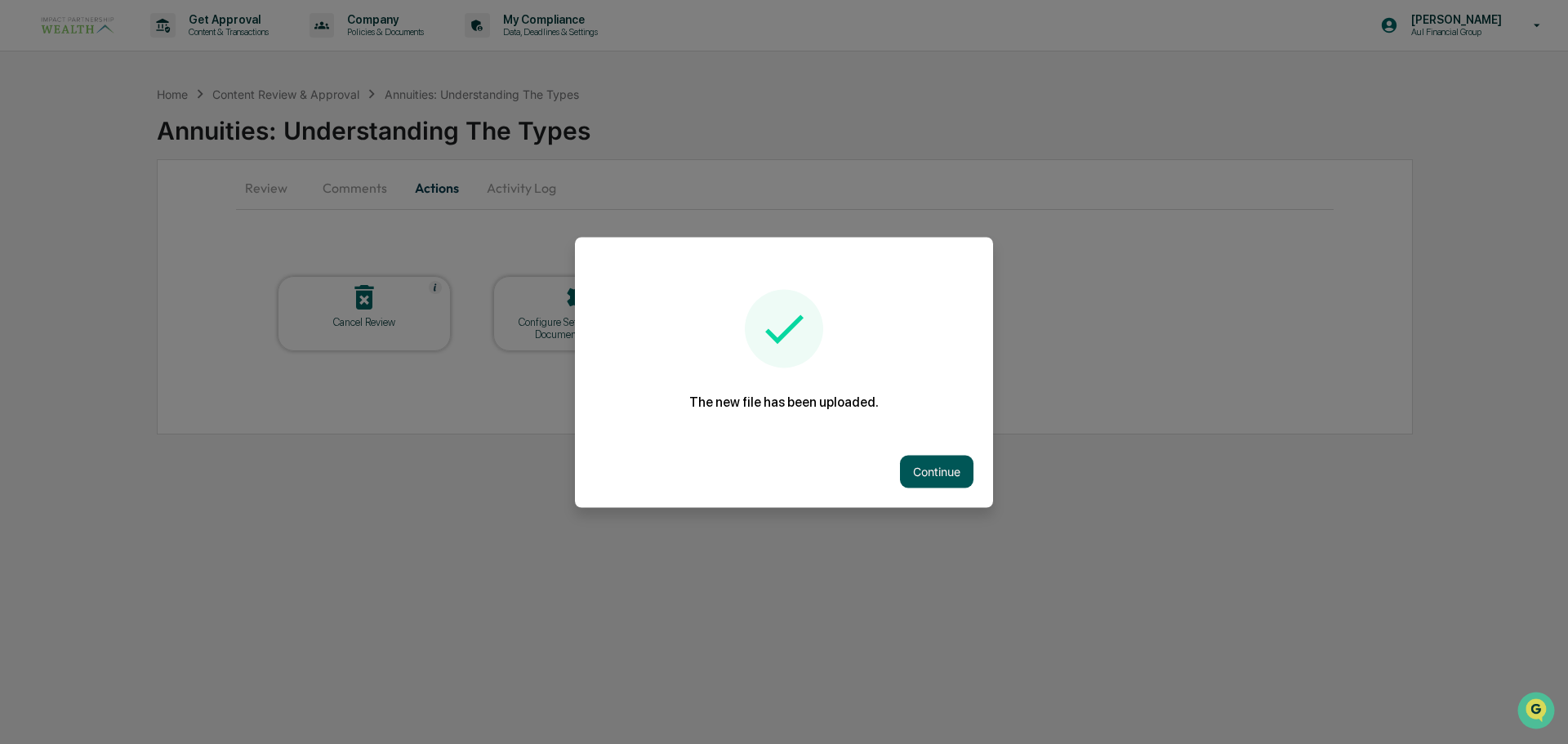
click at [940, 486] on button "Continue" at bounding box center [937, 471] width 74 height 32
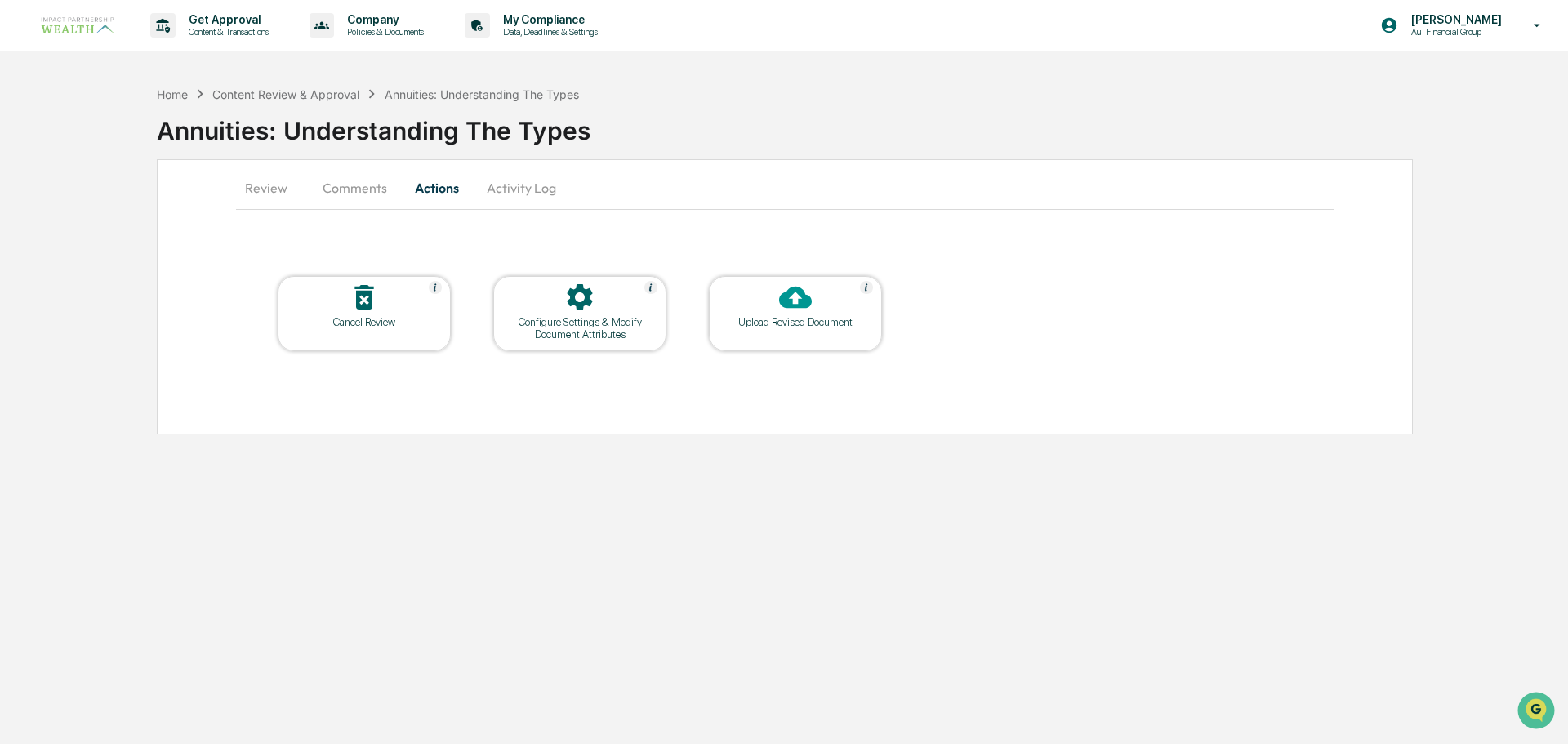
click at [272, 88] on div "Content Review & Approval" at bounding box center [285, 94] width 147 height 13
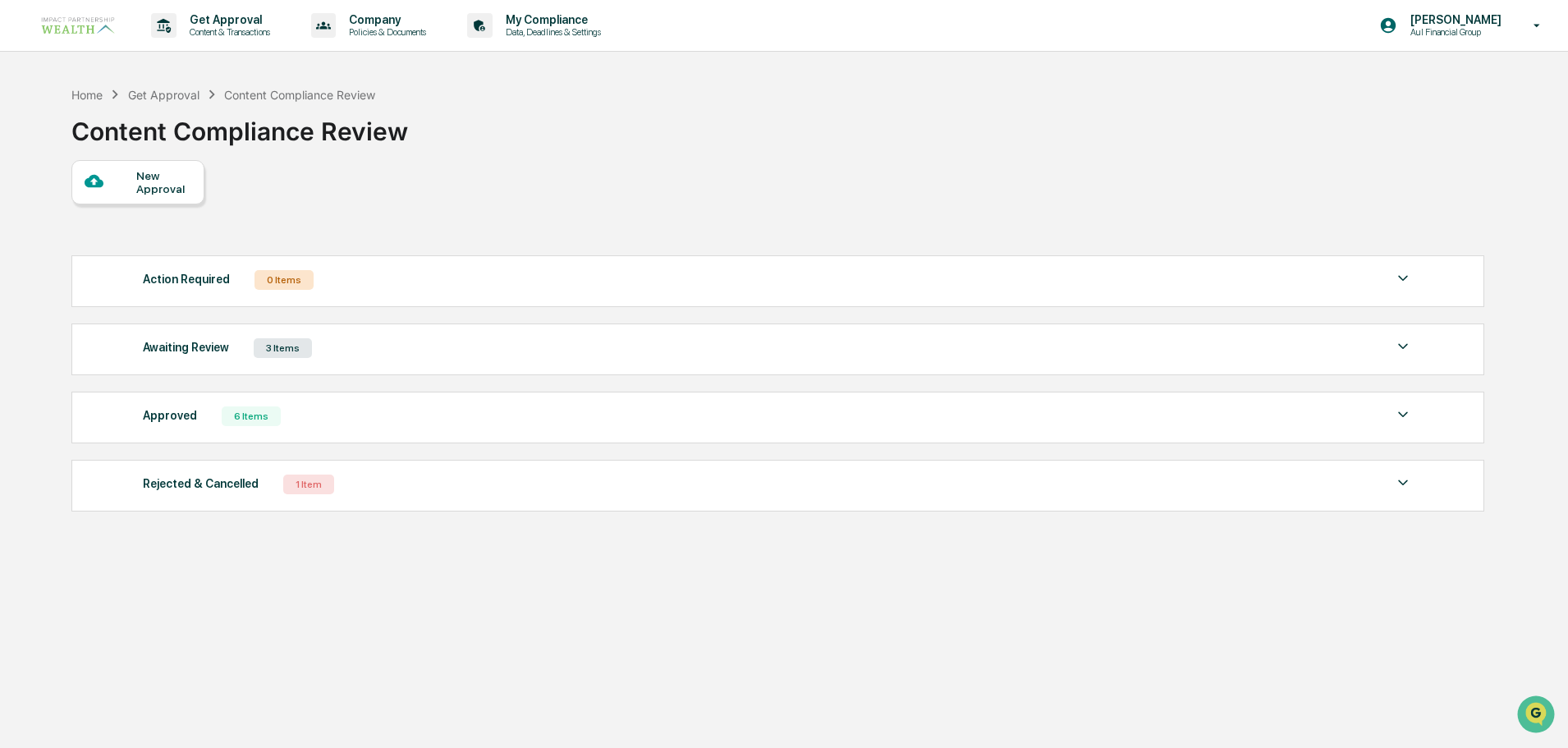
click at [255, 350] on div "3 Items" at bounding box center [283, 348] width 58 height 20
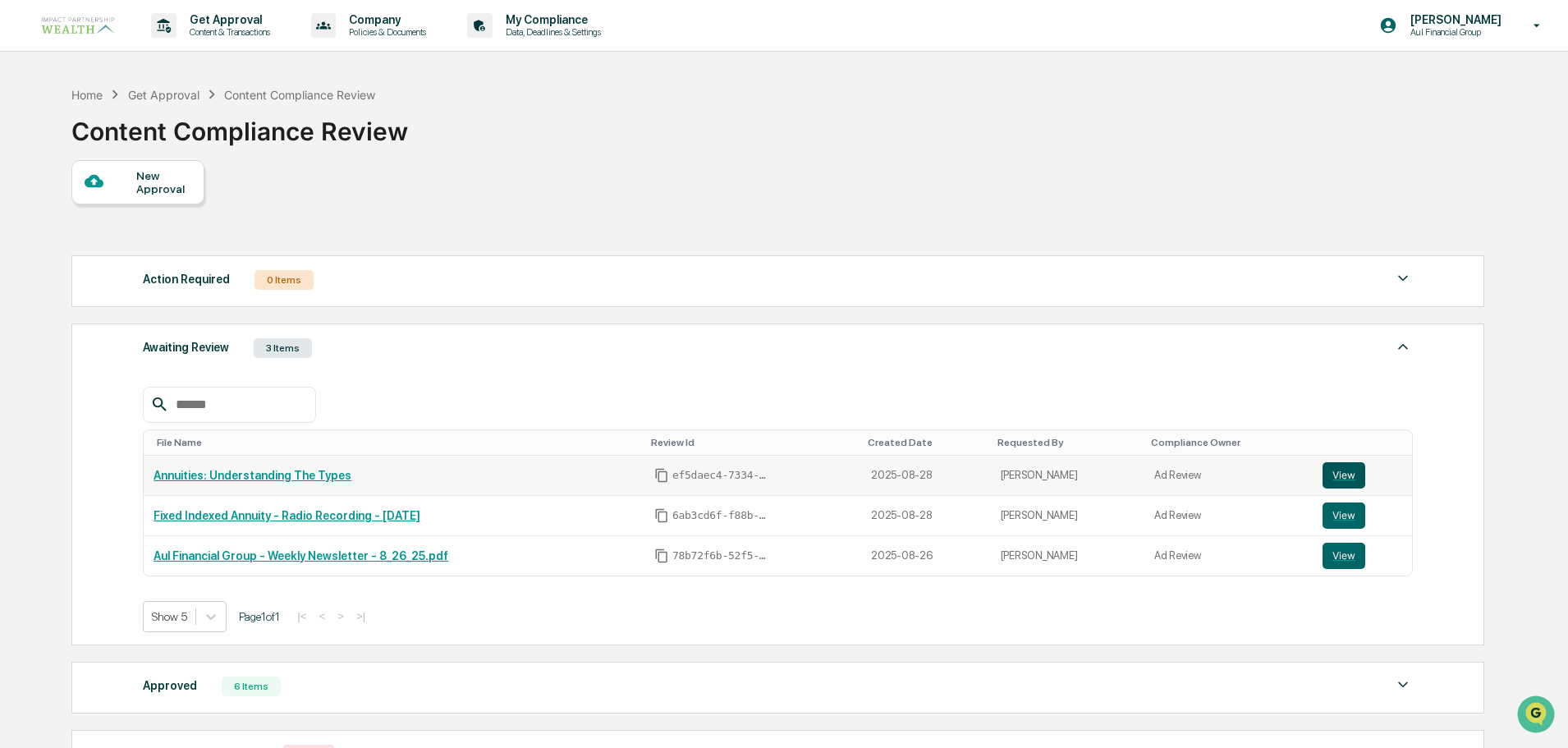
click at [1339, 474] on button "View" at bounding box center [1344, 475] width 43 height 26
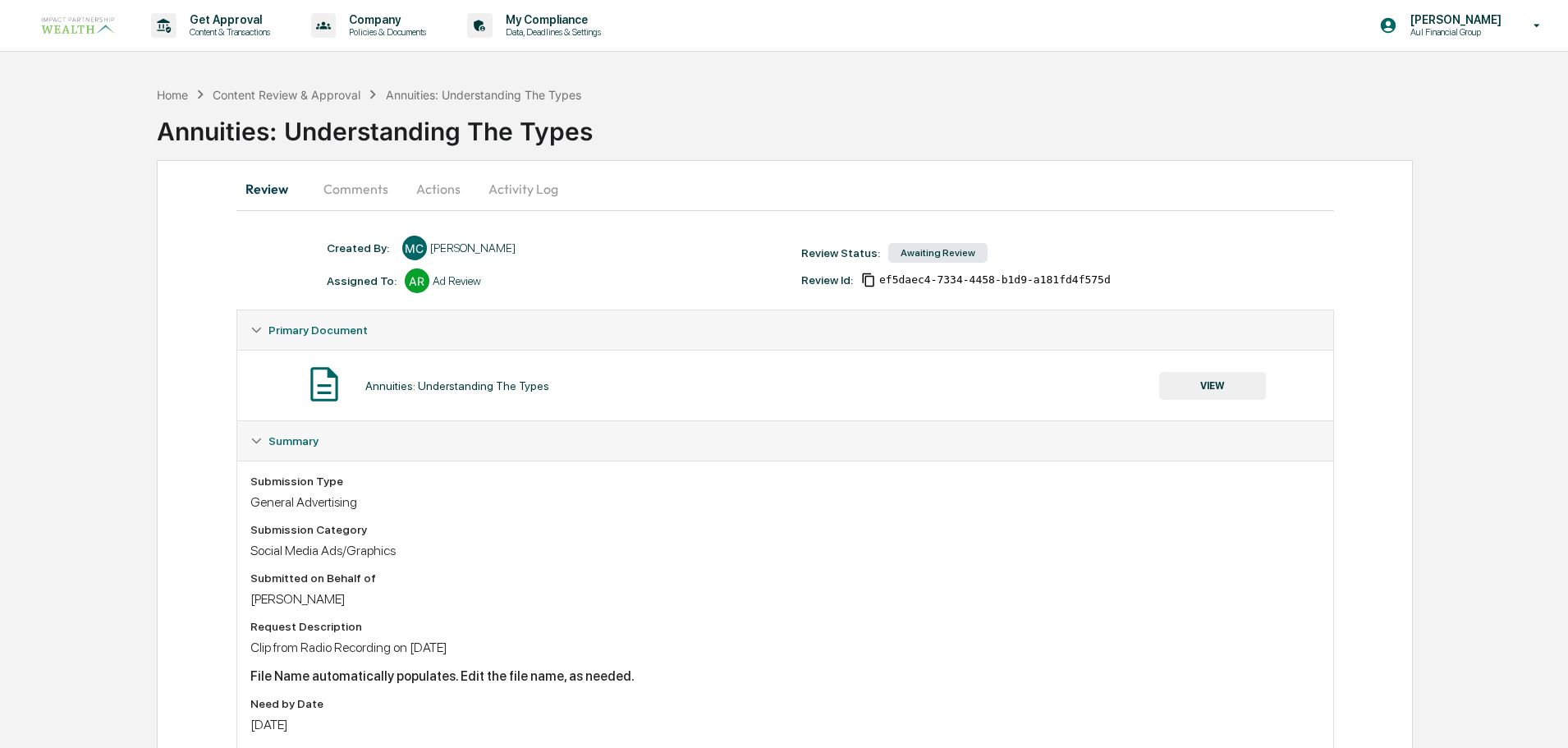
click at [260, 184] on button "Review" at bounding box center [274, 189] width 74 height 40
click at [286, 188] on button "Review" at bounding box center [274, 189] width 74 height 40
click at [331, 96] on div "Content Review & Approval" at bounding box center [286, 94] width 147 height 14
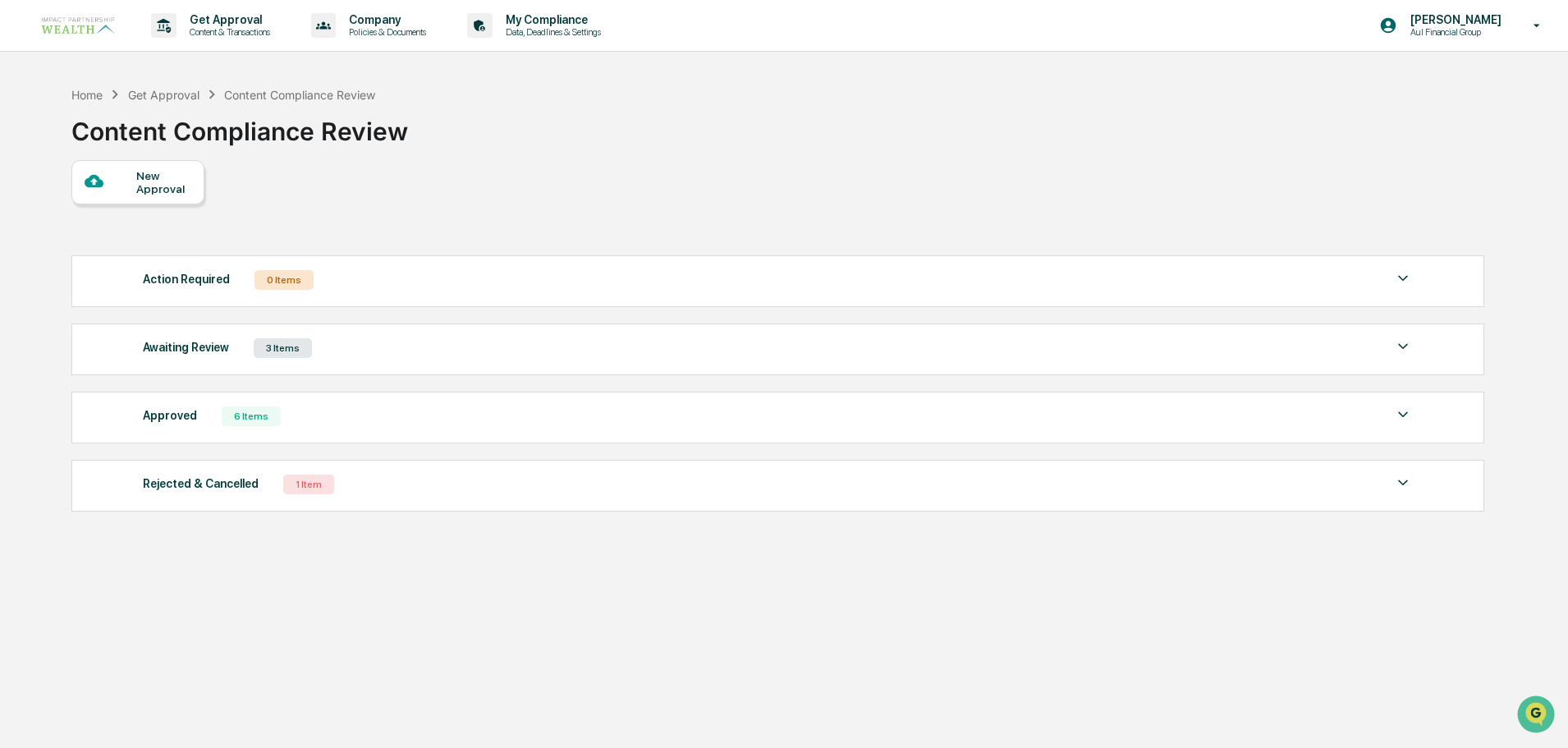
click at [274, 340] on div "3 Items" at bounding box center [283, 348] width 58 height 20
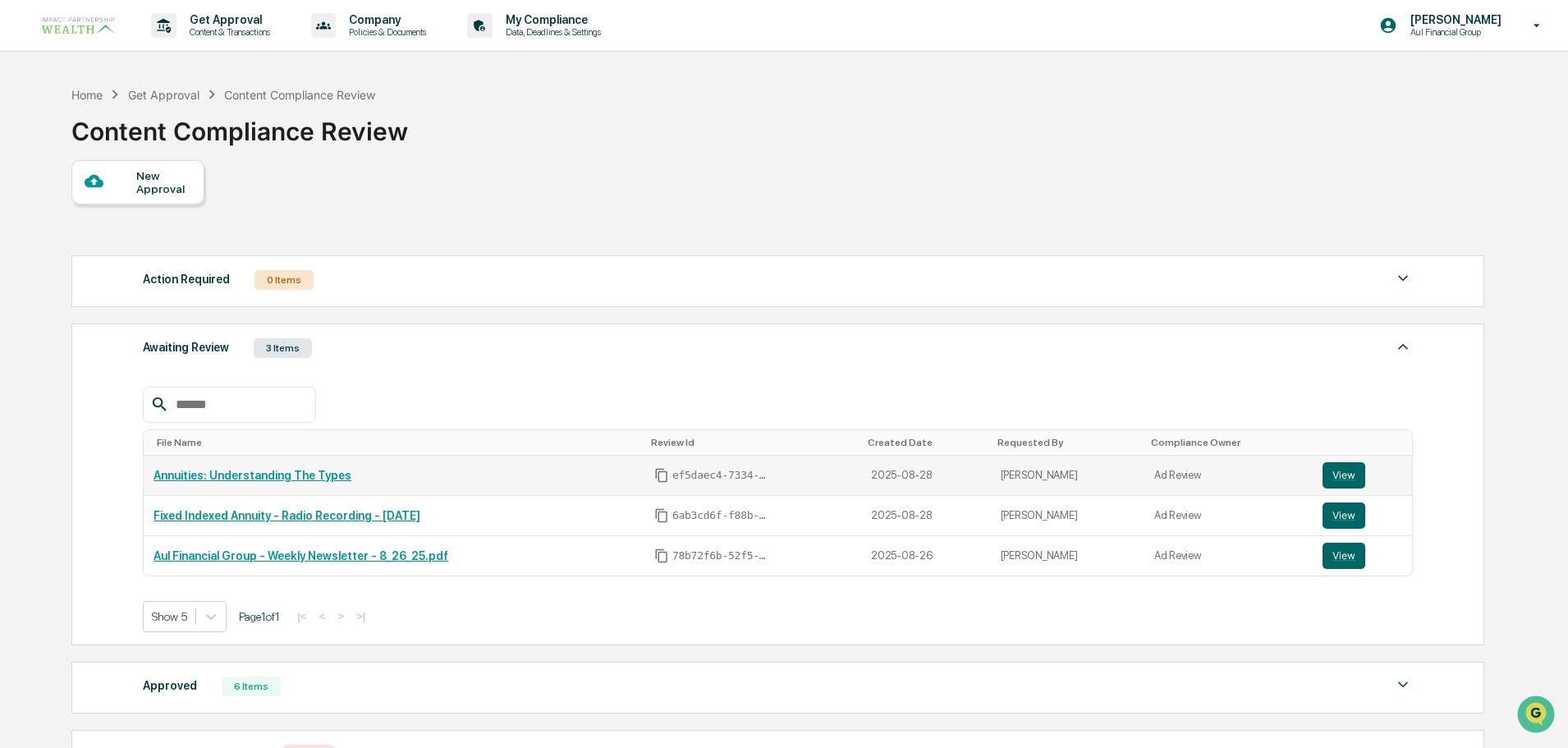
click at [270, 470] on link "Annuities: Understanding The Types" at bounding box center [252, 476] width 198 height 14
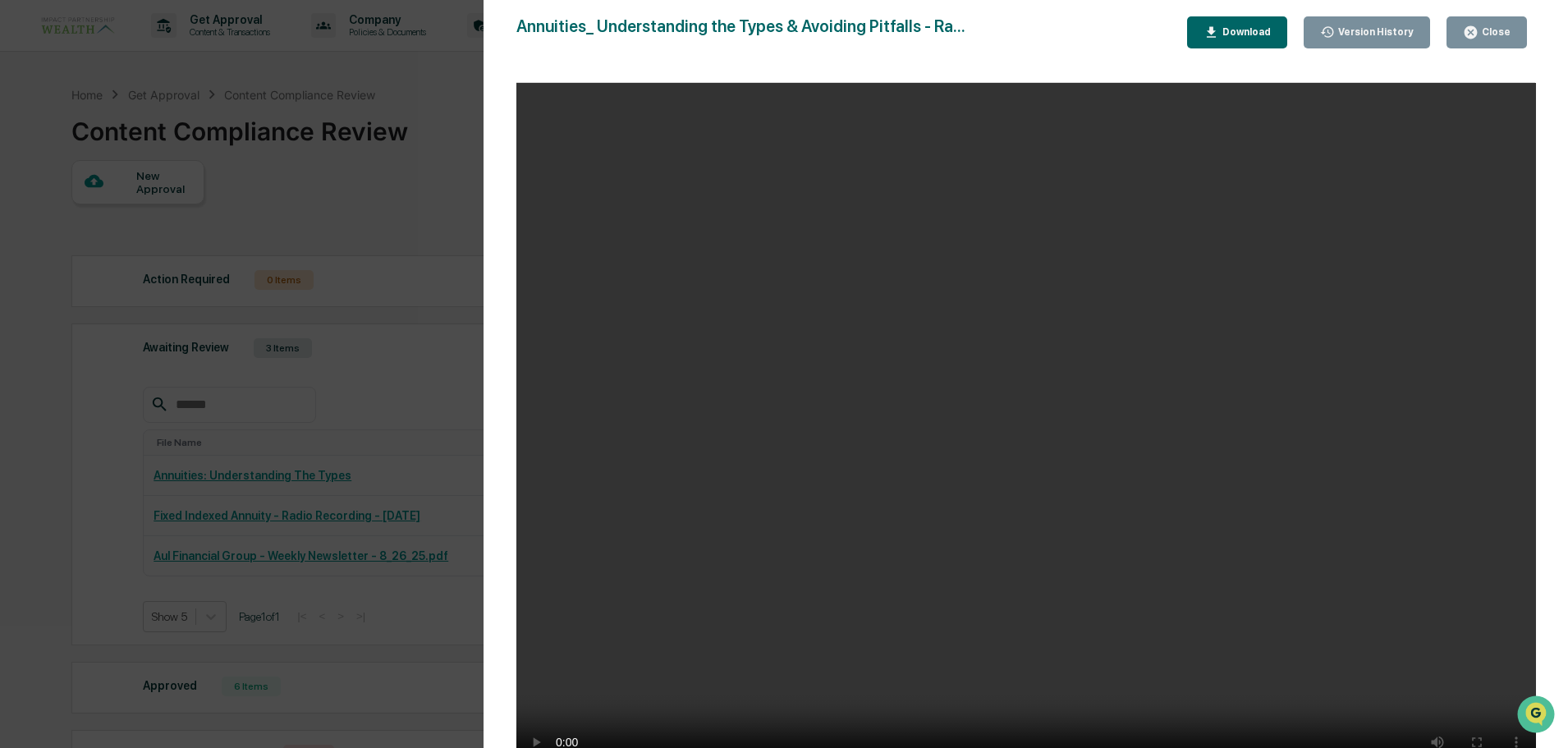
click at [1485, 29] on div "Close" at bounding box center [1494, 32] width 32 height 12
